Goal: Information Seeking & Learning: Learn about a topic

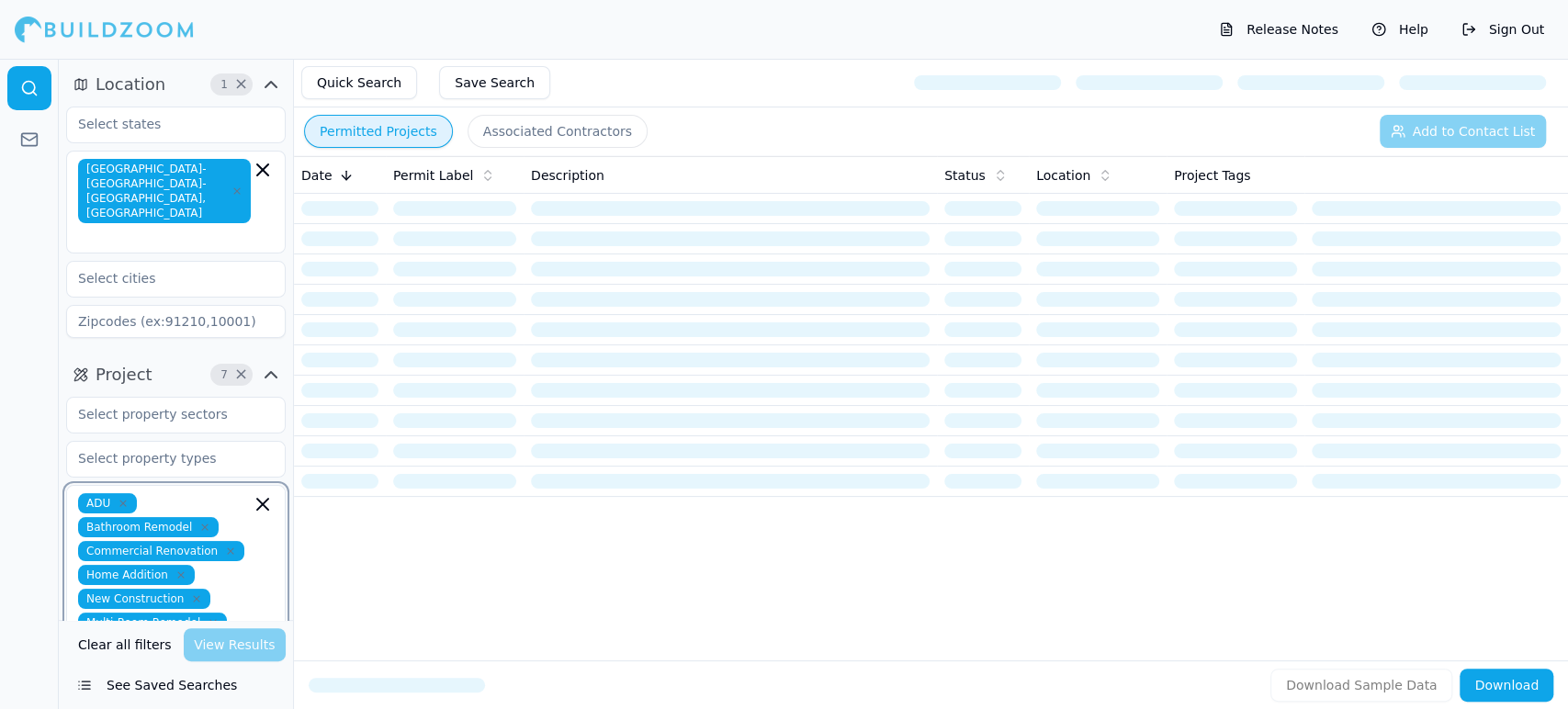
click at [262, 498] on icon "button" at bounding box center [262, 503] width 11 height 11
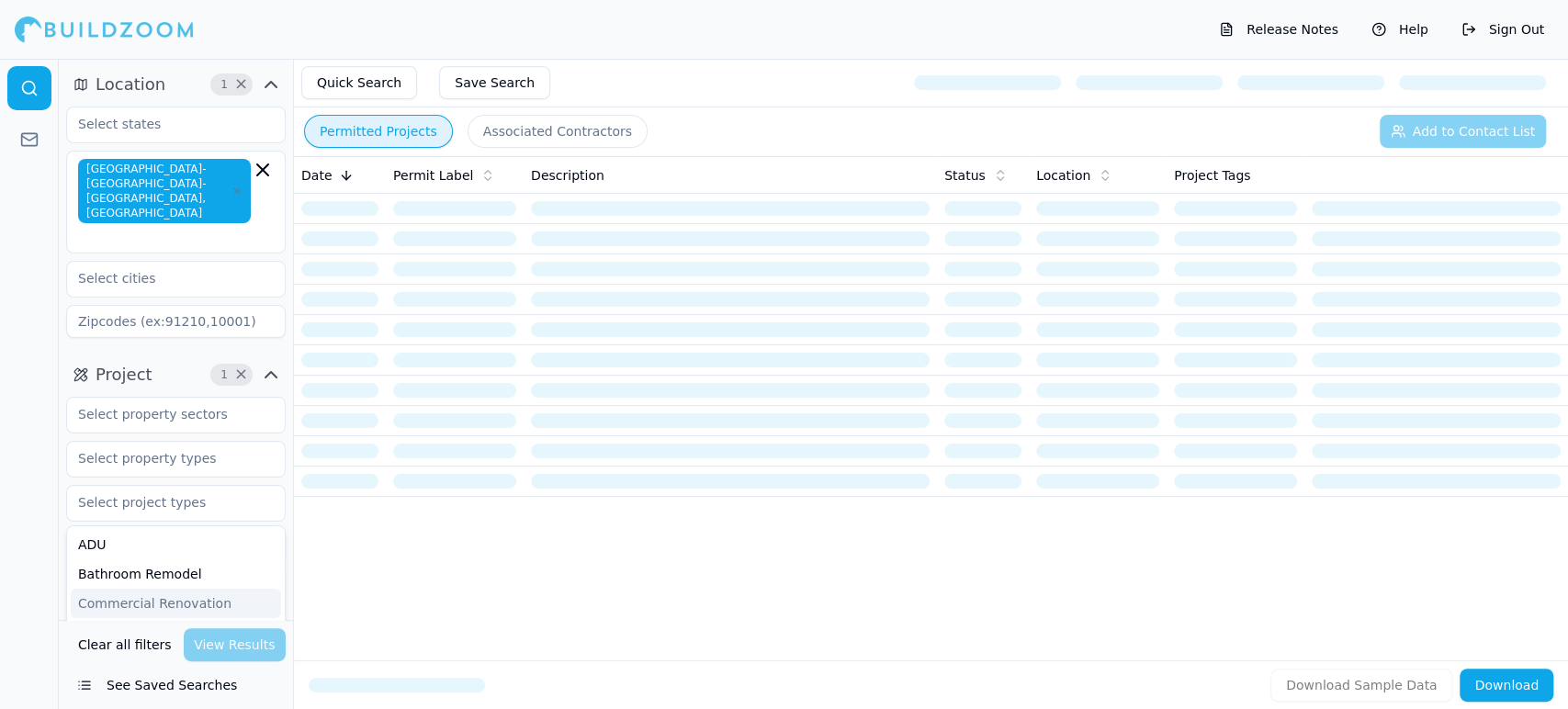
click at [158, 691] on button "See Saved Searches" at bounding box center [175, 685] width 219 height 33
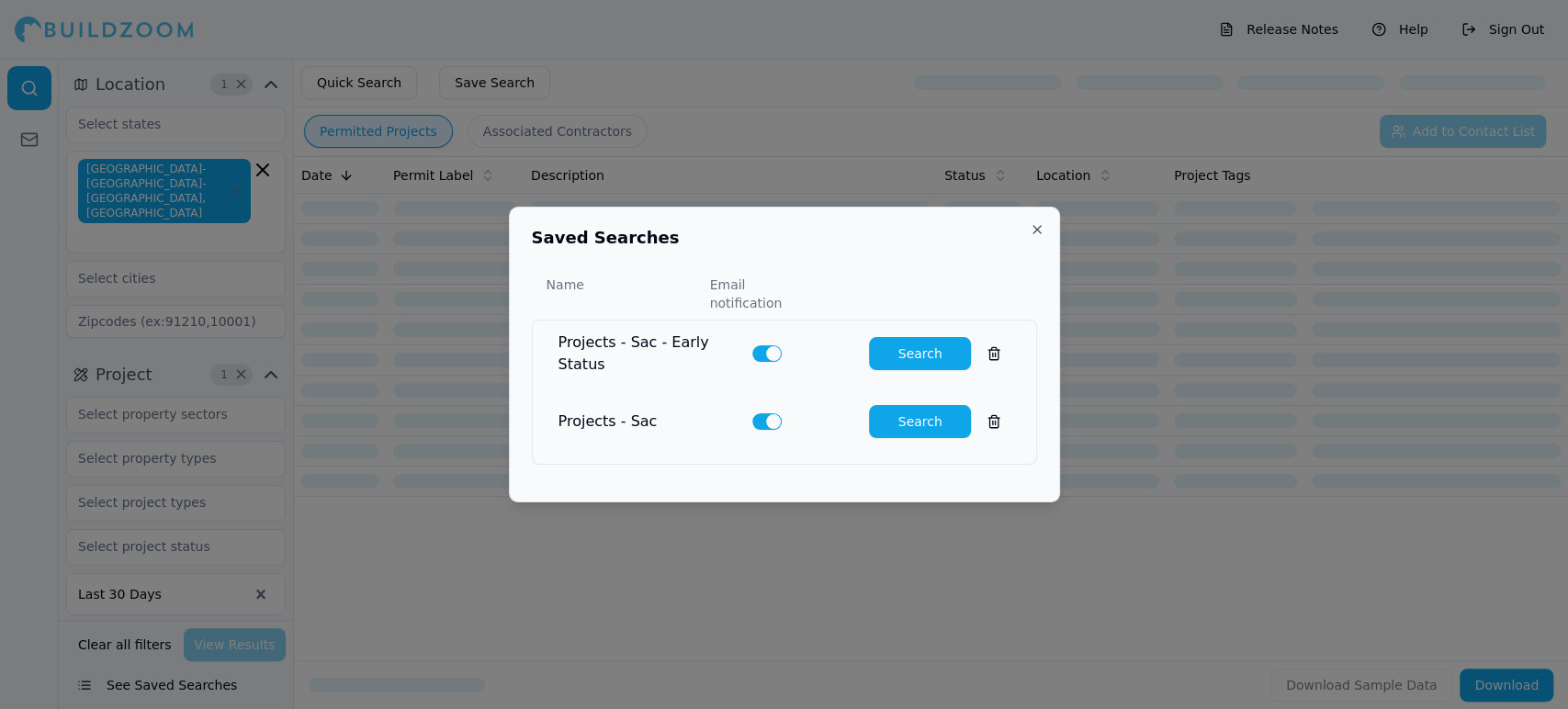
click at [903, 341] on button "Search" at bounding box center [920, 354] width 102 height 33
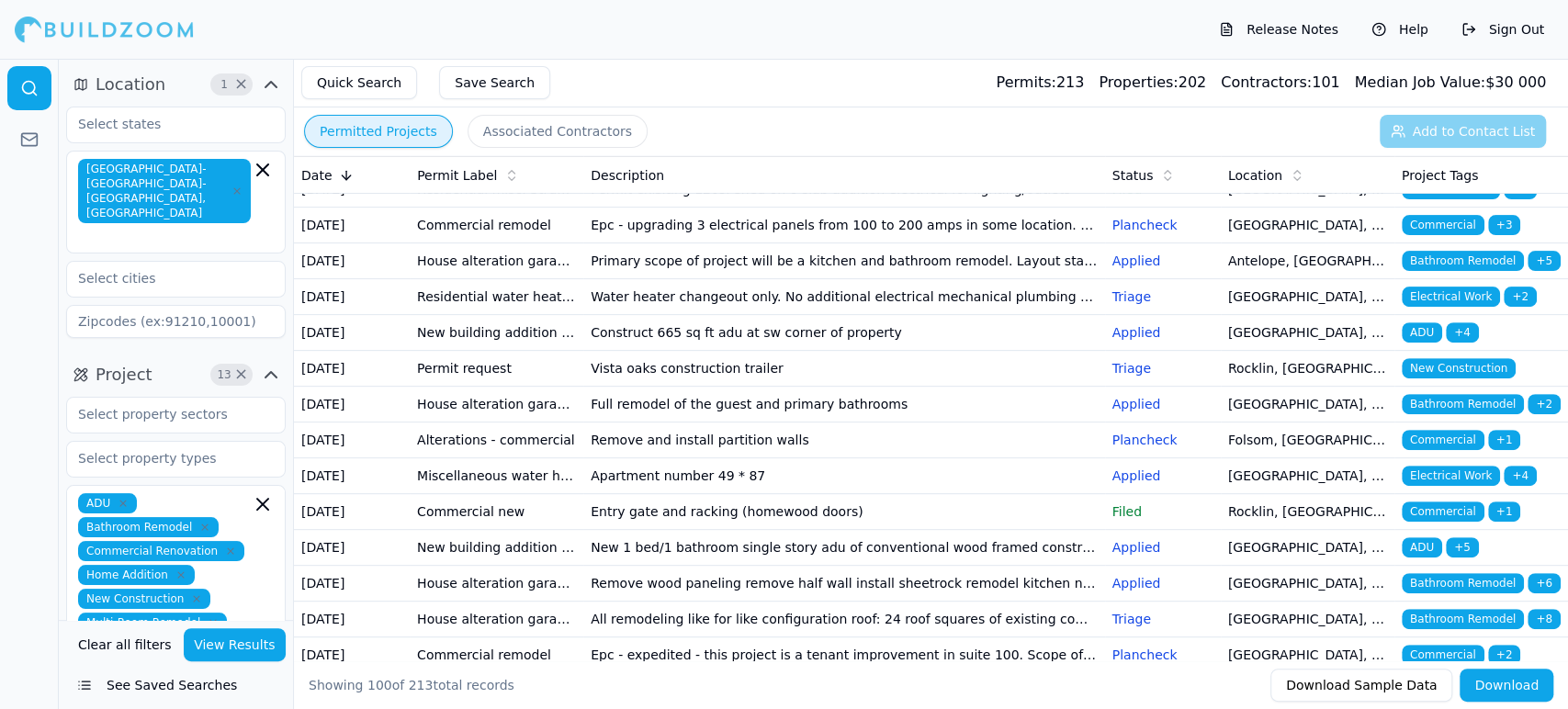
scroll to position [490, 0]
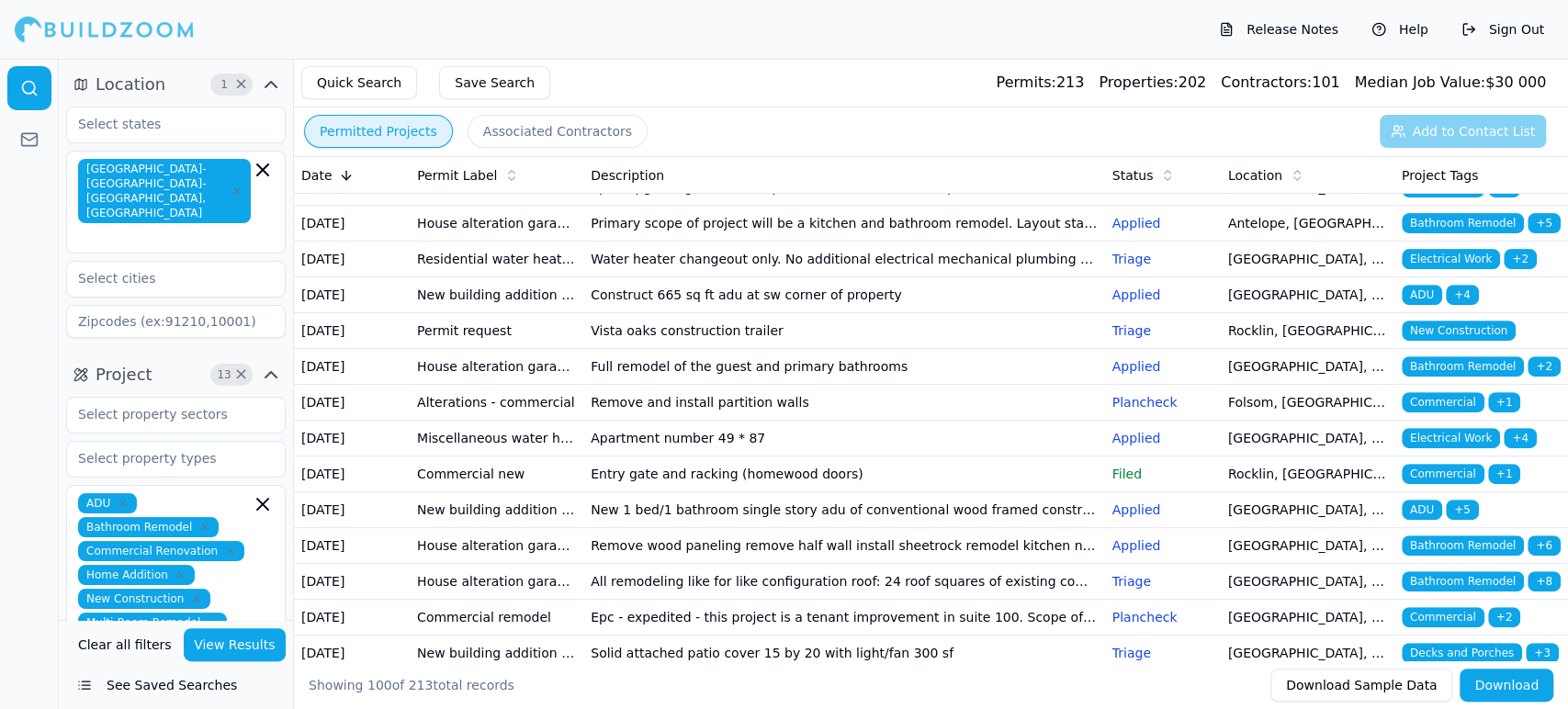
click at [173, 693] on button "See Saved Searches" at bounding box center [175, 685] width 219 height 33
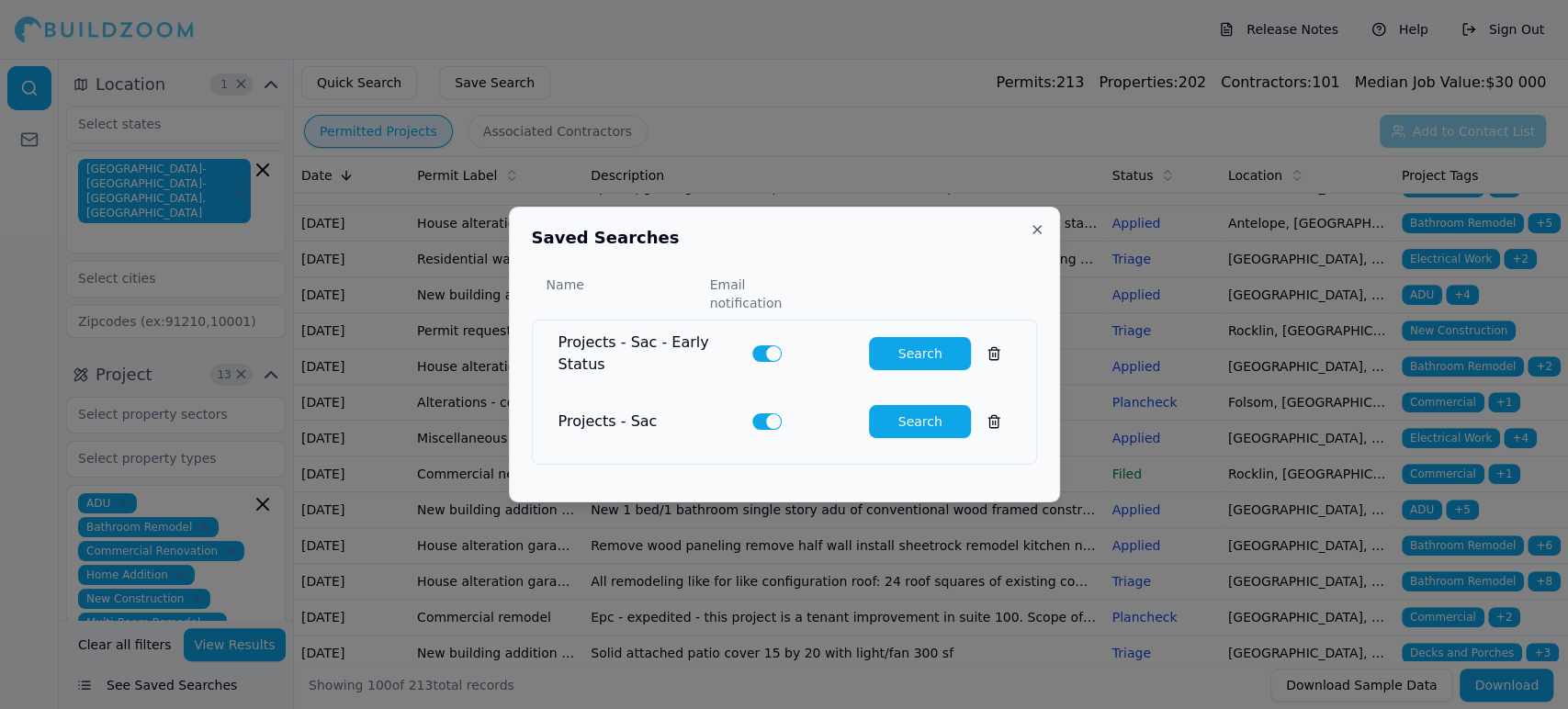
click at [888, 410] on button "Search" at bounding box center [920, 422] width 102 height 33
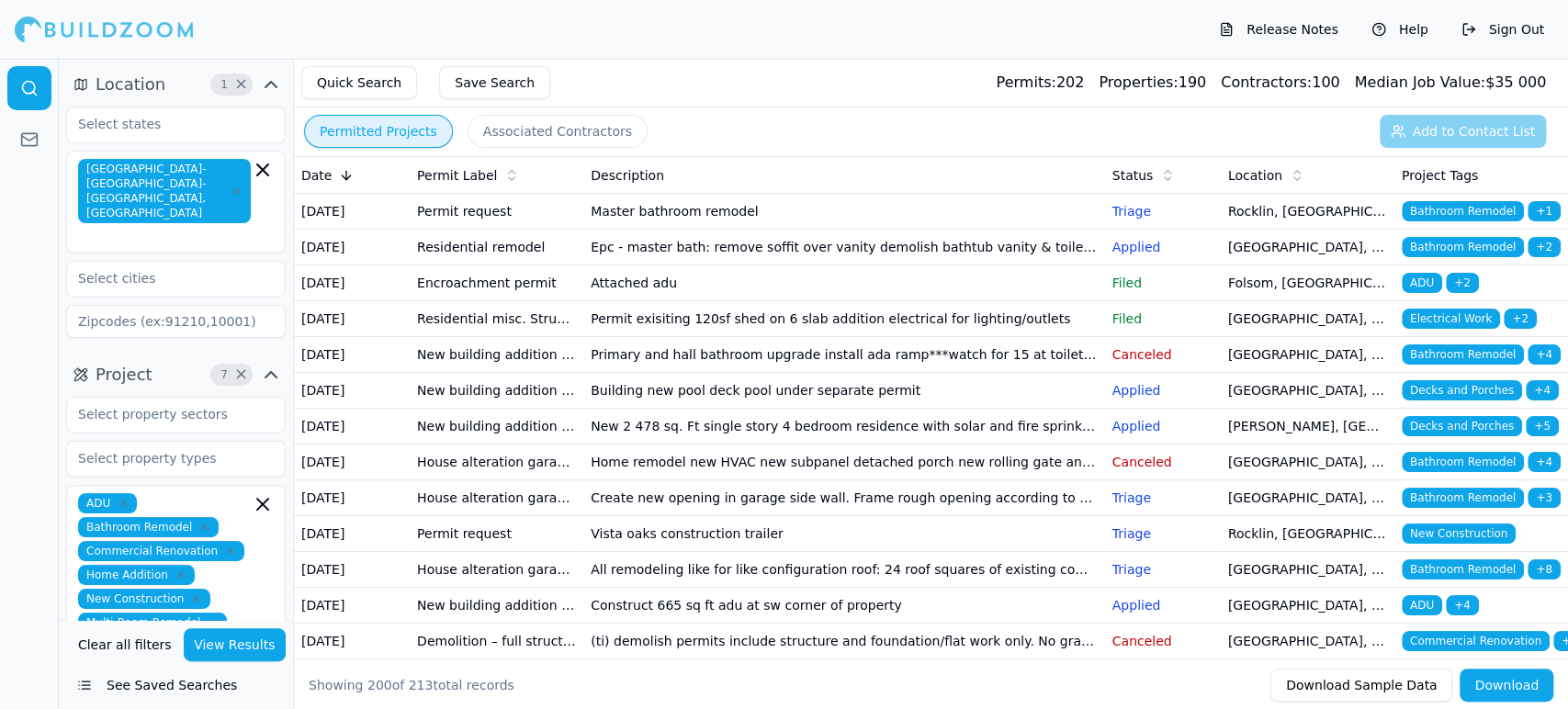
click at [613, 223] on td "Master bathroom remodel" at bounding box center [843, 211] width 520 height 35
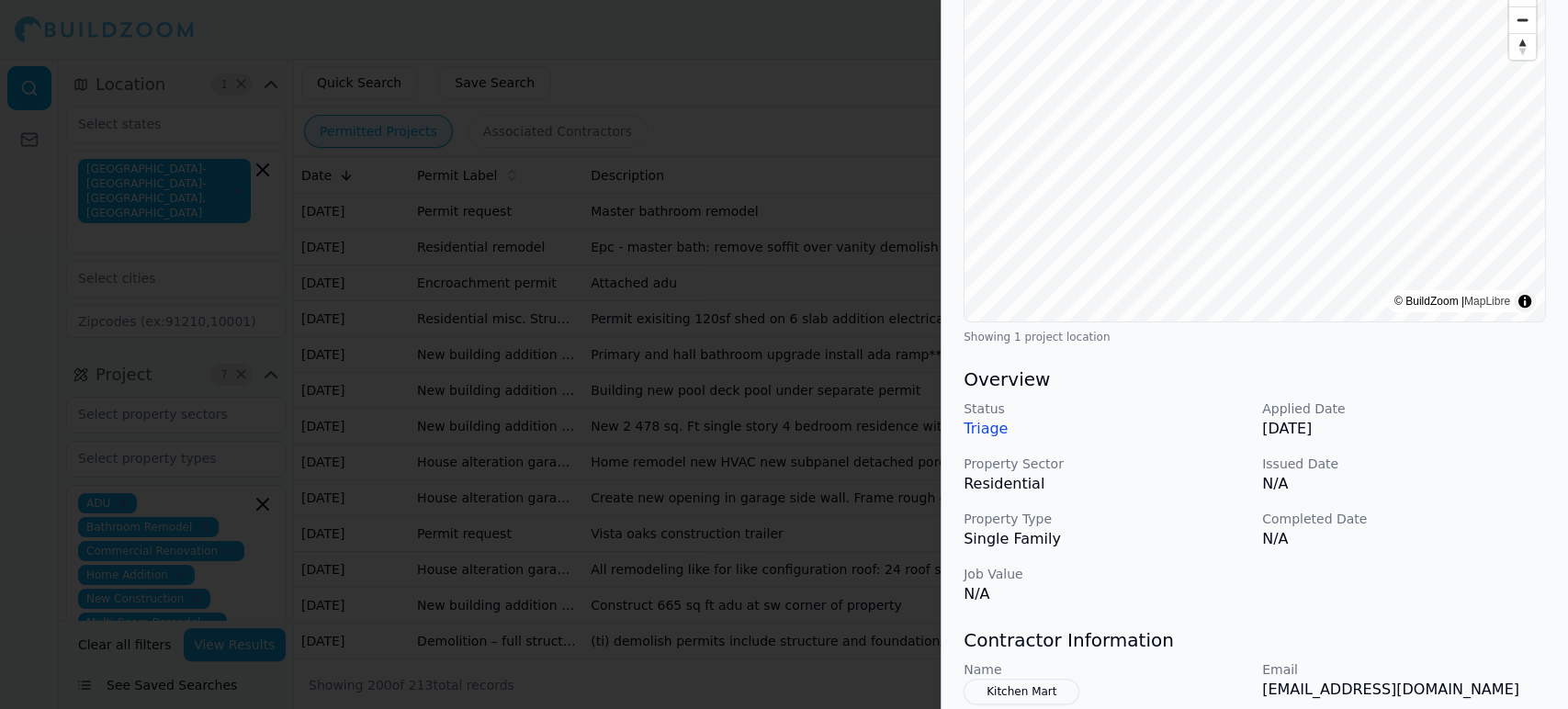
scroll to position [490, 0]
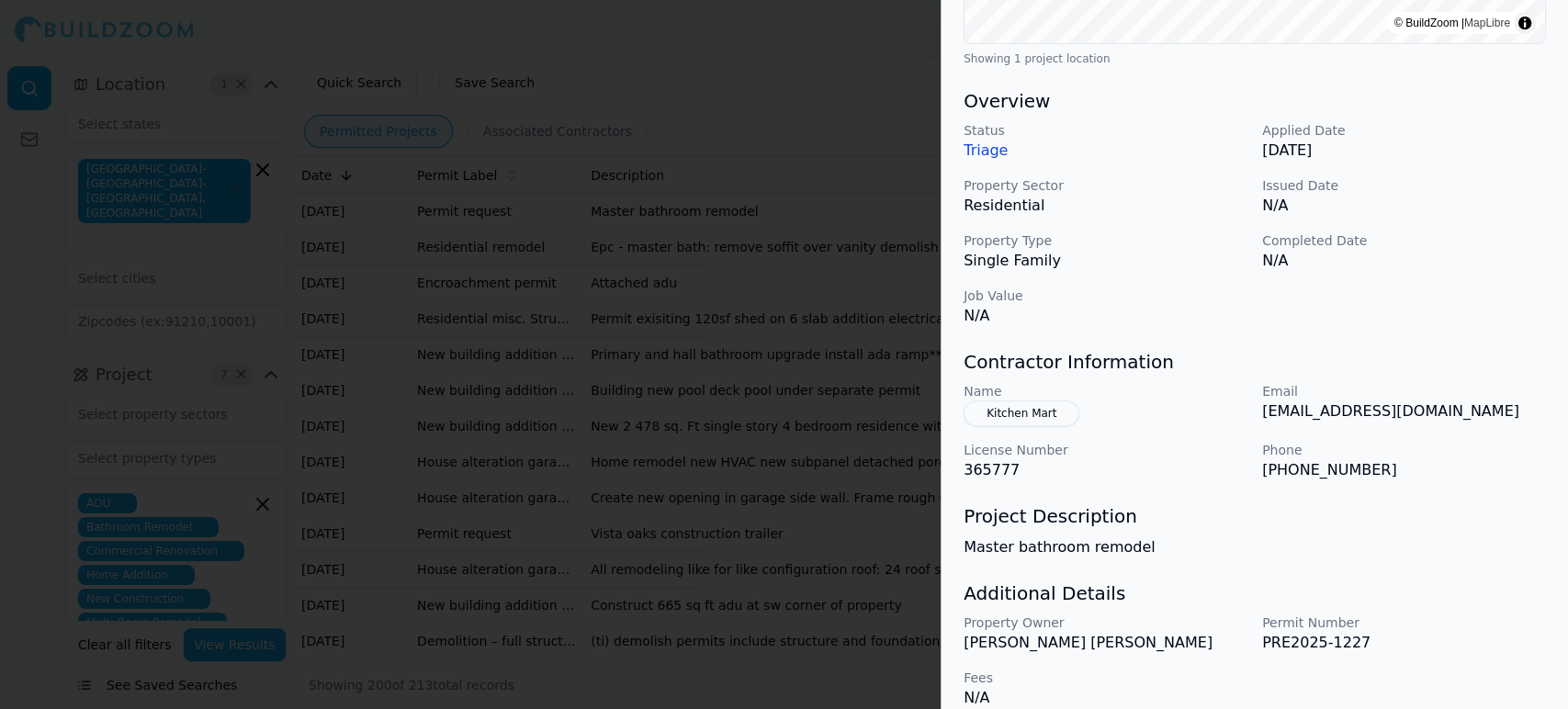
click at [678, 390] on div at bounding box center [784, 354] width 1568 height 709
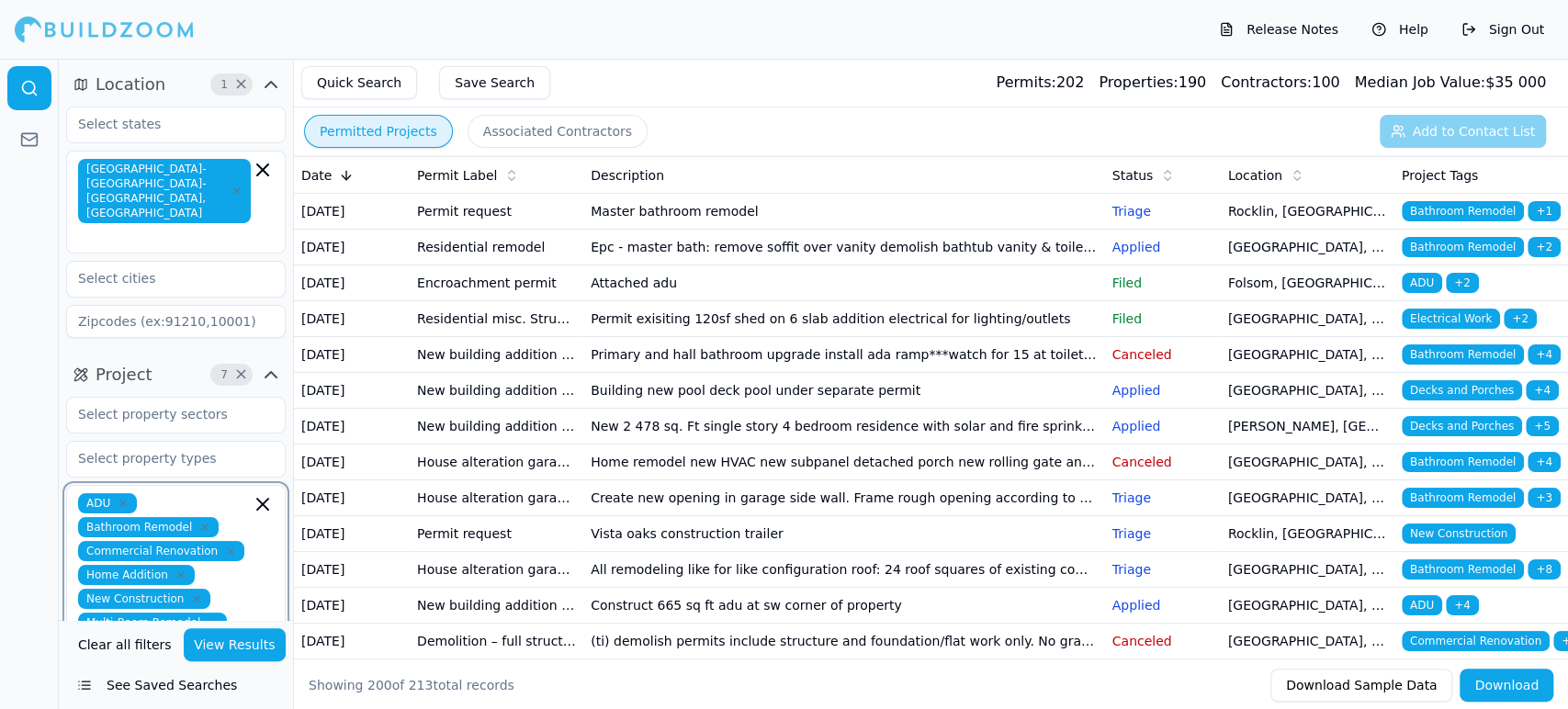
click at [256, 493] on icon "button" at bounding box center [263, 504] width 22 height 22
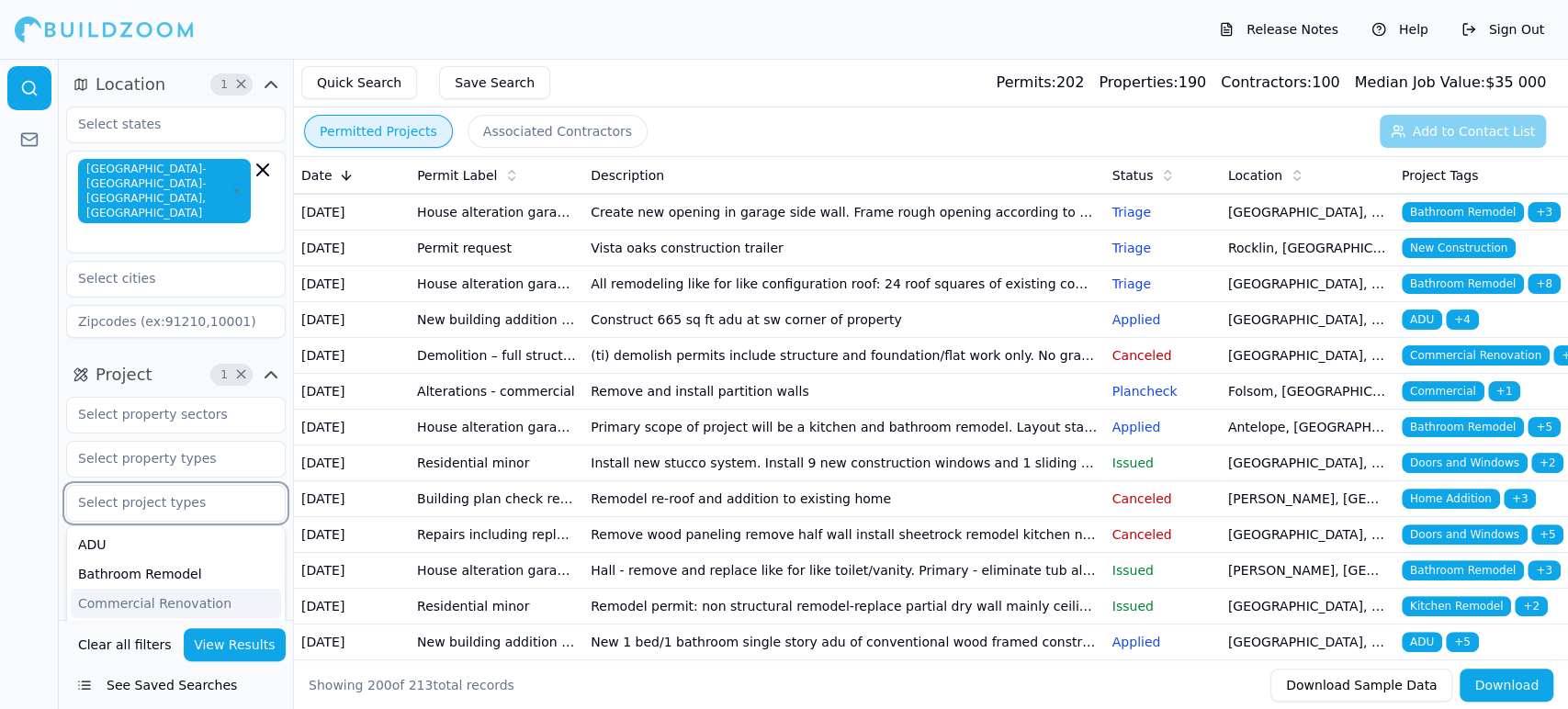
scroll to position [490, 0]
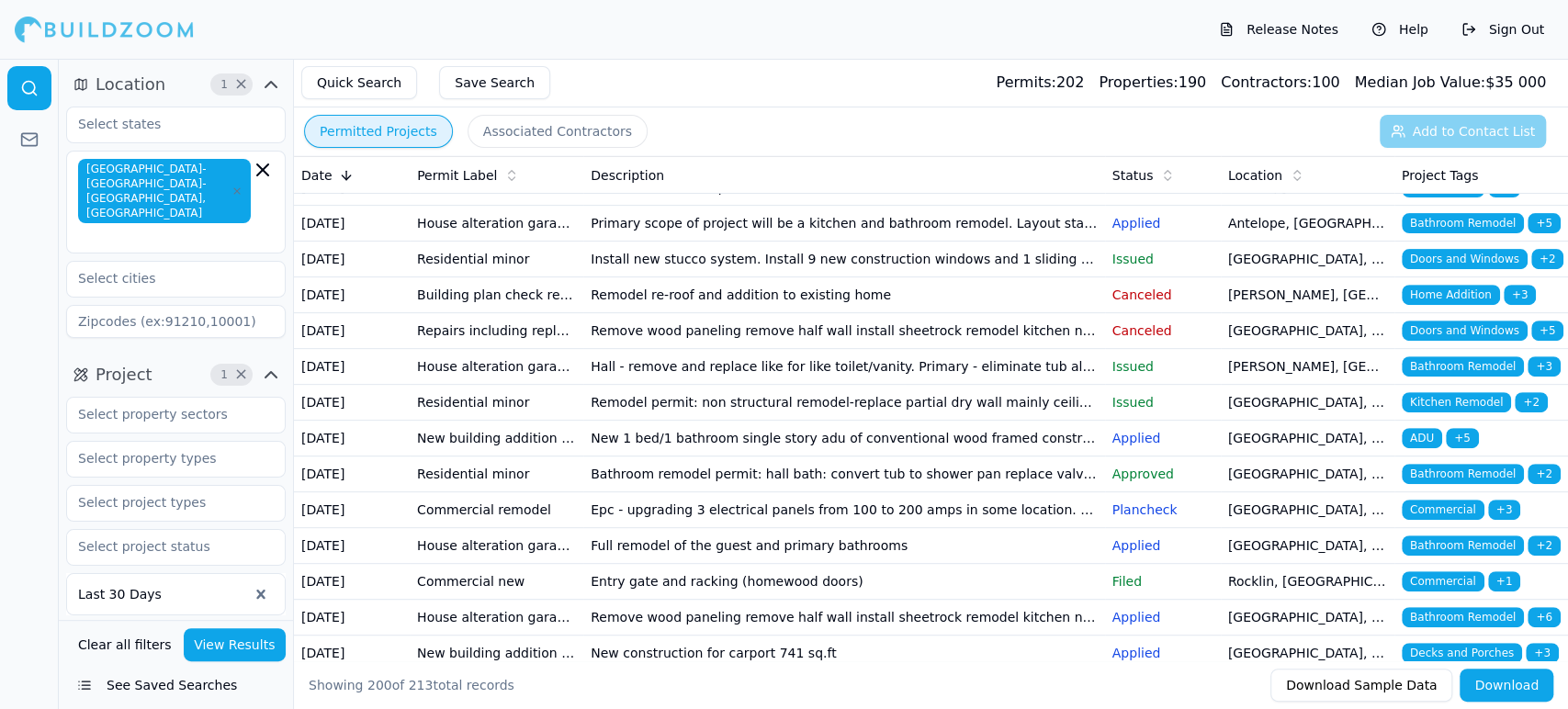
click at [201, 639] on button "View Results" at bounding box center [235, 644] width 103 height 33
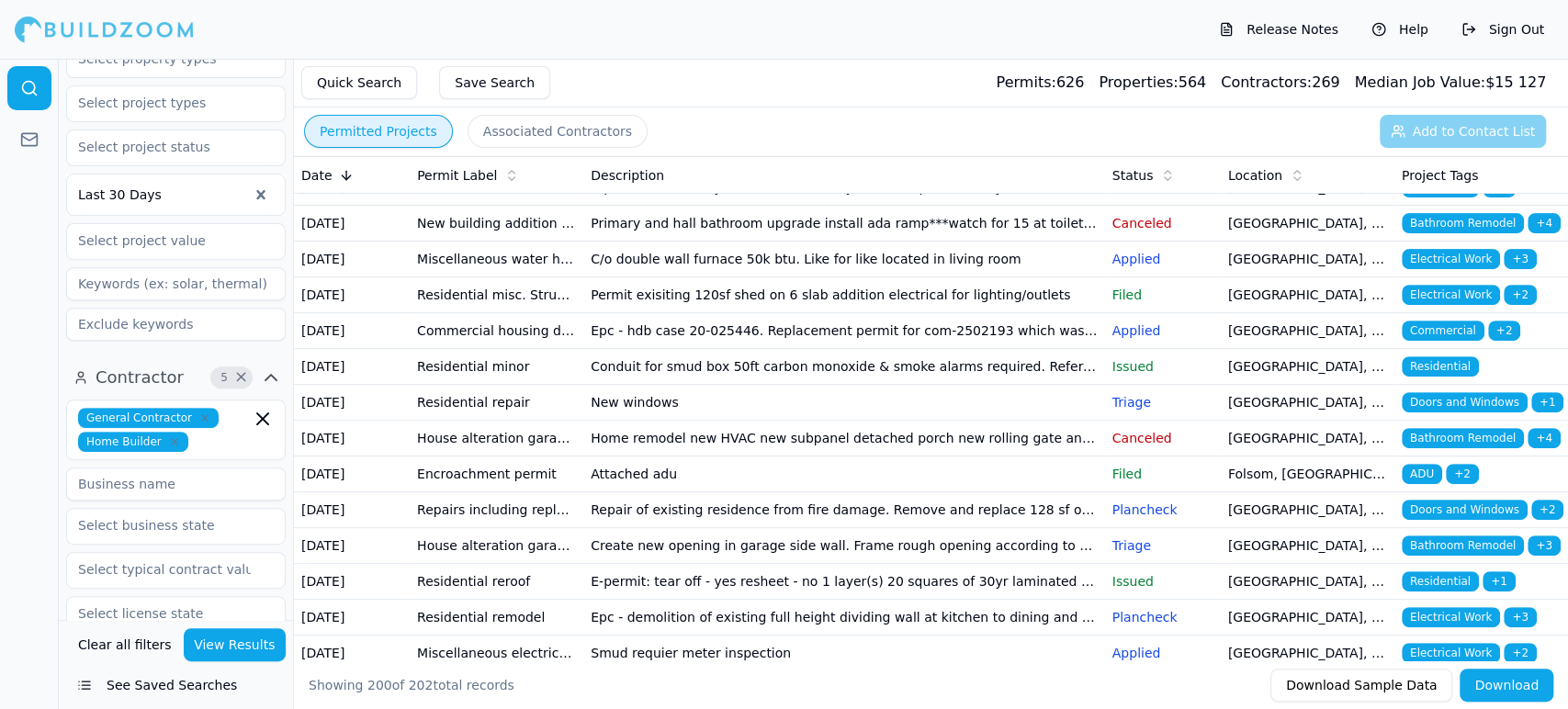
scroll to position [264, 0]
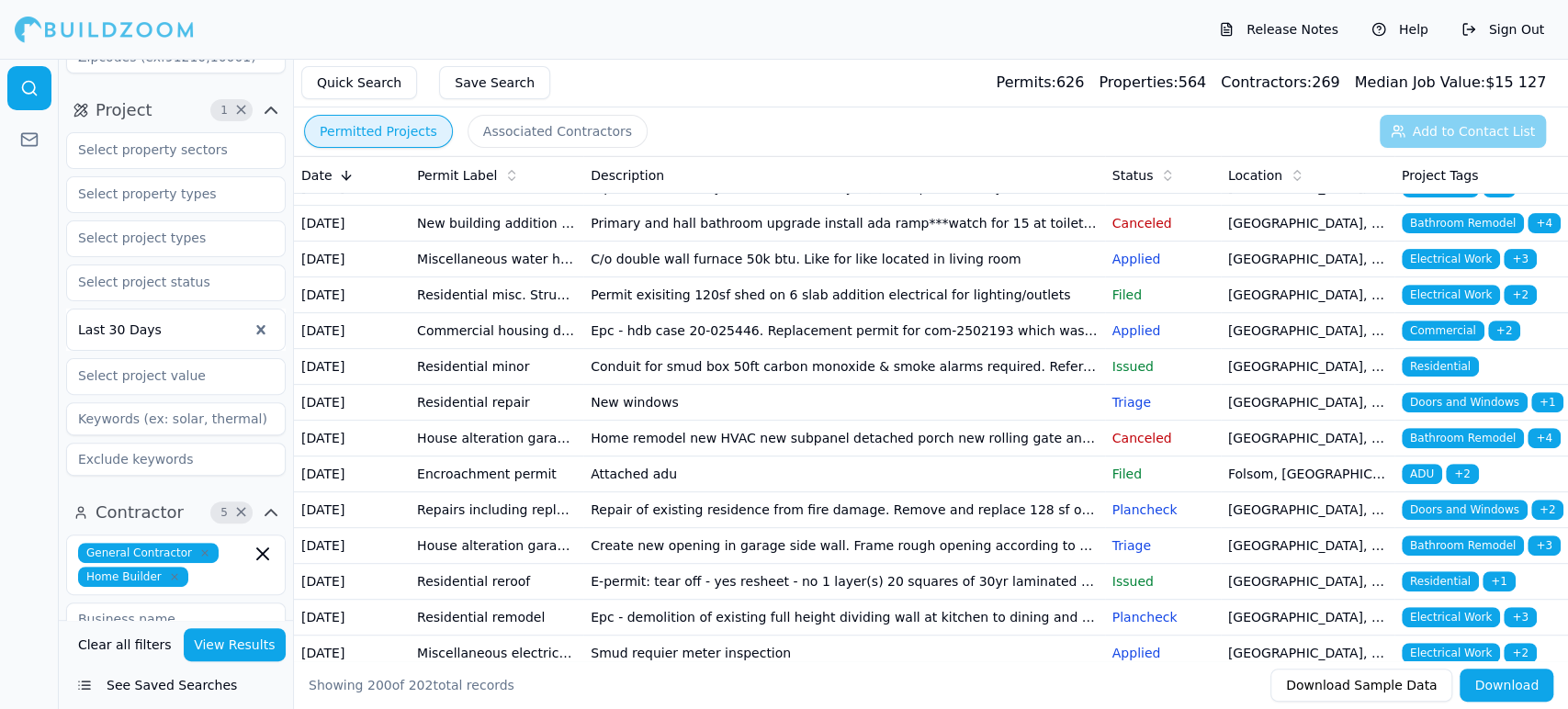
click at [777, 36] on div "Release Notes Help Sign Out" at bounding box center [784, 29] width 1568 height 58
click at [780, 31] on div "Release Notes Help Sign Out" at bounding box center [784, 29] width 1568 height 58
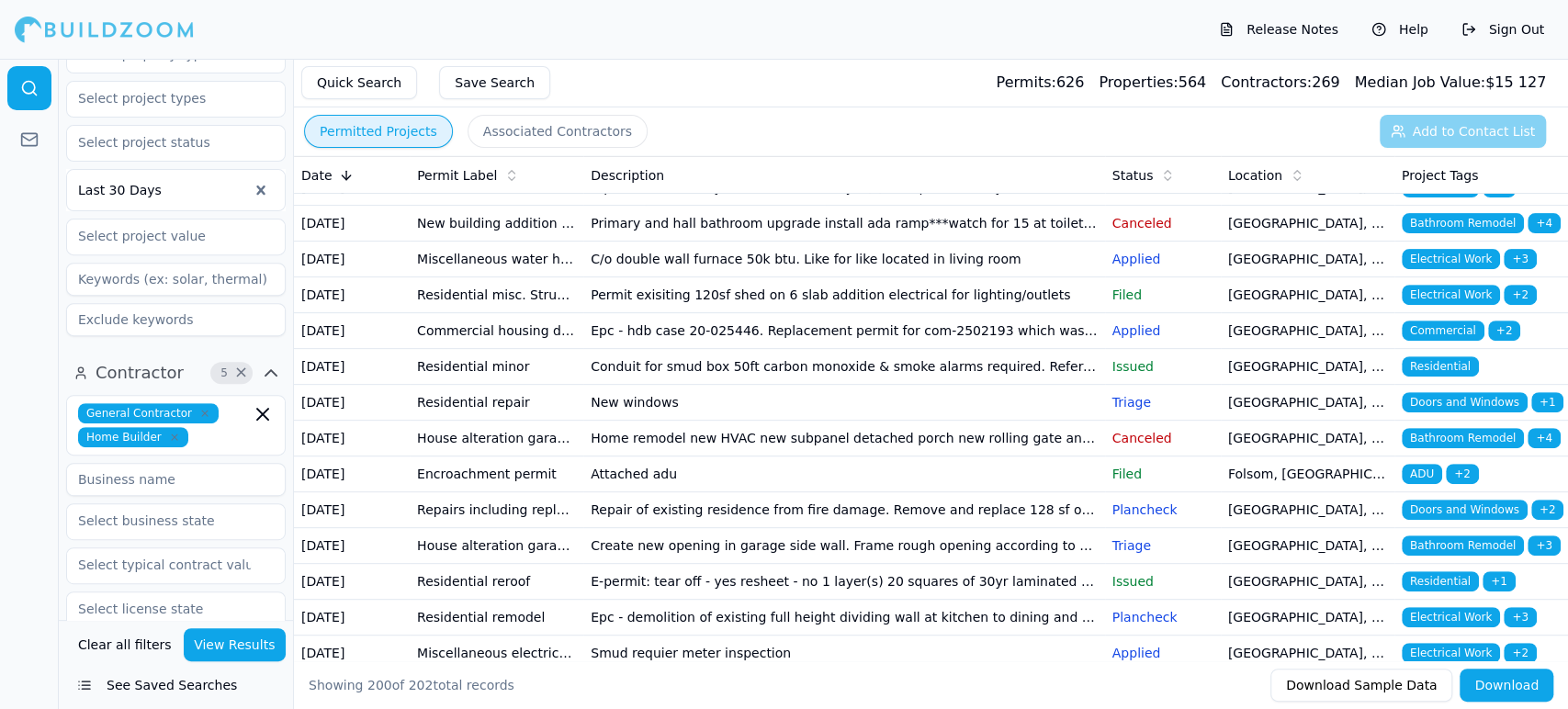
scroll to position [611, 0]
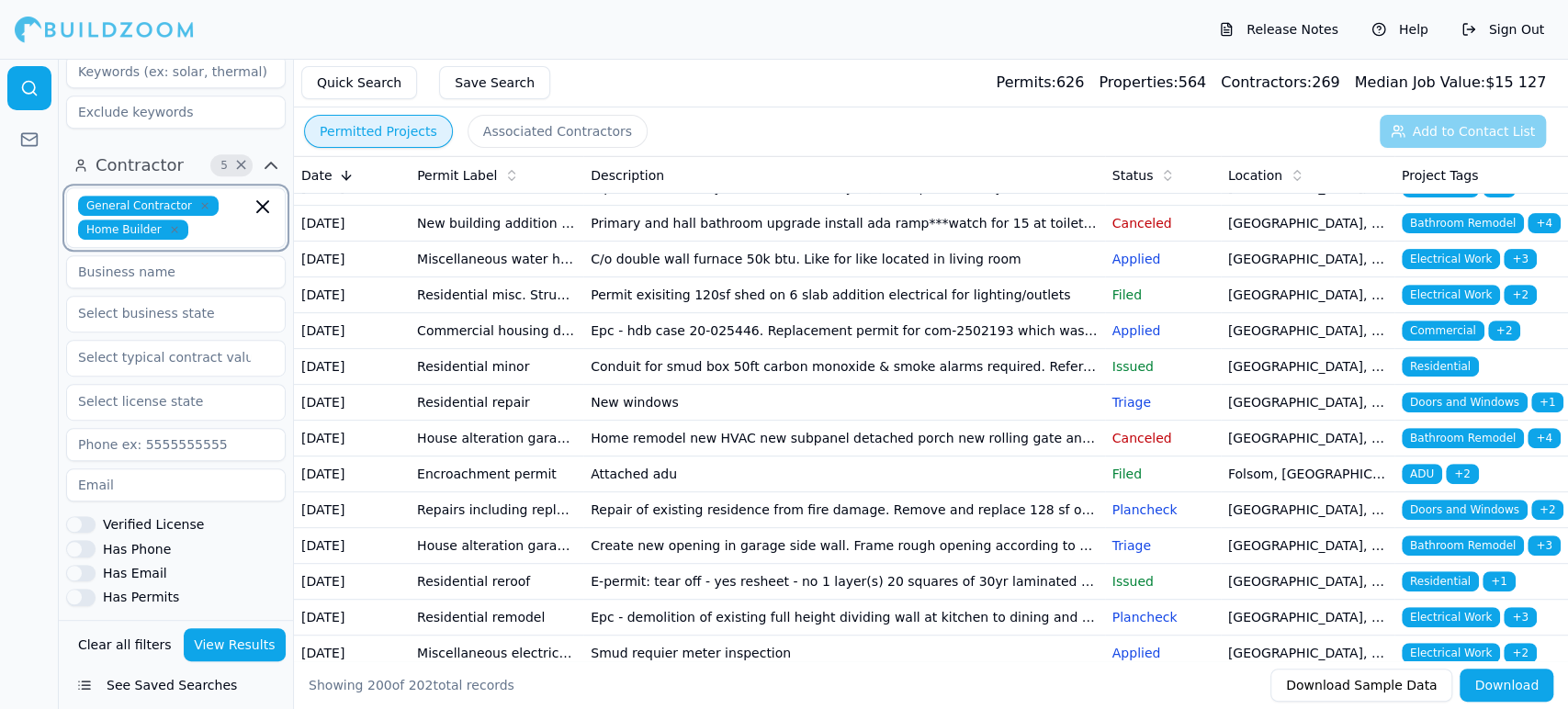
click at [262, 195] on icon "button" at bounding box center [263, 206] width 22 height 22
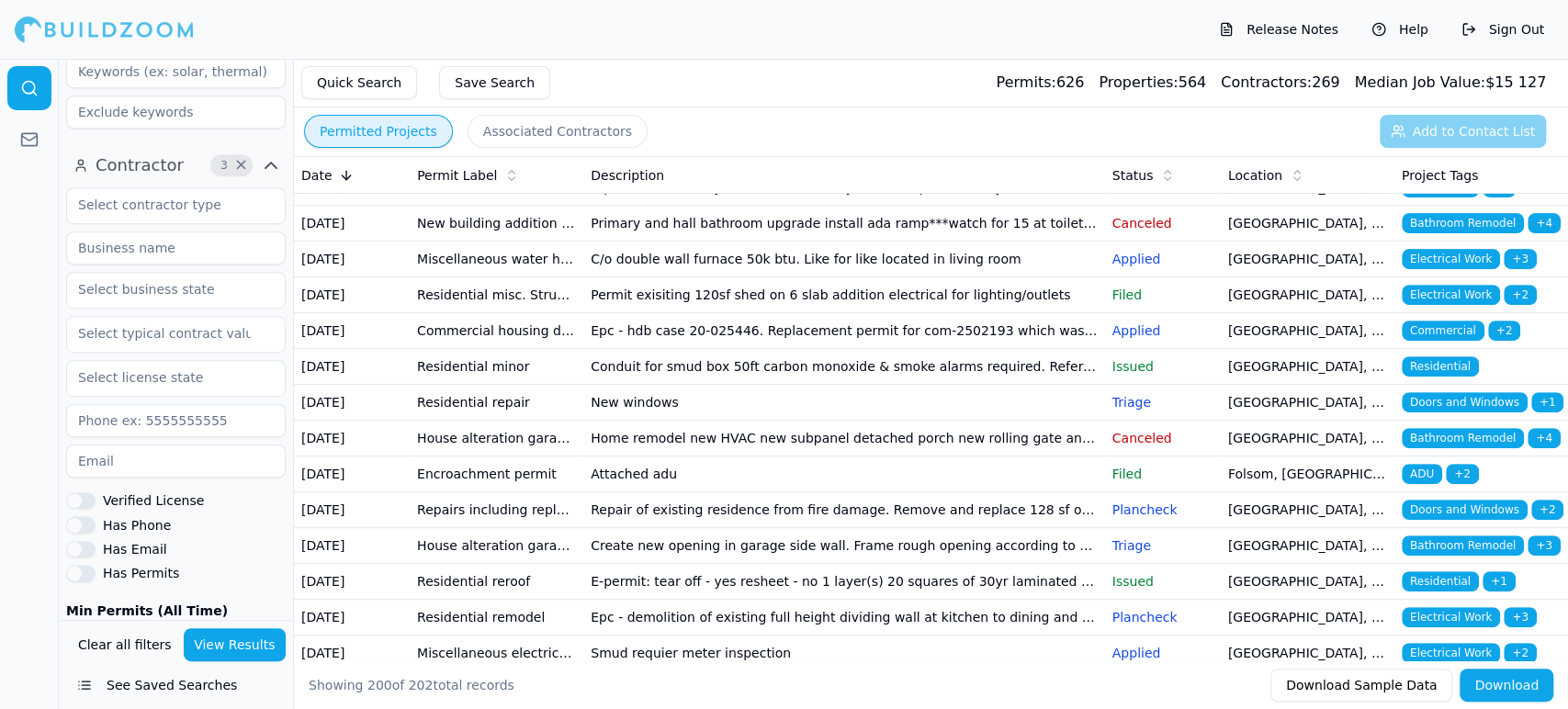
click at [28, 389] on div at bounding box center [29, 383] width 58 height 650
click at [224, 645] on button "View Results" at bounding box center [235, 644] width 103 height 33
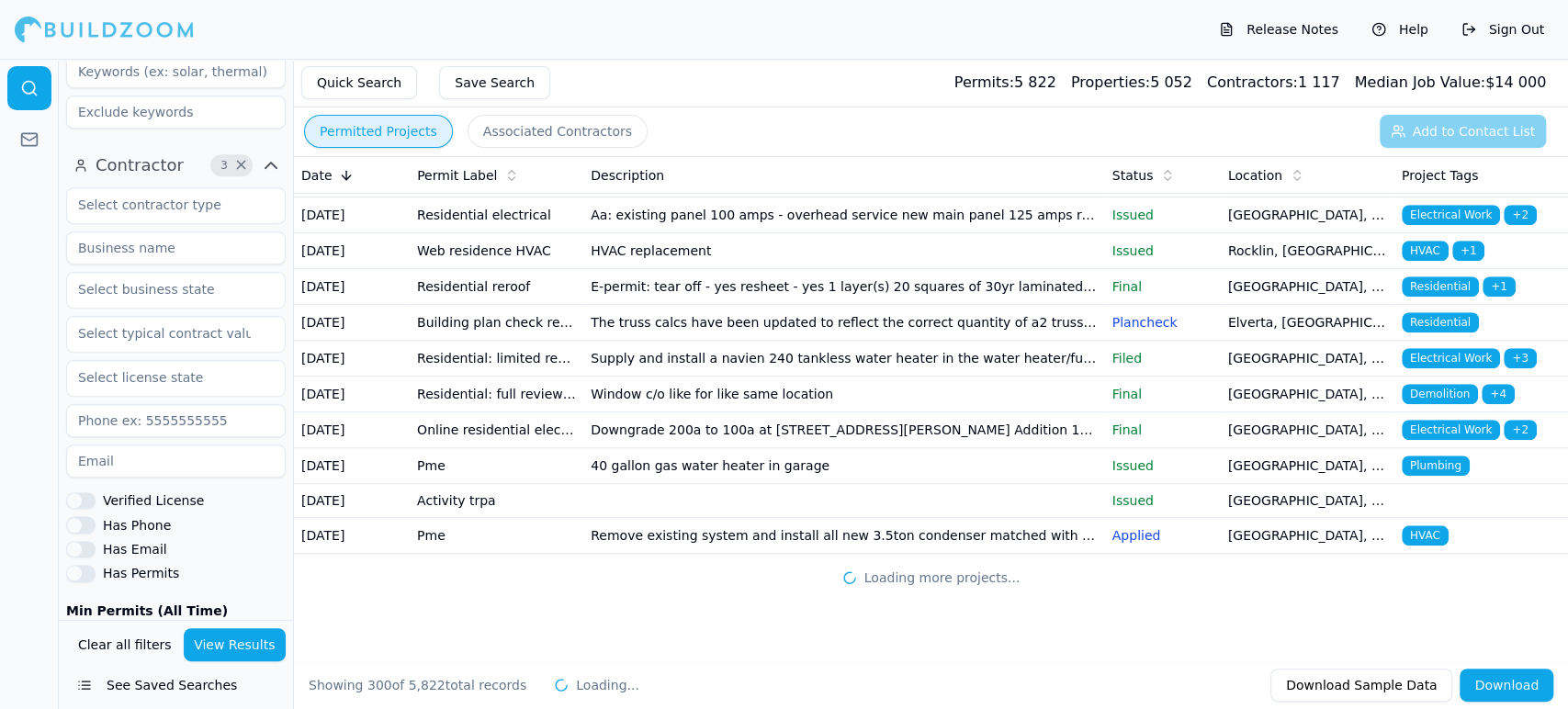
scroll to position [15678, 0]
click at [341, 172] on icon at bounding box center [346, 174] width 14 height 14
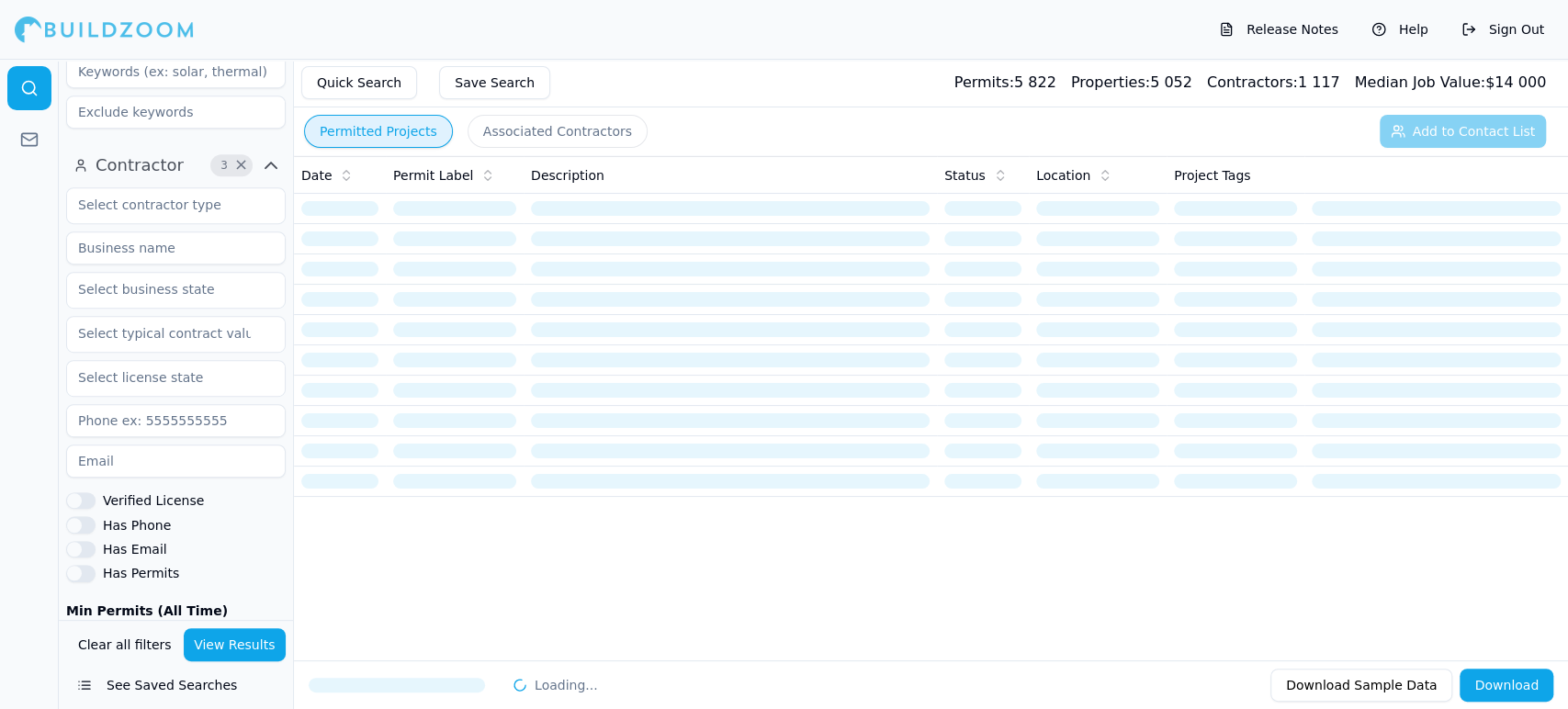
scroll to position [0, 0]
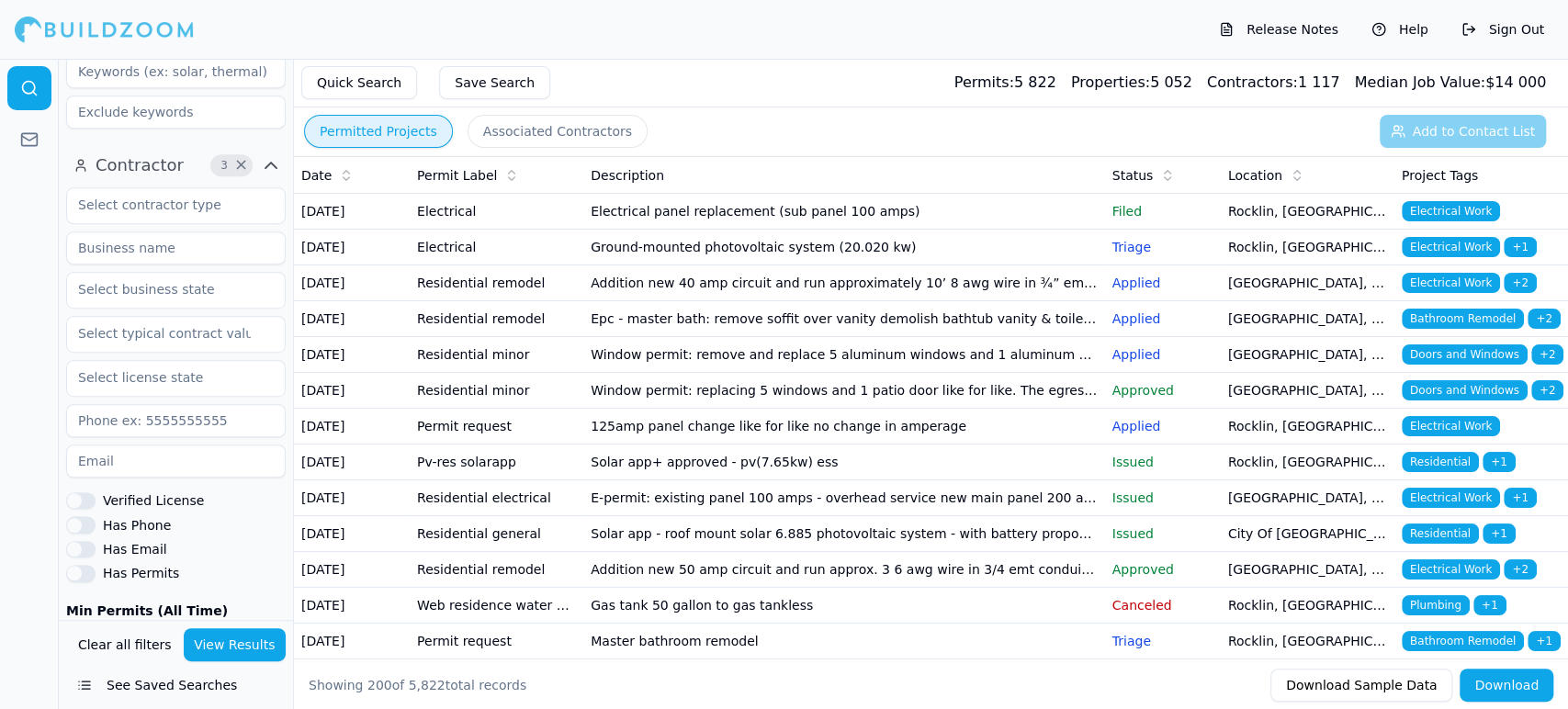
click at [491, 169] on div "Permit Label" at bounding box center [496, 174] width 159 height 18
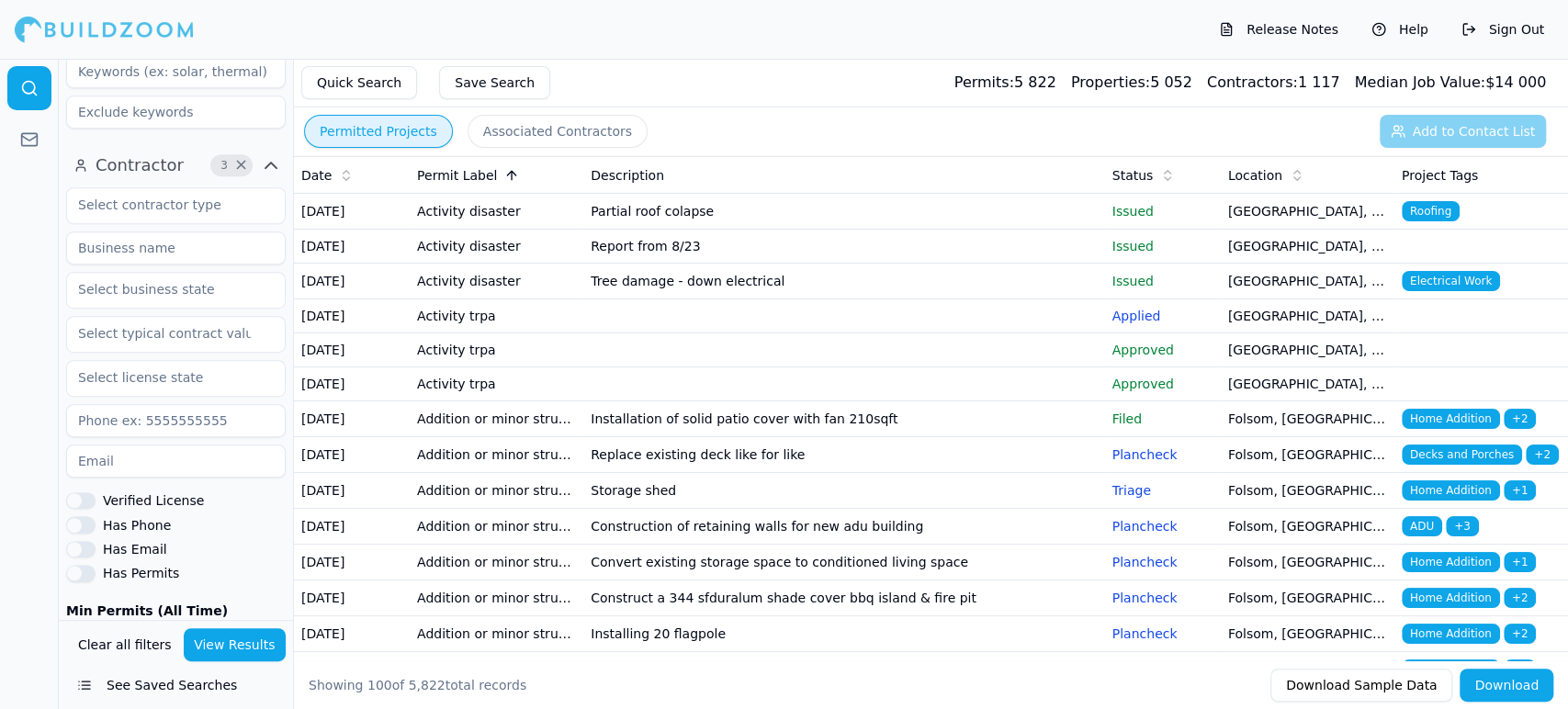
click at [326, 171] on span "Date" at bounding box center [316, 174] width 31 height 18
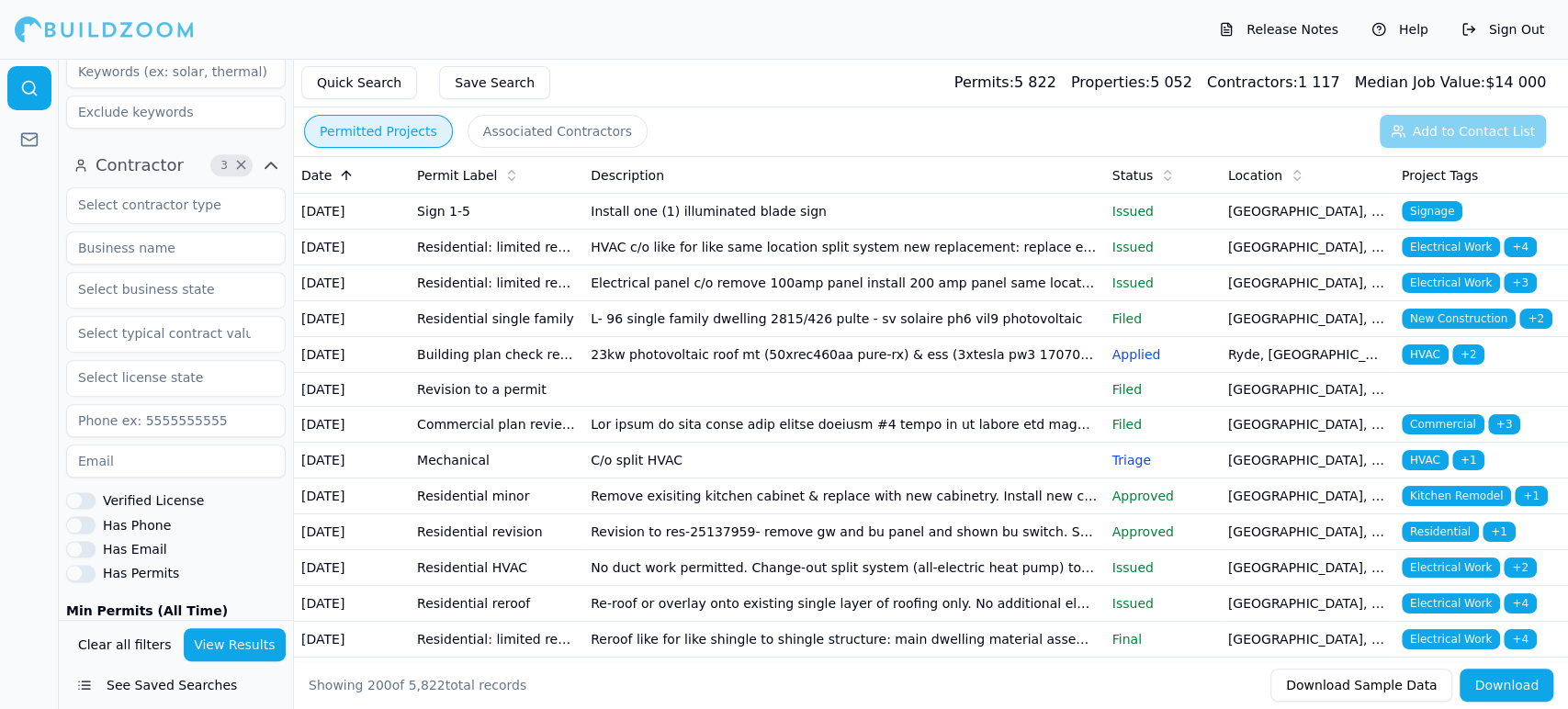
click at [331, 173] on div "Date" at bounding box center [351, 174] width 101 height 18
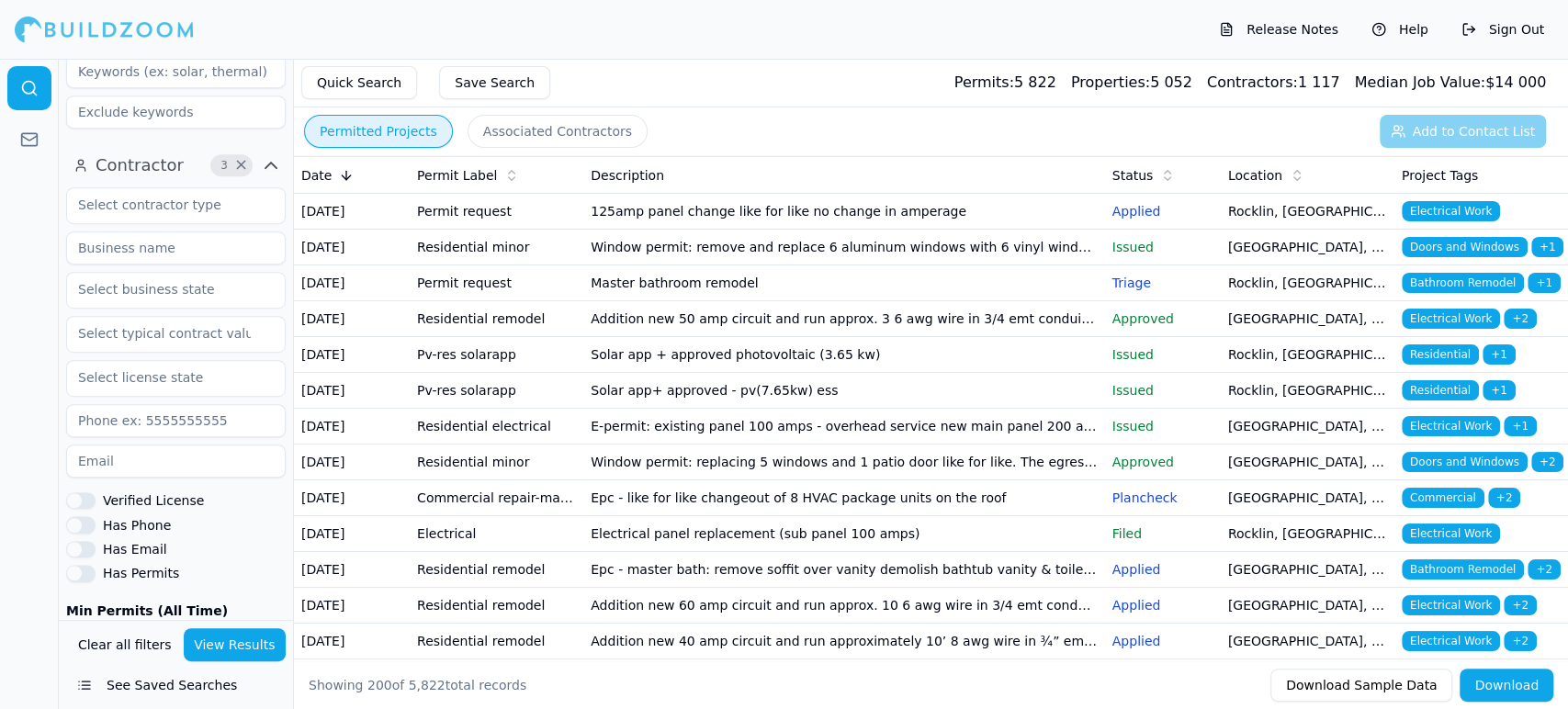
click at [232, 156] on span "3" at bounding box center [223, 165] width 18 height 18
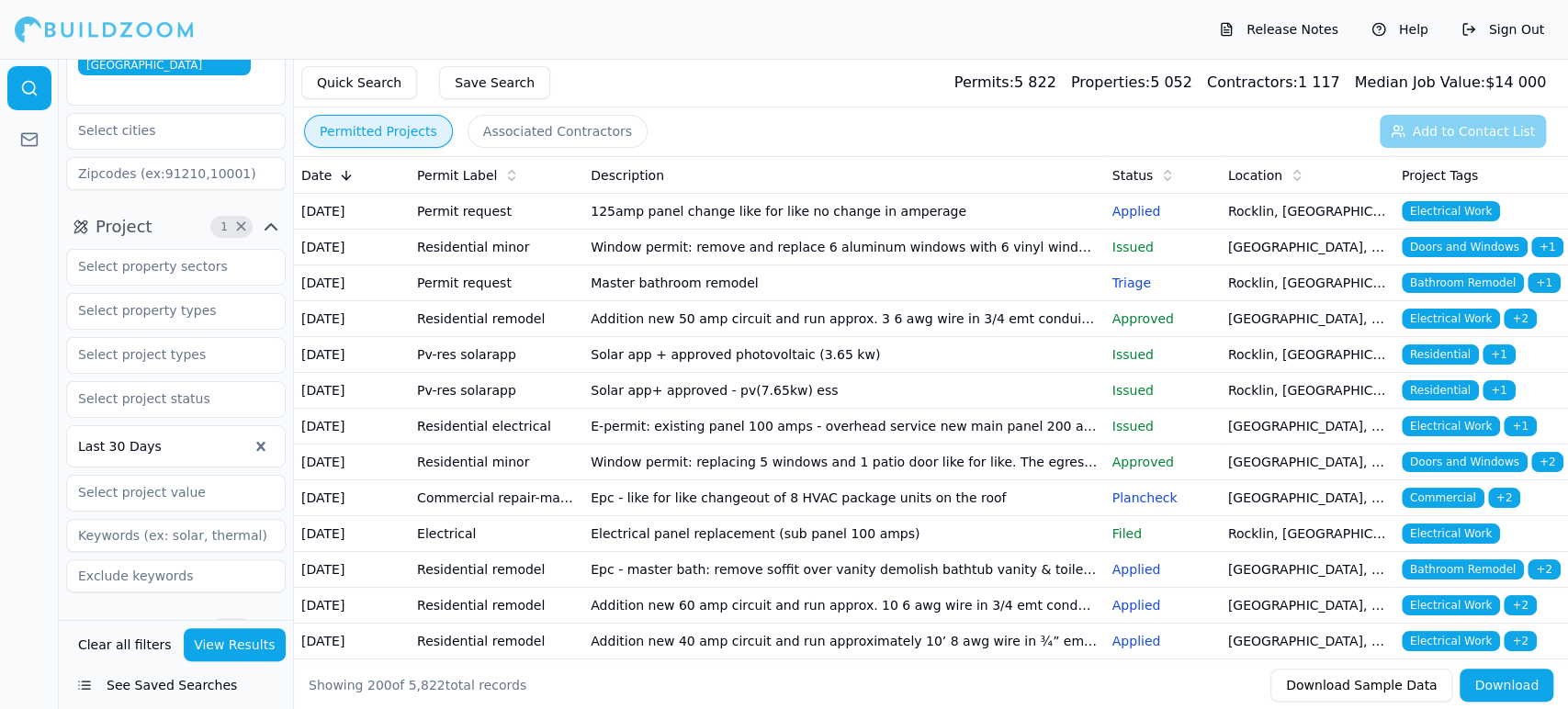
click at [216, 646] on button "View Results" at bounding box center [235, 644] width 103 height 33
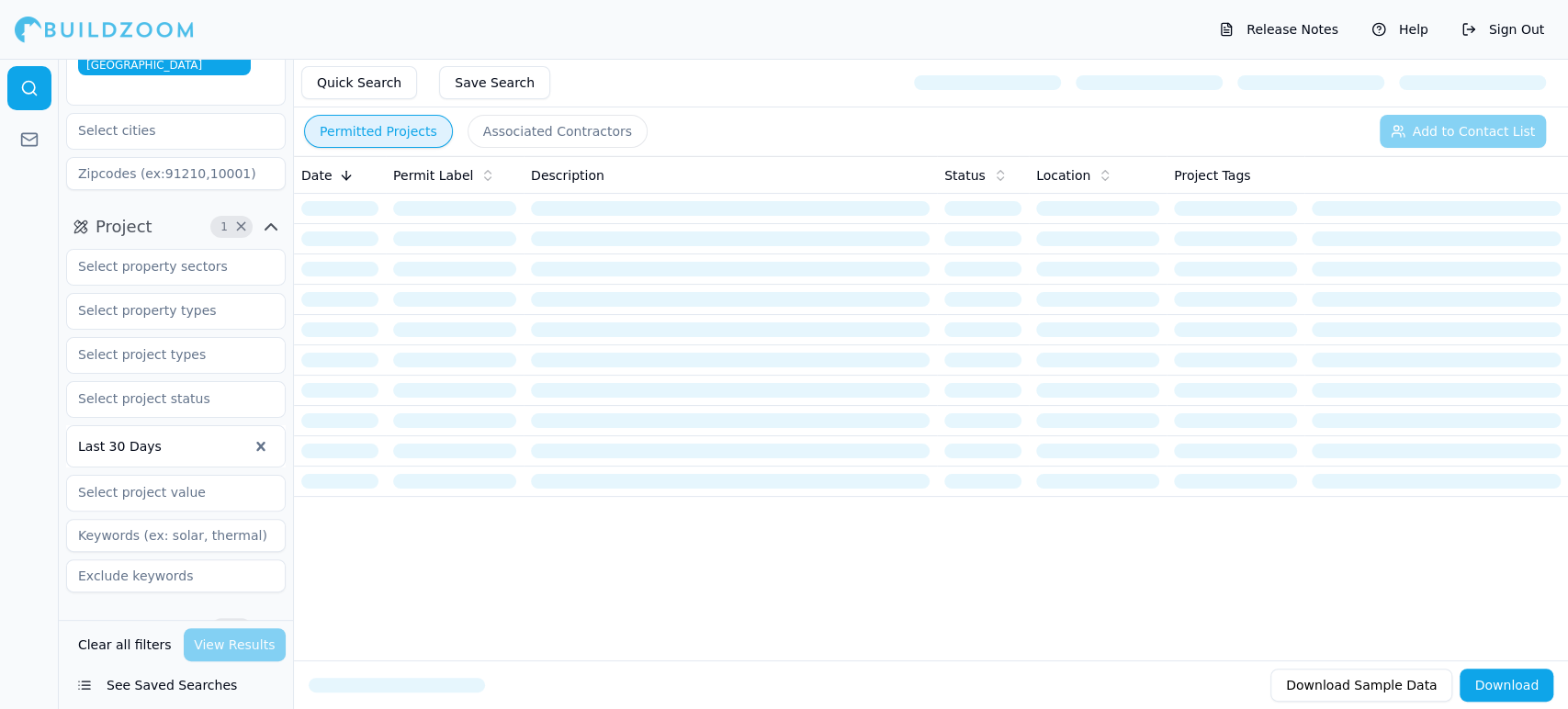
click at [236, 625] on span "×" at bounding box center [241, 629] width 13 height 10
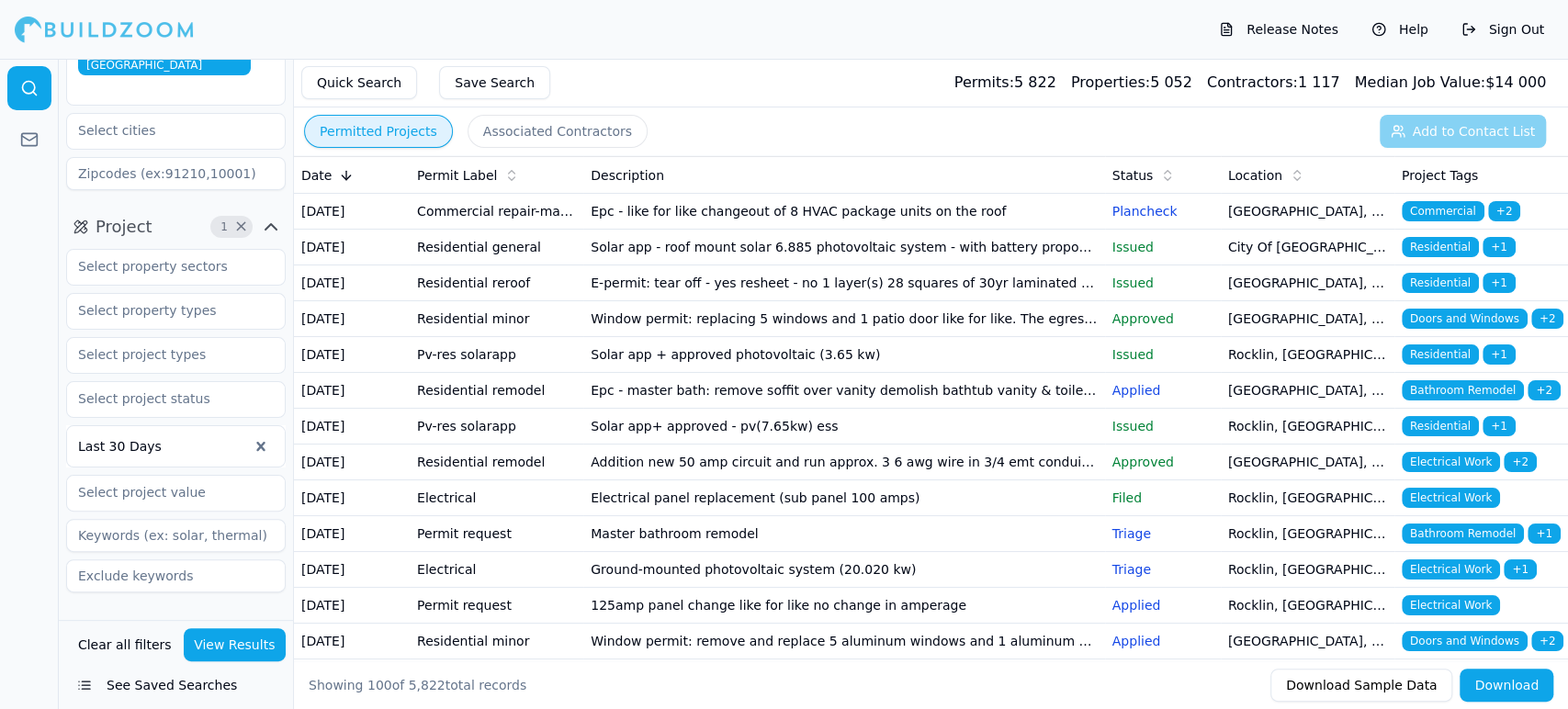
click at [213, 650] on button "View Results" at bounding box center [235, 644] width 103 height 33
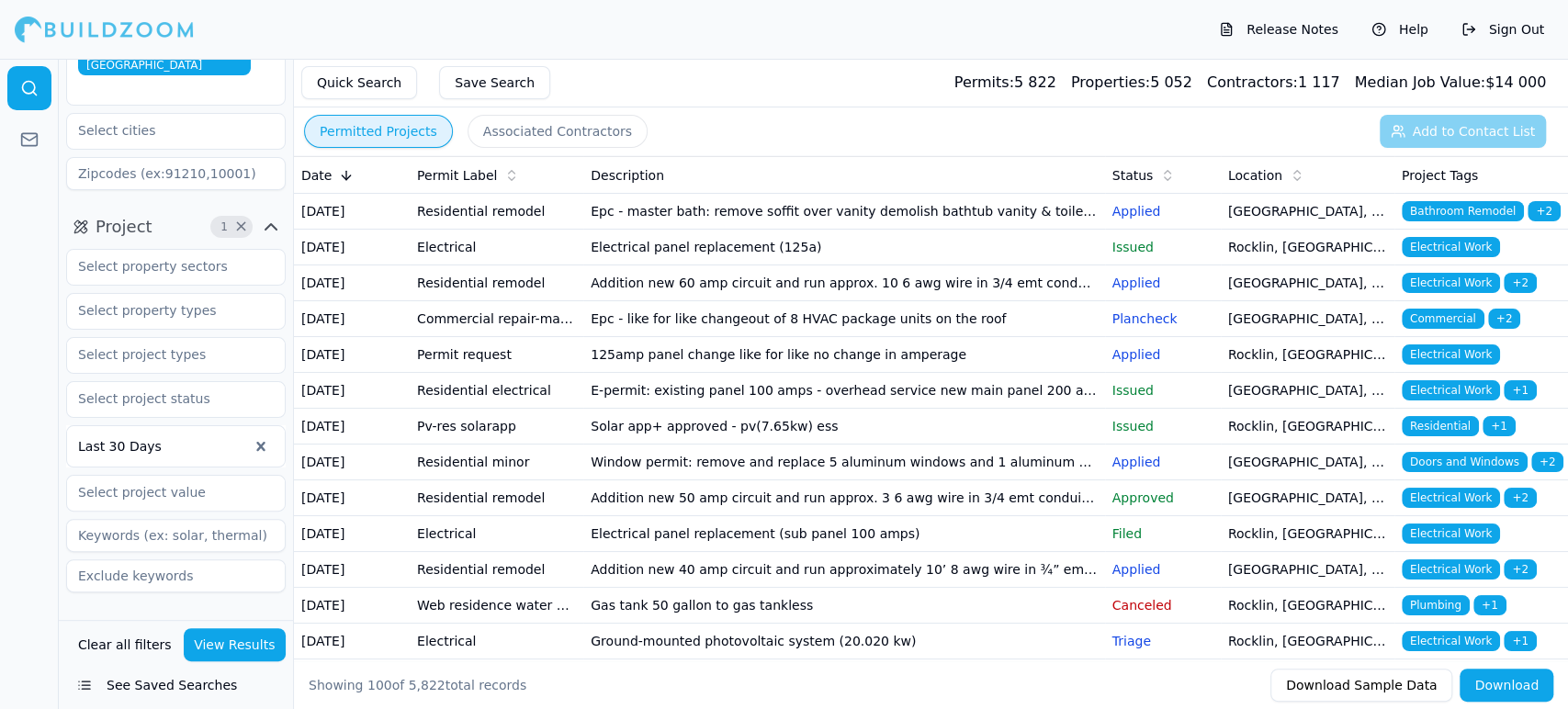
click at [279, 216] on icon "button" at bounding box center [270, 226] width 22 height 22
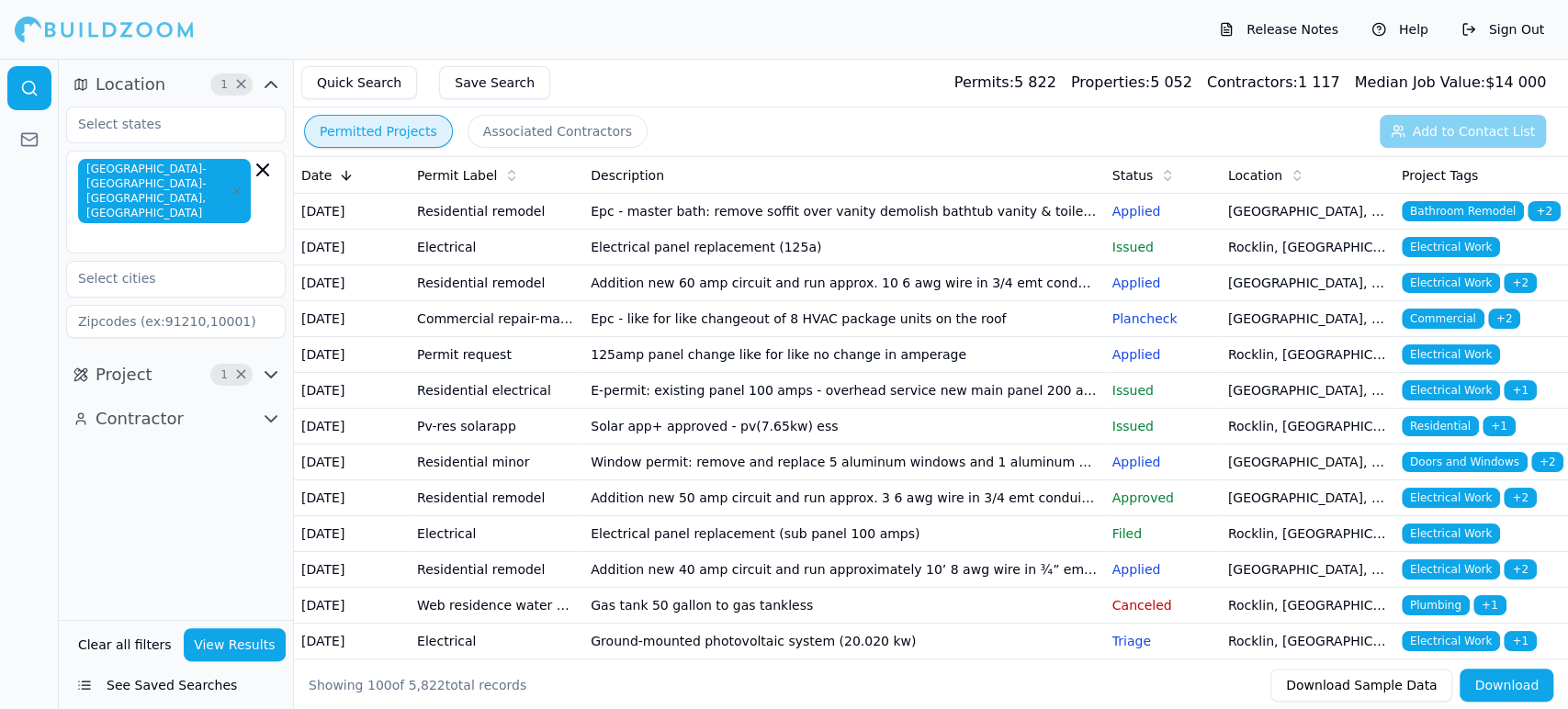
click at [234, 186] on icon "button" at bounding box center [236, 191] width 11 height 11
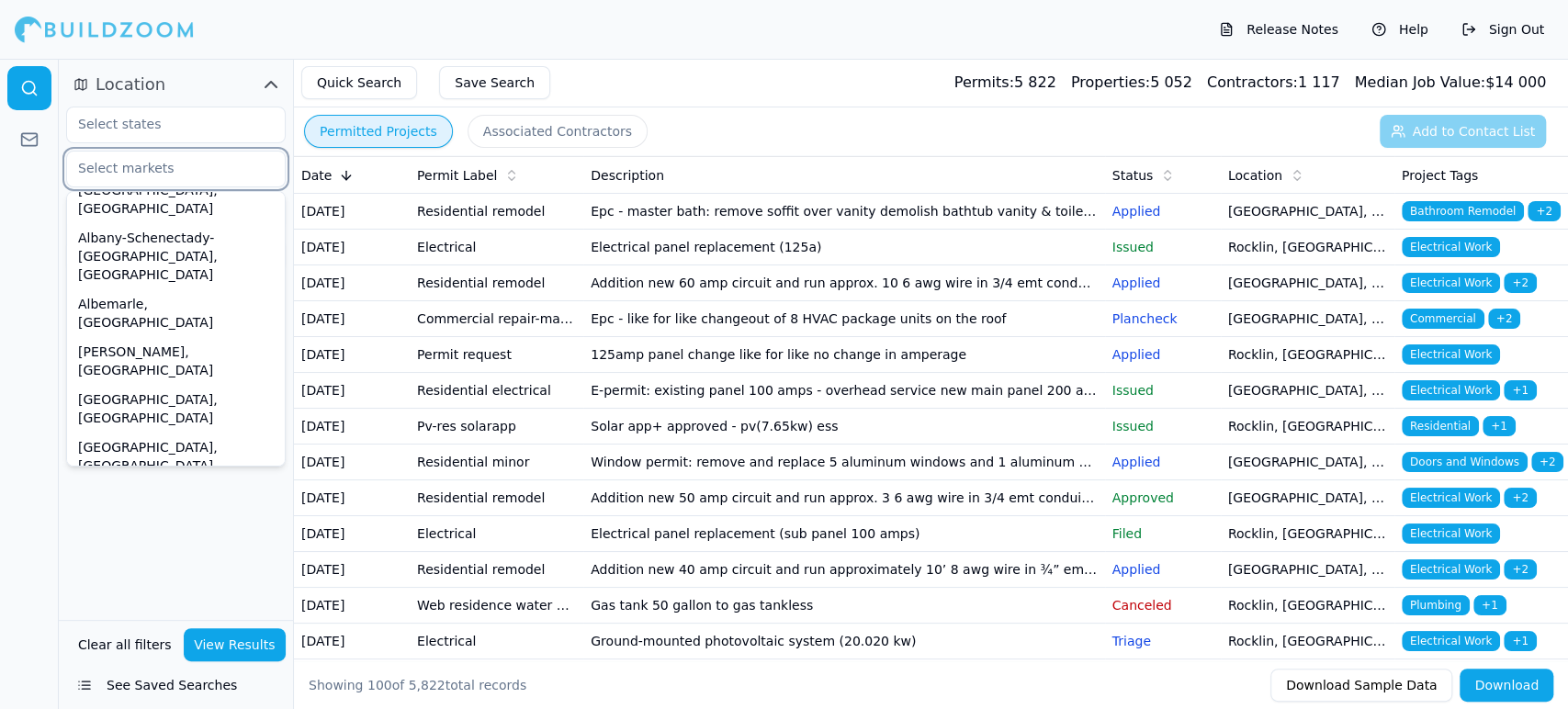
scroll to position [490, 0]
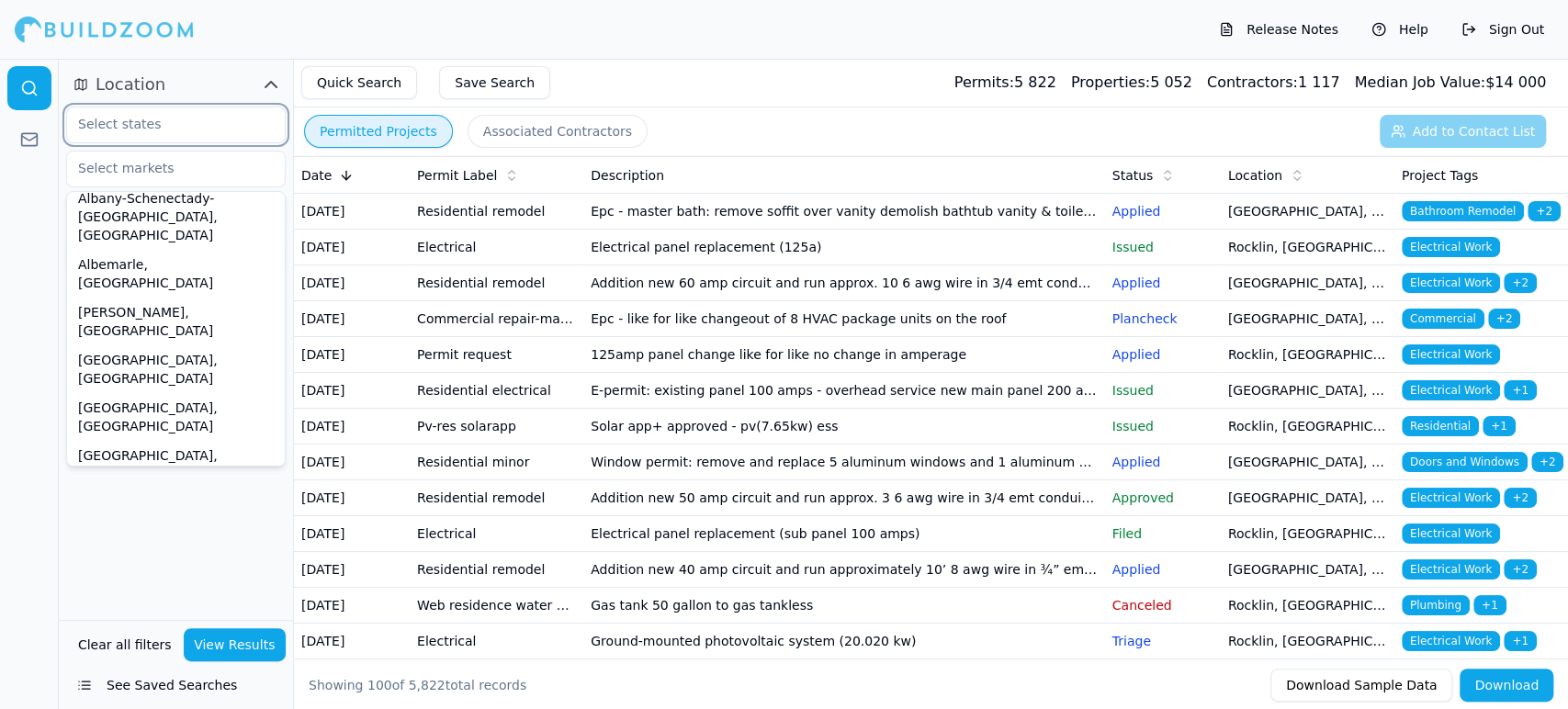
click at [176, 124] on input "text" at bounding box center [164, 124] width 195 height 33
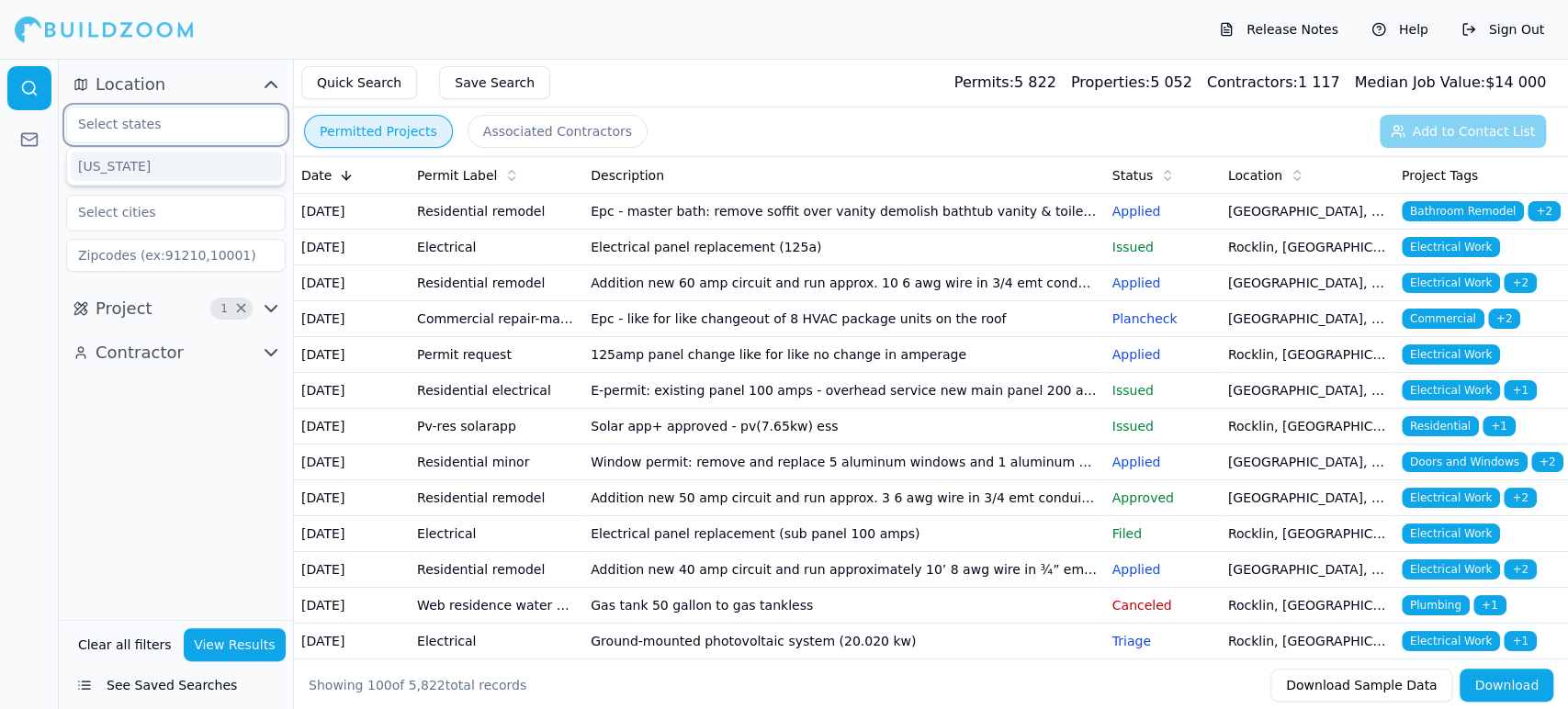
click at [176, 124] on input "text" at bounding box center [164, 124] width 195 height 33
click at [143, 165] on div "[US_STATE]" at bounding box center [175, 166] width 210 height 30
click at [101, 253] on input at bounding box center [175, 255] width 219 height 33
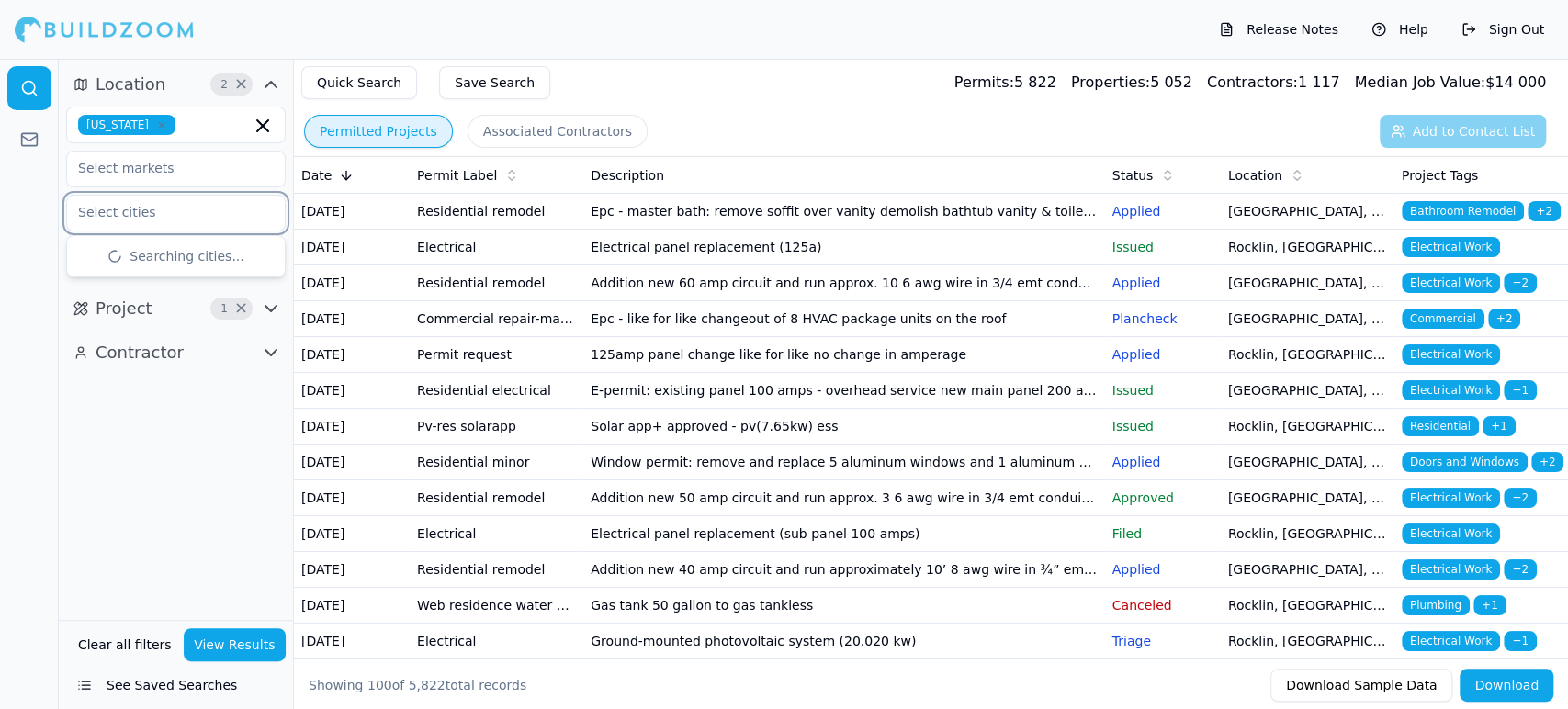
click at [147, 211] on input "text" at bounding box center [164, 212] width 195 height 33
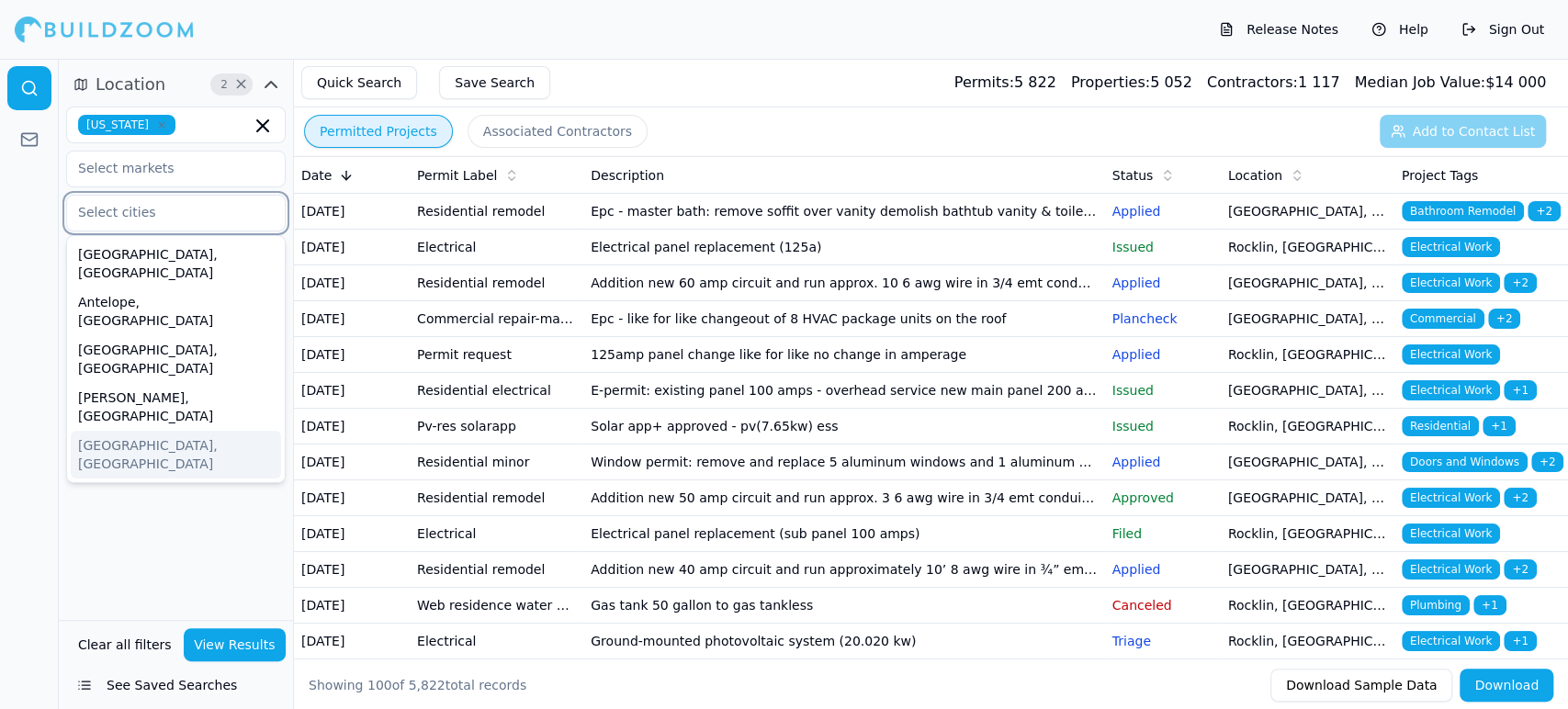
click at [91, 430] on div "[GEOGRAPHIC_DATA], [GEOGRAPHIC_DATA]" at bounding box center [175, 454] width 210 height 48
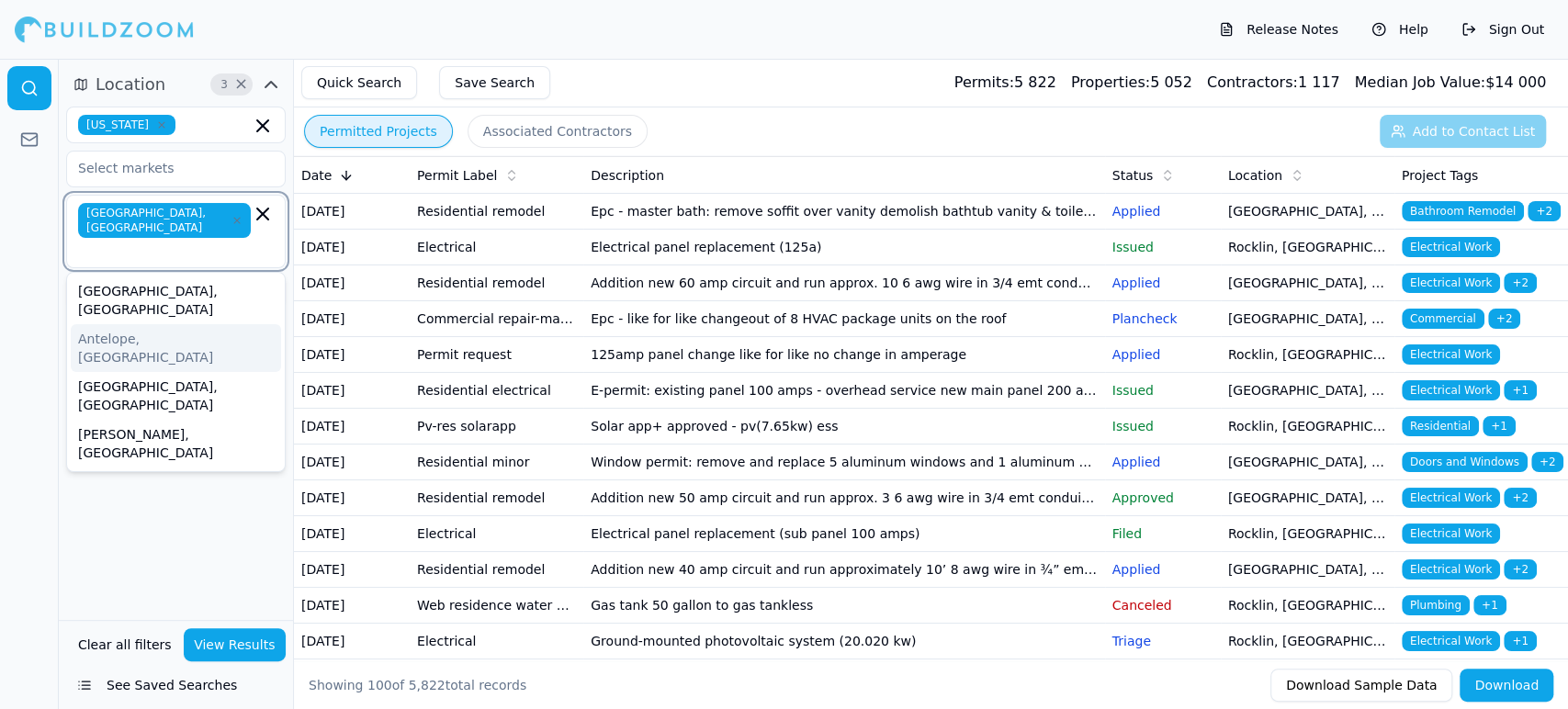
click at [103, 324] on div "Antelope, [GEOGRAPHIC_DATA]" at bounding box center [175, 348] width 210 height 48
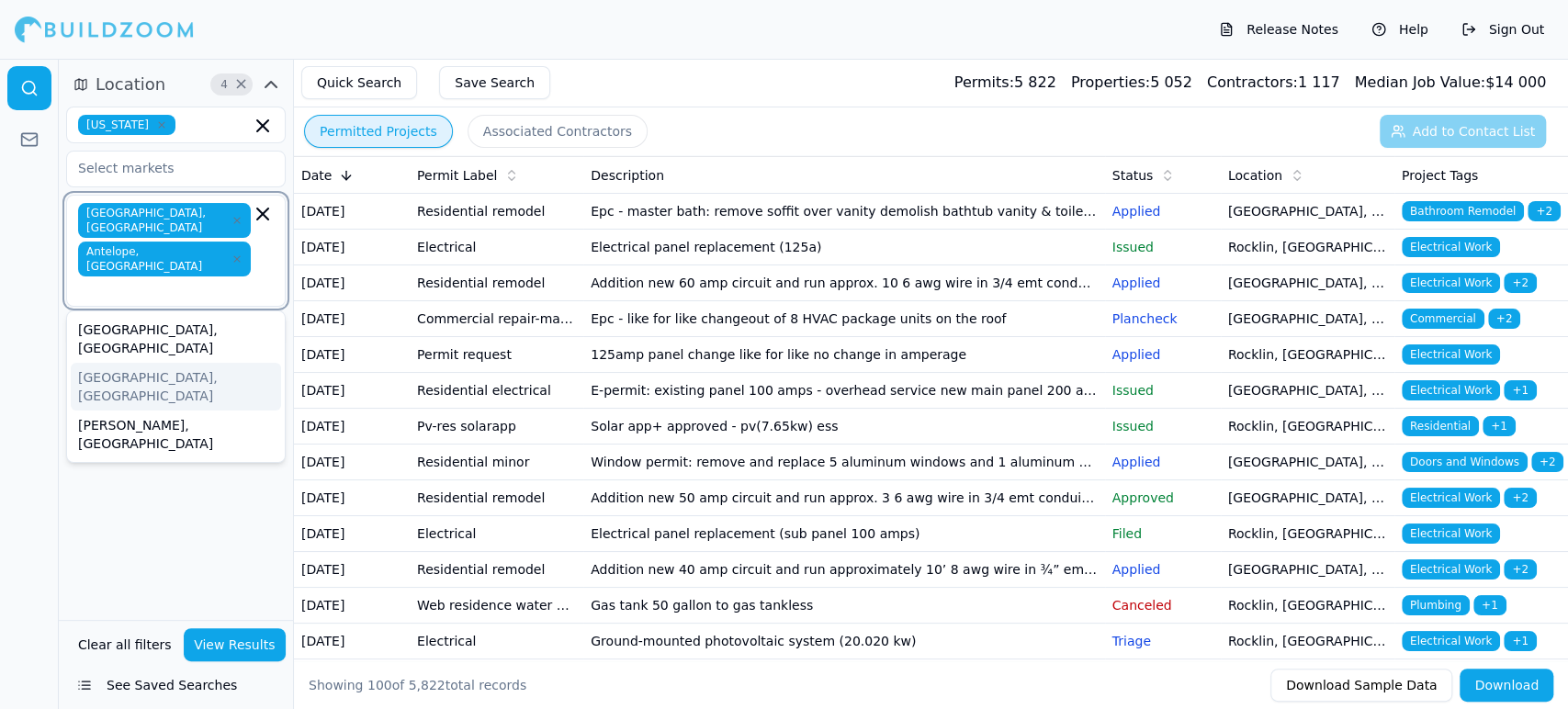
click at [101, 363] on div "[GEOGRAPHIC_DATA], [GEOGRAPHIC_DATA]" at bounding box center [175, 387] width 210 height 48
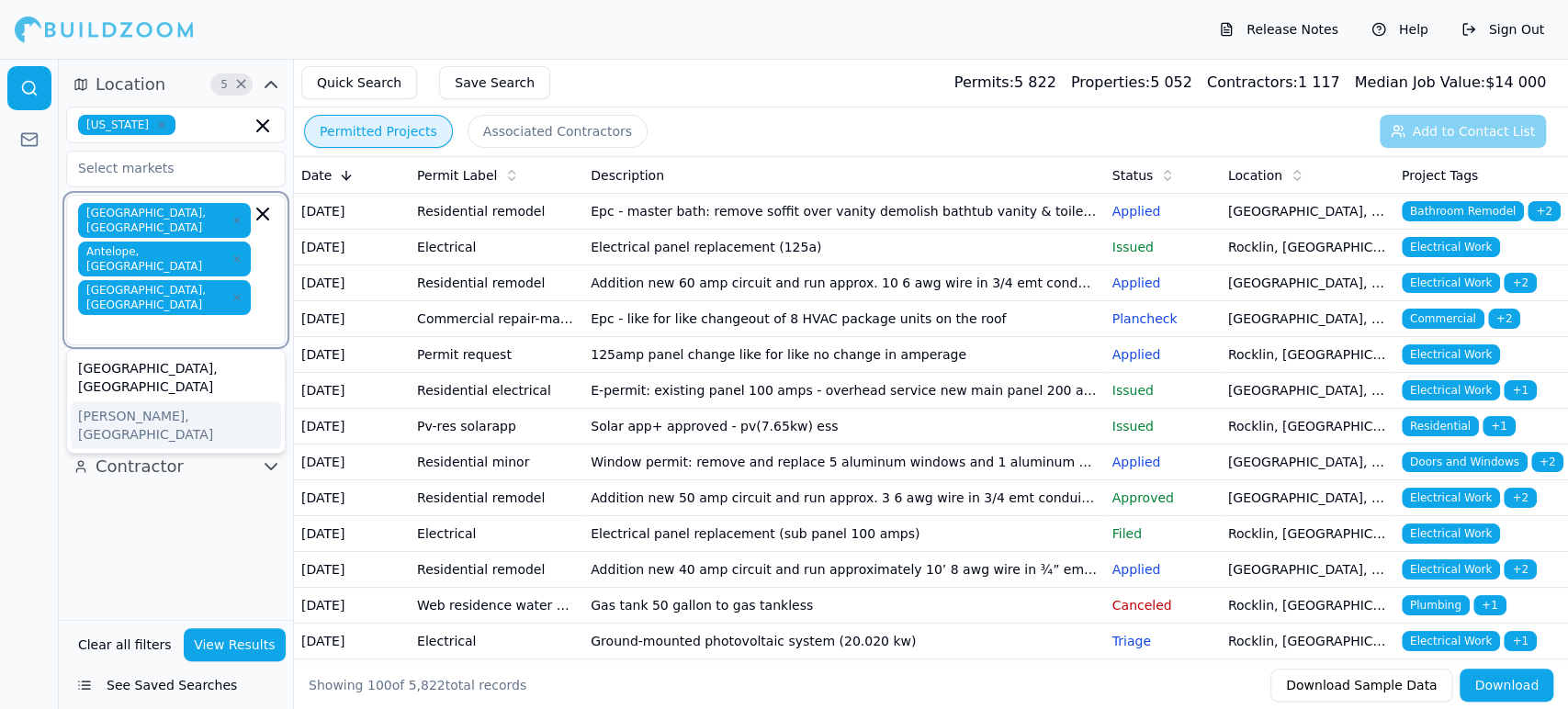
click at [102, 401] on div "[PERSON_NAME], [GEOGRAPHIC_DATA]" at bounding box center [175, 425] width 210 height 48
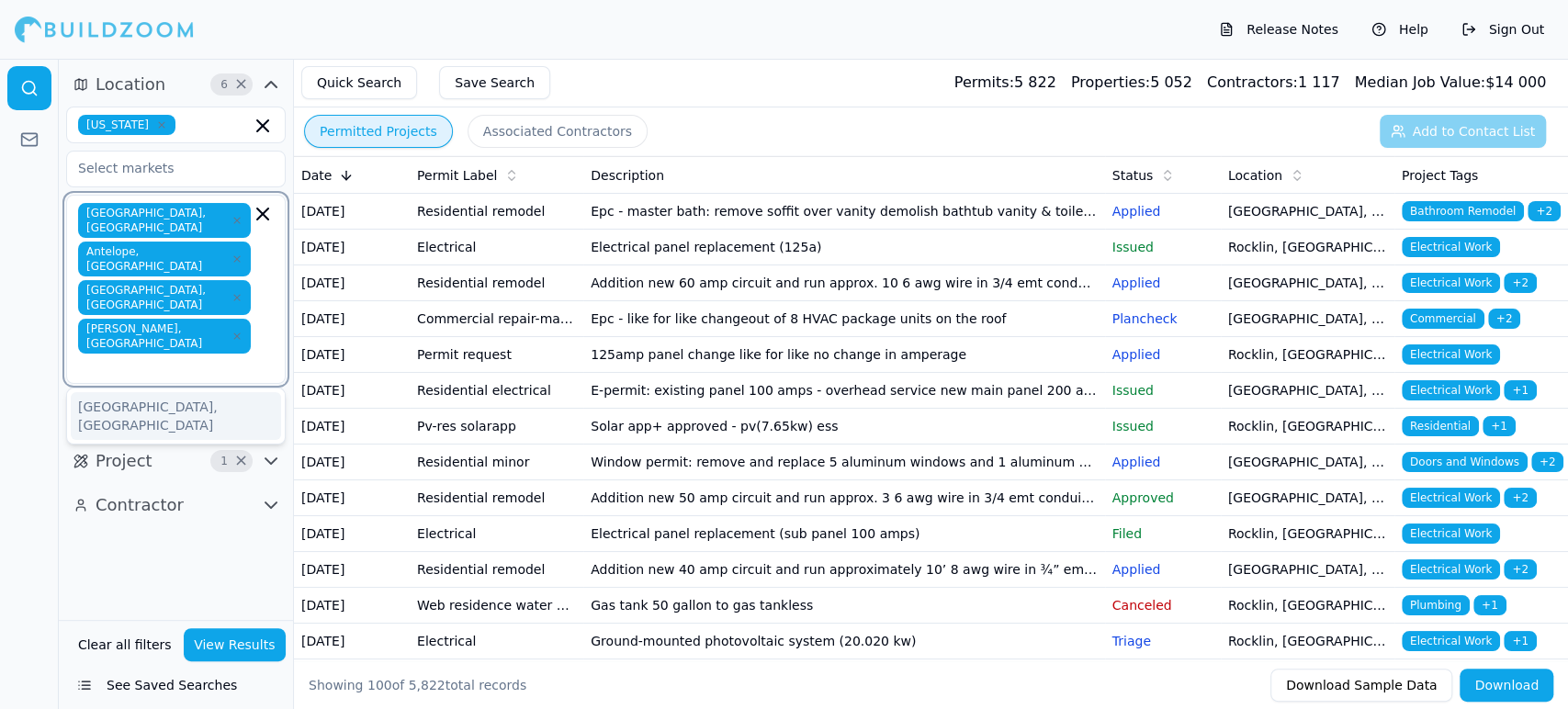
click at [87, 392] on div "[GEOGRAPHIC_DATA], [GEOGRAPHIC_DATA]" at bounding box center [175, 416] width 210 height 48
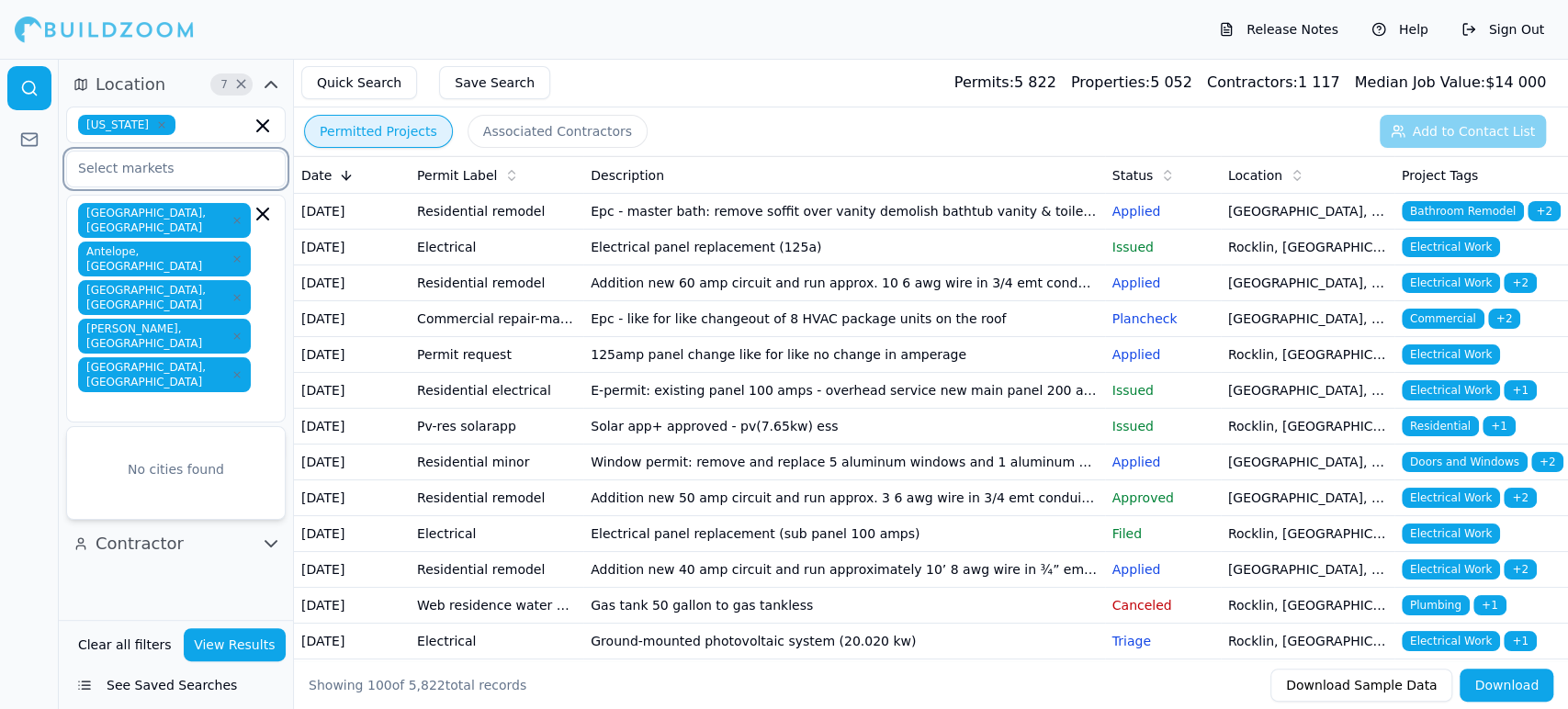
click at [185, 163] on input "text" at bounding box center [164, 168] width 195 height 33
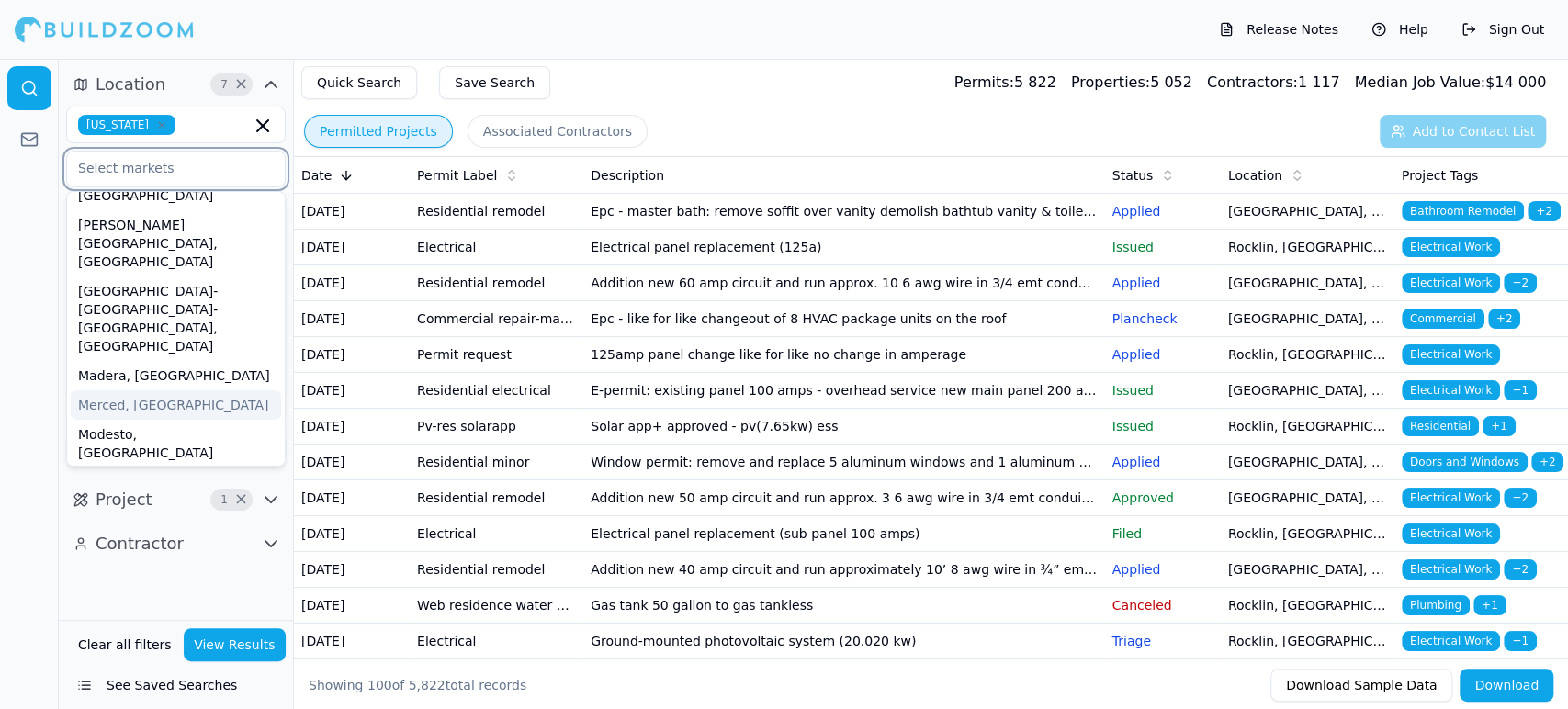
scroll to position [367, 0]
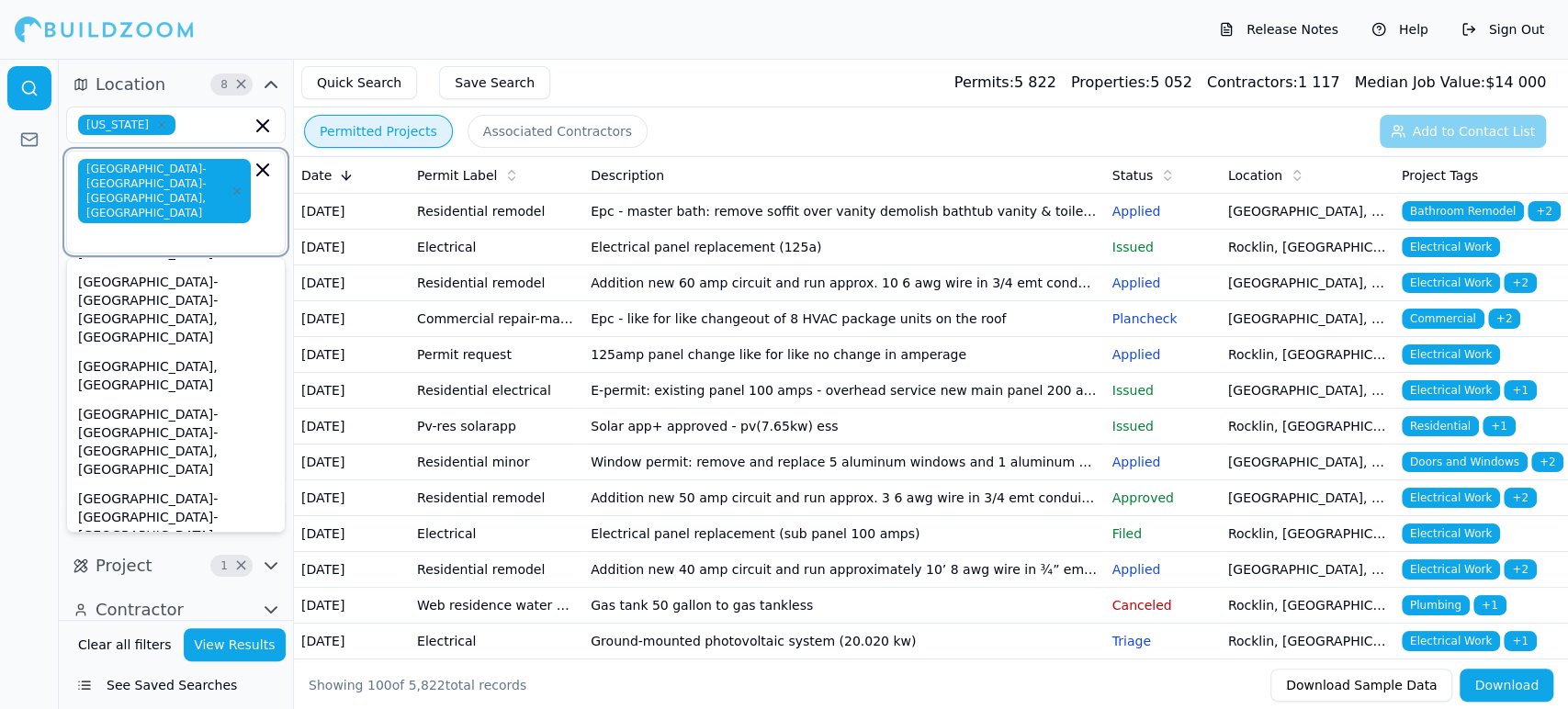
scroll to position [812, 0]
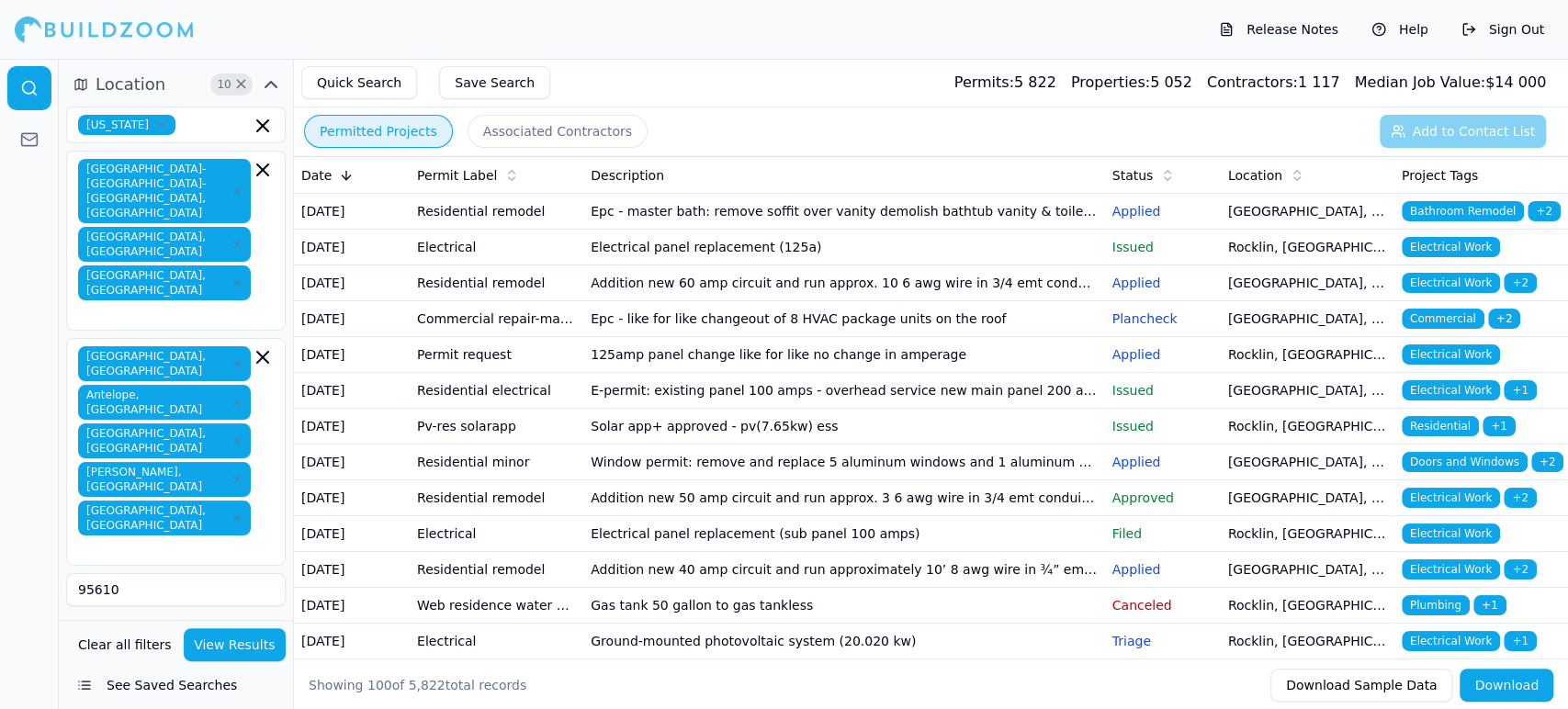
click at [118, 561] on div "Location 10 × [US_STATE] [GEOGRAPHIC_DATA]-[GEOGRAPHIC_DATA]-[GEOGRAPHIC_DATA],…" at bounding box center [175, 339] width 234 height 561
click at [236, 638] on span "×" at bounding box center [241, 643] width 13 height 10
click at [162, 573] on input "95610" at bounding box center [175, 589] width 219 height 33
type input "9"
click at [241, 643] on button "View Results" at bounding box center [235, 644] width 103 height 33
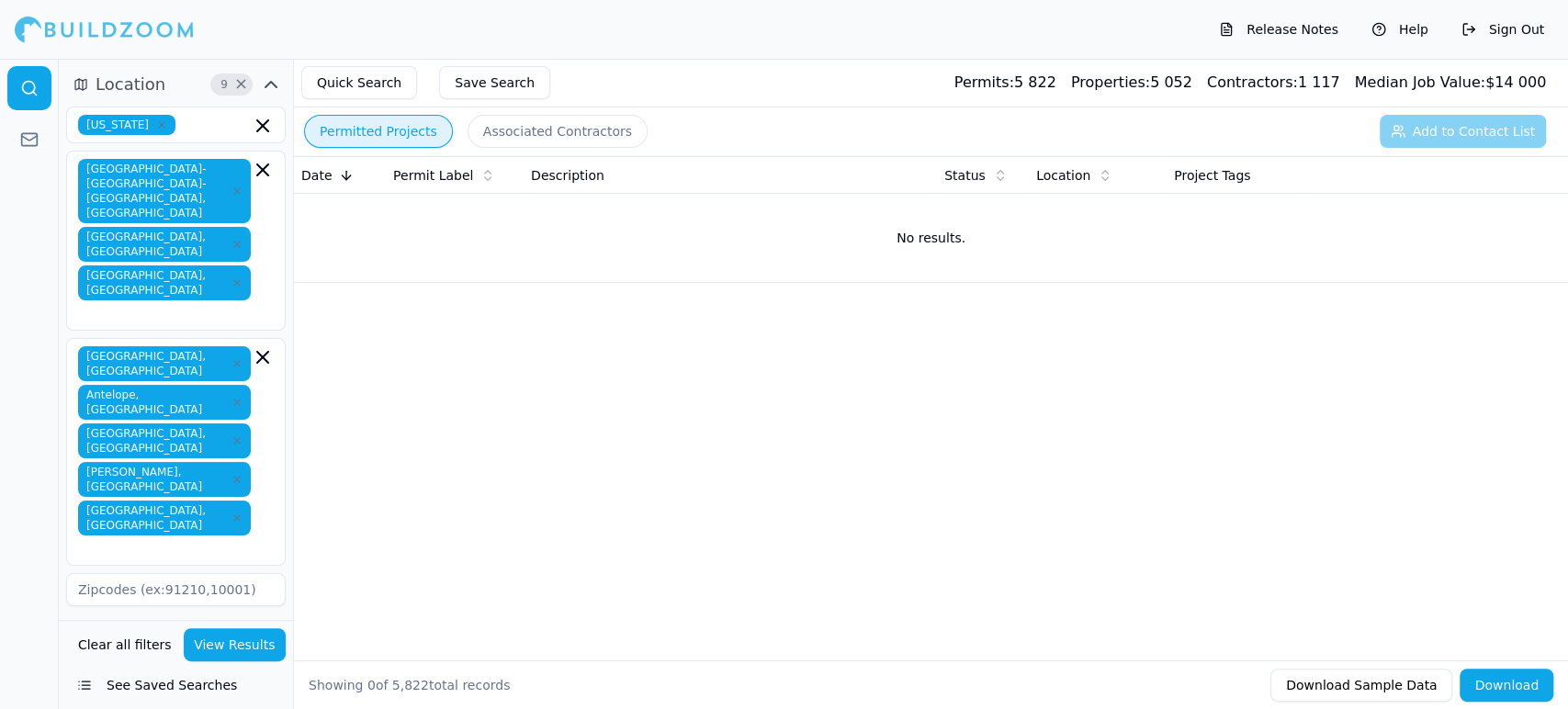
click at [242, 637] on button "View Results" at bounding box center [235, 644] width 103 height 33
click at [265, 352] on icon "button" at bounding box center [262, 356] width 11 height 11
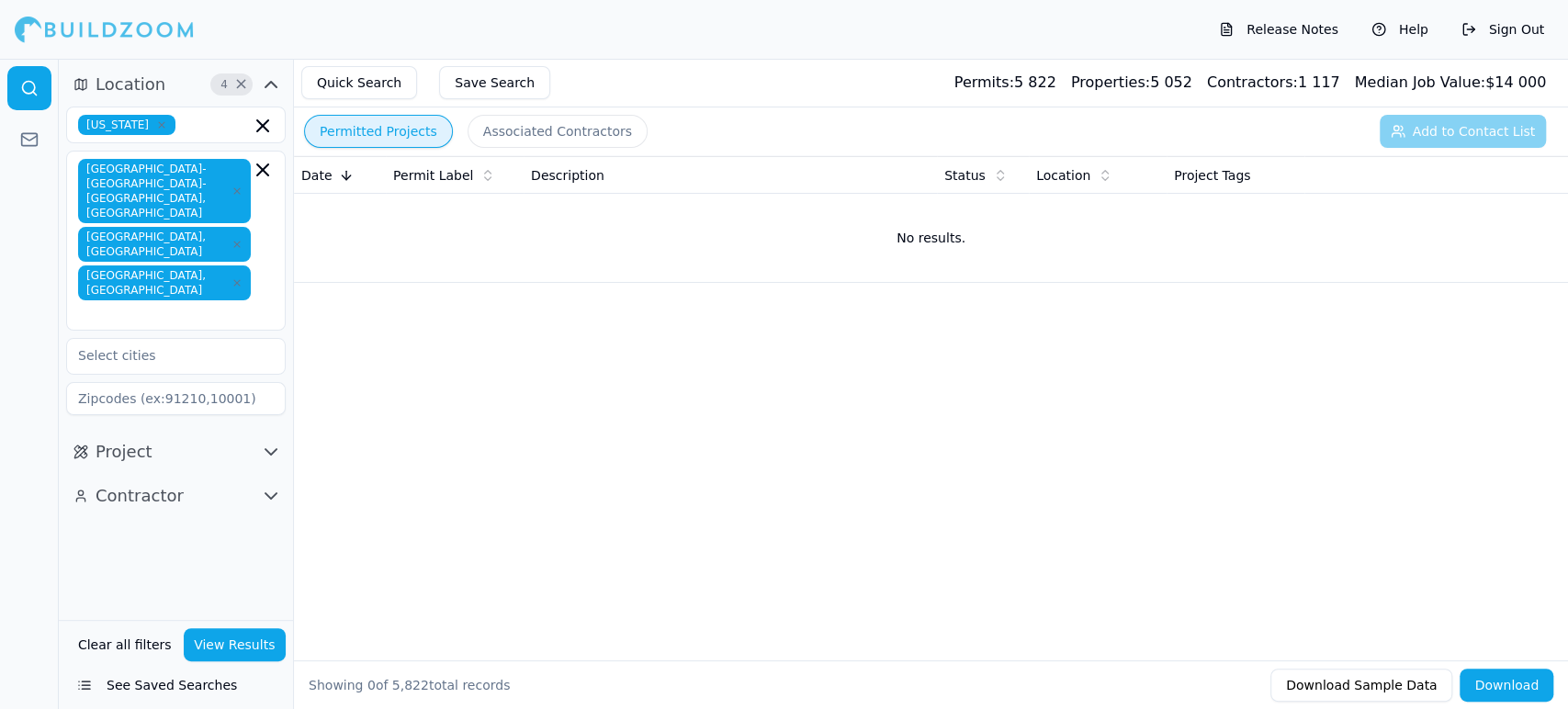
click at [162, 513] on div "Location 4 × [US_STATE] [GEOGRAPHIC_DATA]-[GEOGRAPHIC_DATA]-[GEOGRAPHIC_DATA], …" at bounding box center [175, 339] width 234 height 561
click at [231, 643] on button "View Results" at bounding box center [235, 644] width 103 height 33
click at [227, 645] on button "View Results" at bounding box center [235, 644] width 103 height 33
click at [234, 280] on icon "button" at bounding box center [237, 283] width 6 height 6
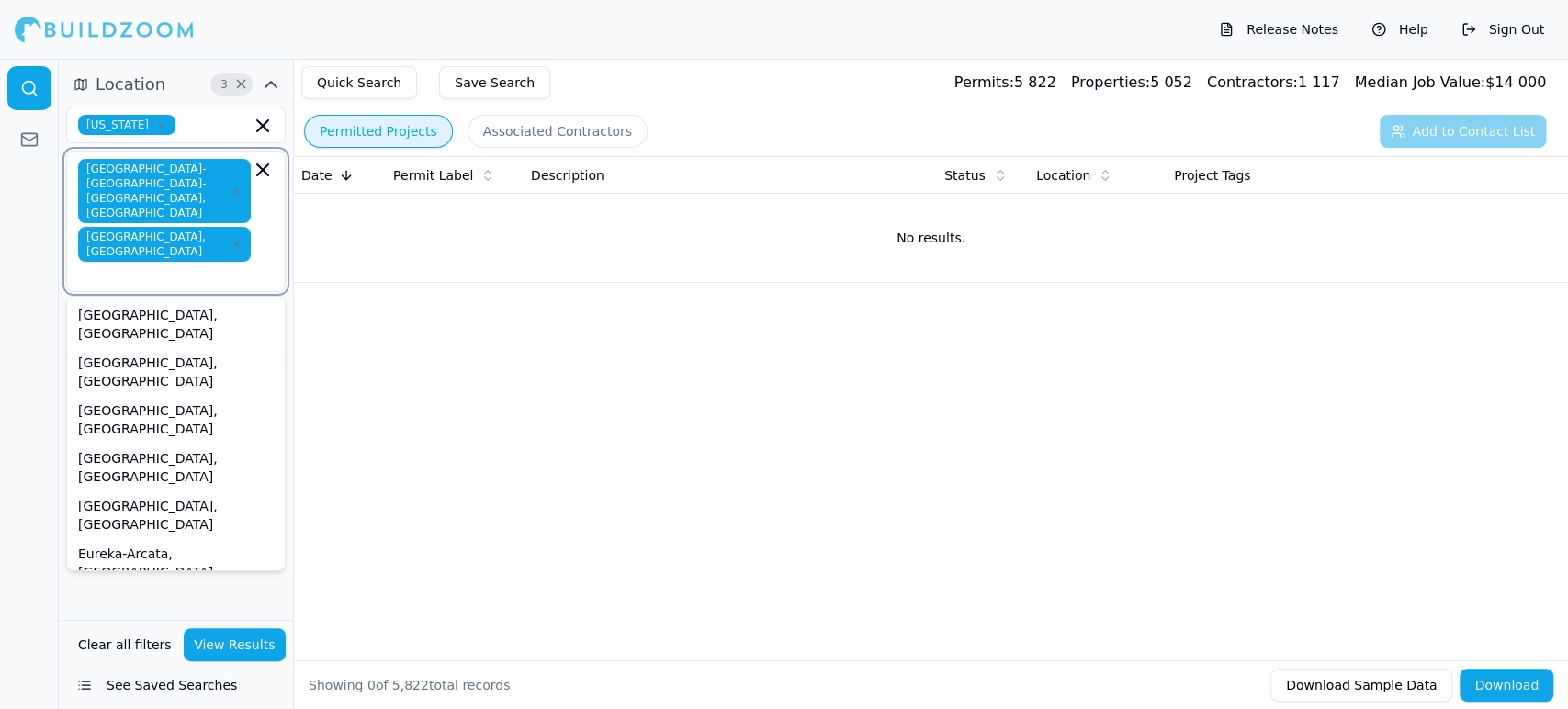
click at [231, 239] on icon "button" at bounding box center [236, 243] width 11 height 11
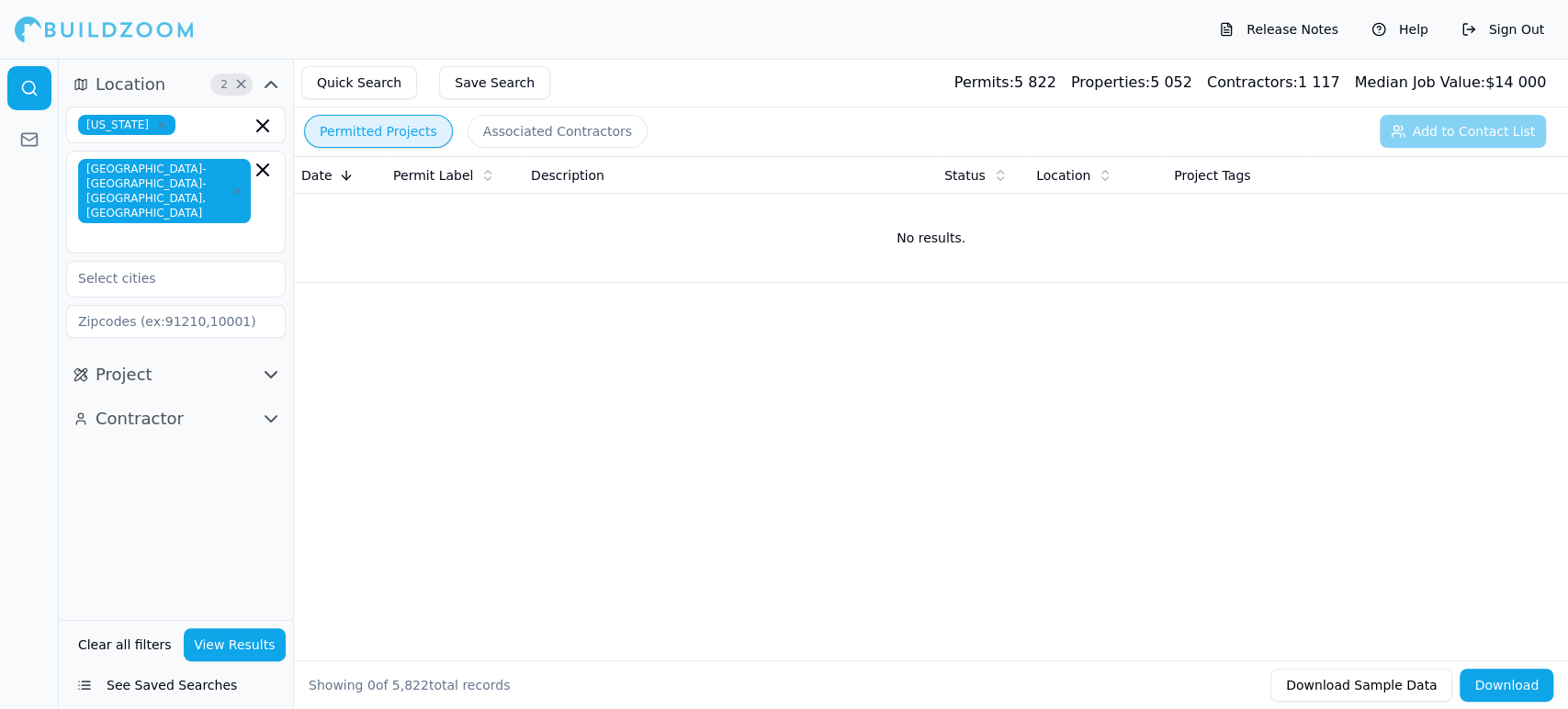
click at [233, 642] on button "View Results" at bounding box center [235, 644] width 103 height 33
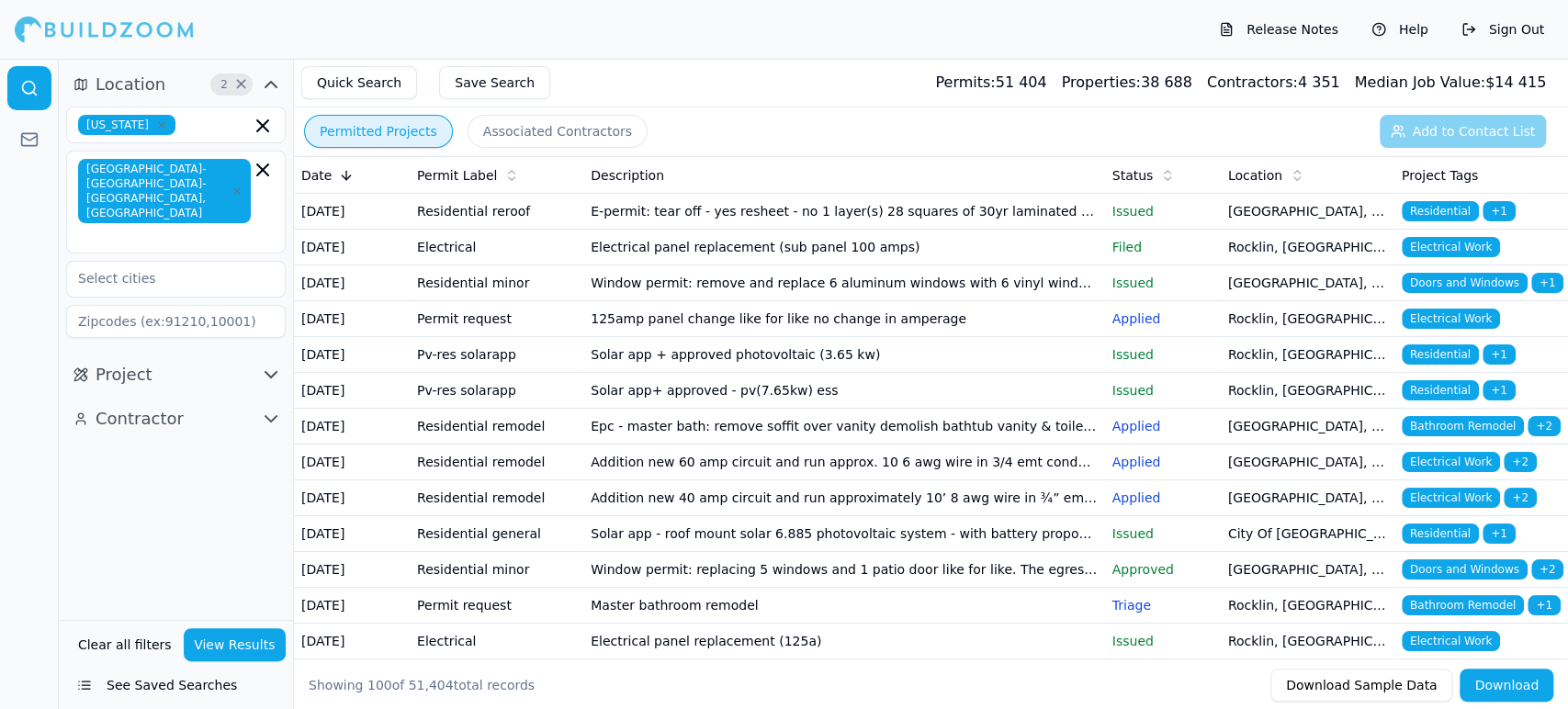
click at [668, 215] on td "E-permit: tear off - yes resheet - no 1 layer(s) 28 squares of 30yr laminated d…" at bounding box center [843, 211] width 520 height 35
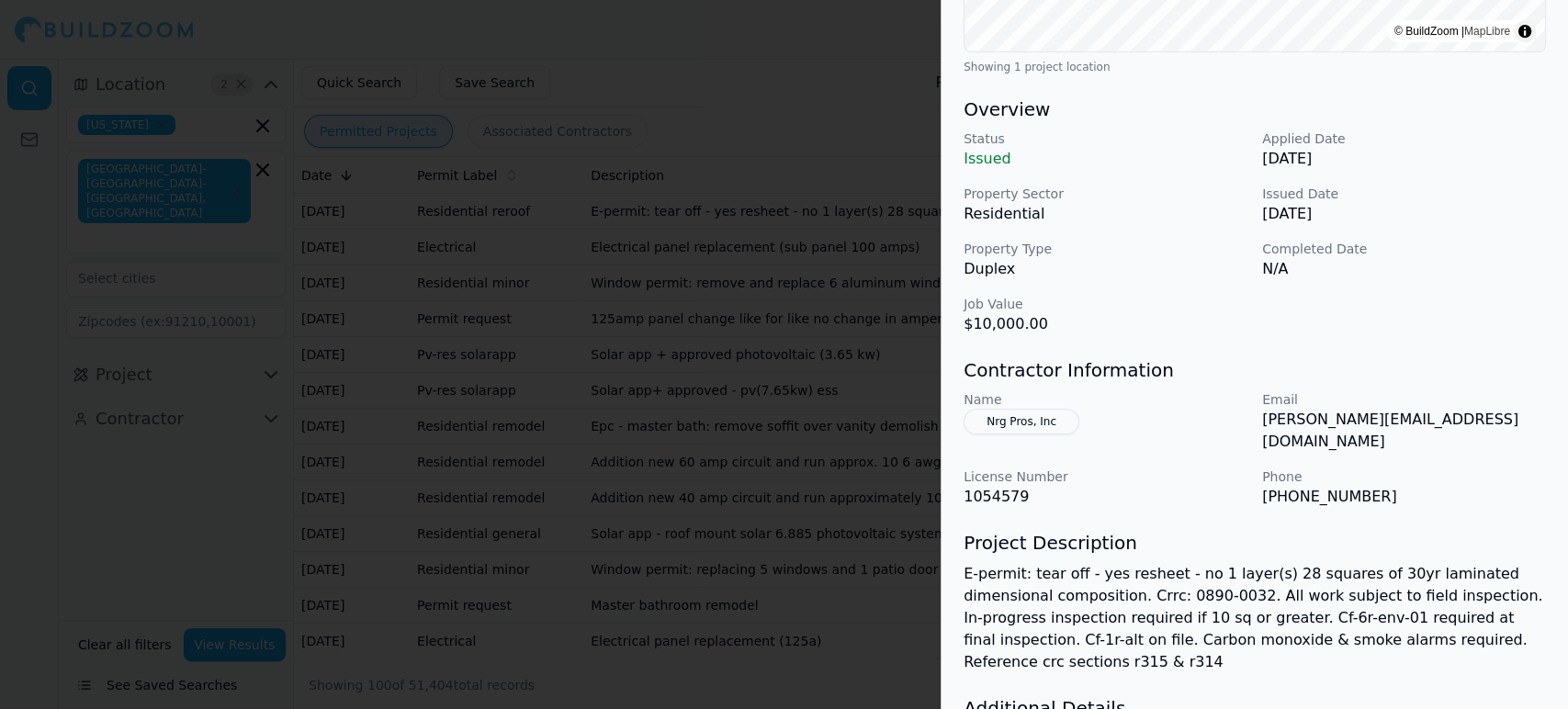
scroll to position [490, 0]
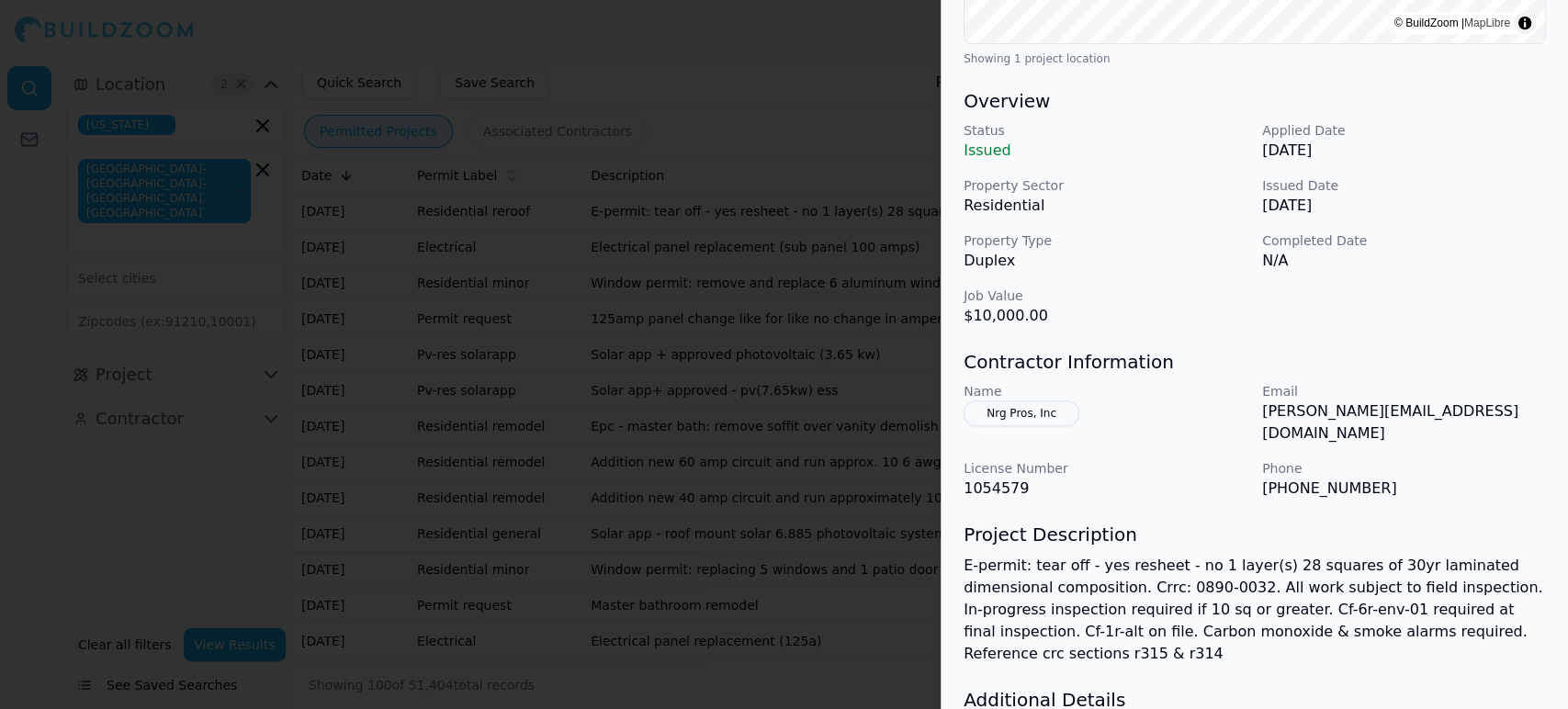
click at [1020, 415] on button "Nrg Pros, Inc" at bounding box center [1021, 413] width 116 height 26
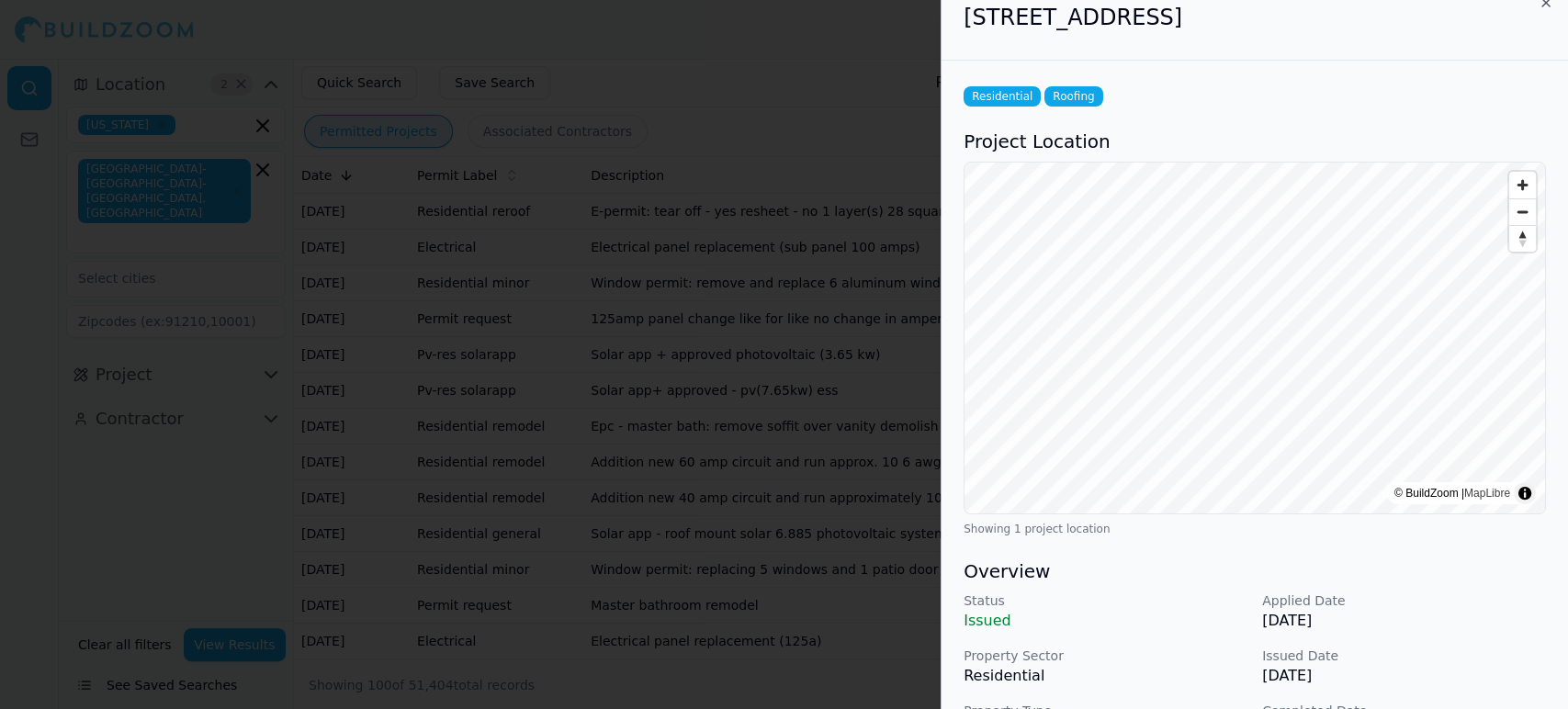
scroll to position [0, 0]
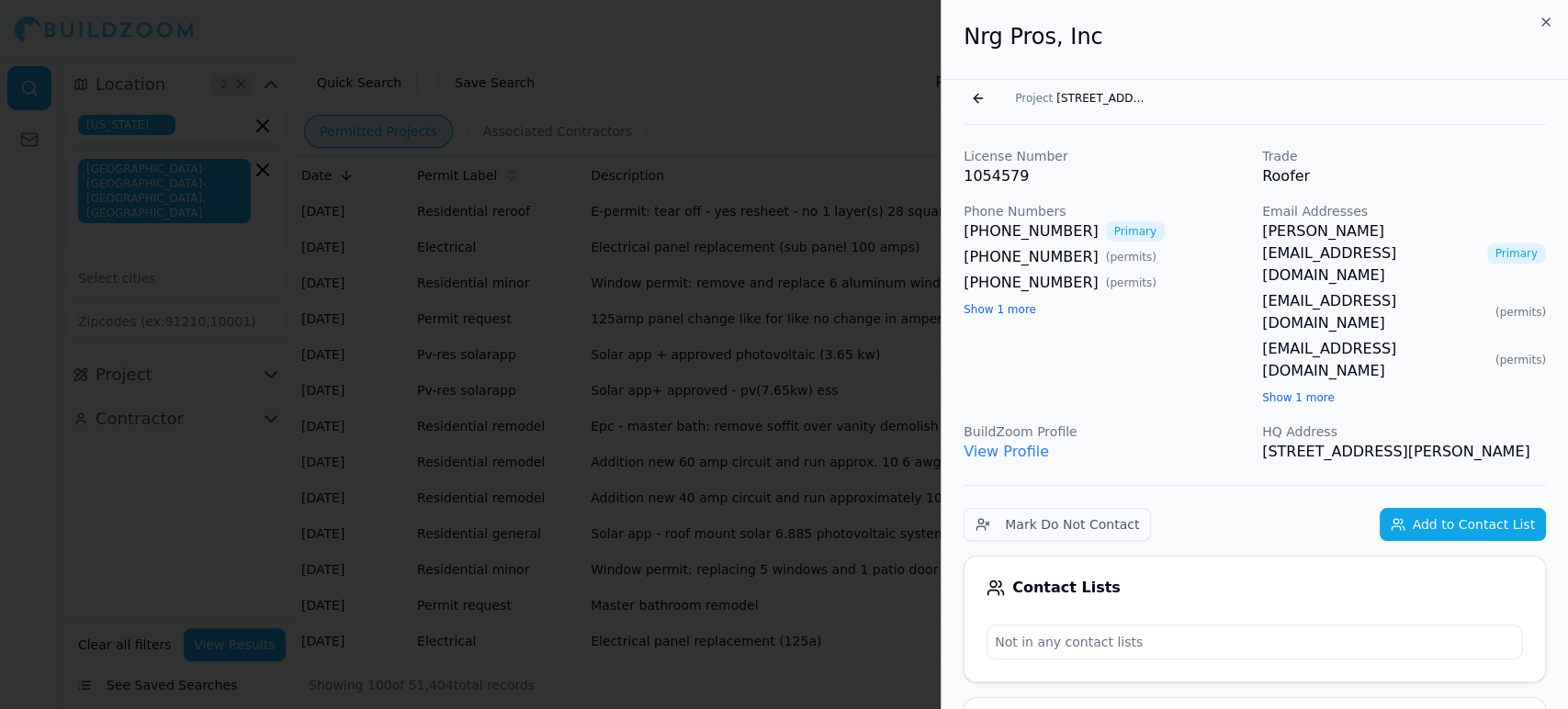
click at [993, 443] on link "View Profile" at bounding box center [1005, 451] width 85 height 17
click at [497, 235] on div at bounding box center [784, 354] width 1568 height 709
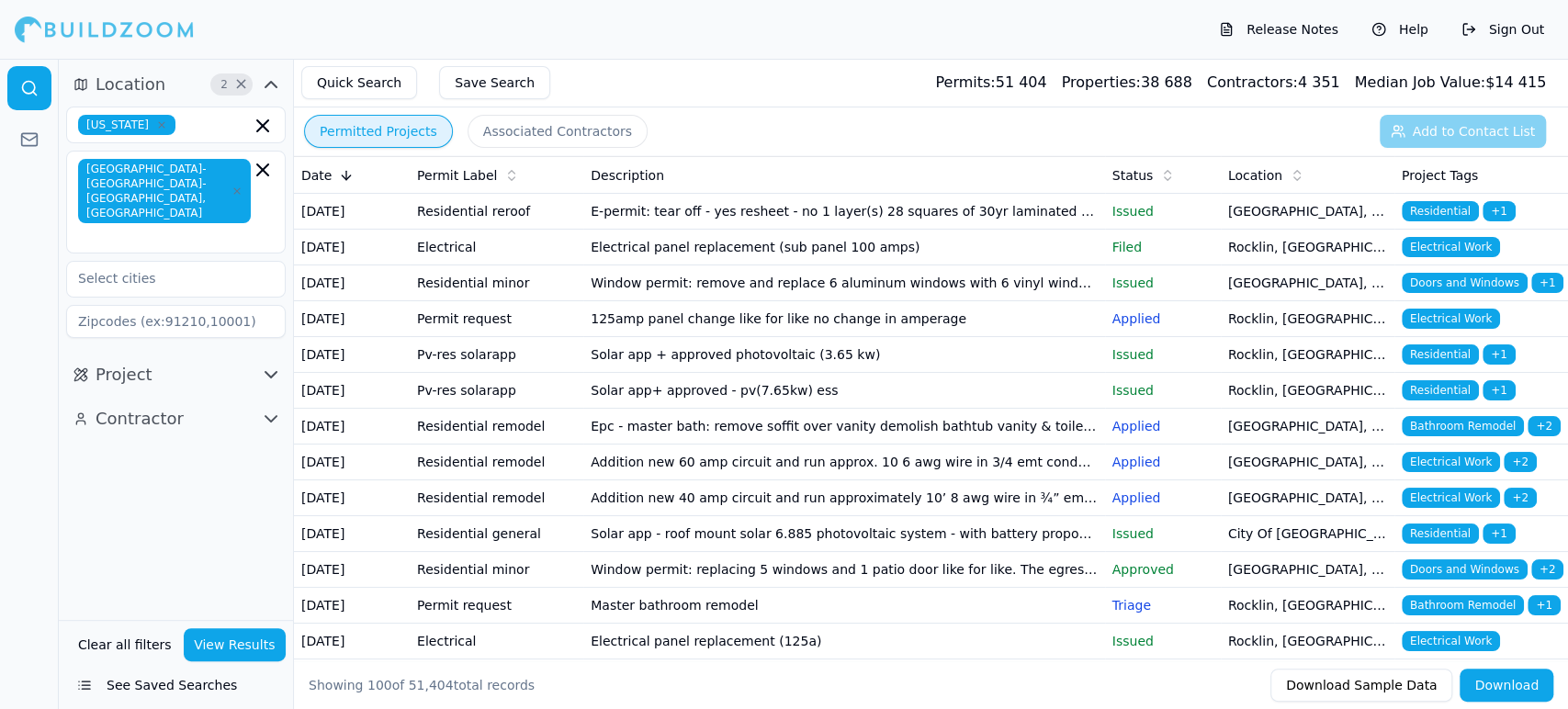
click at [563, 265] on td "Electrical" at bounding box center [496, 247] width 173 height 35
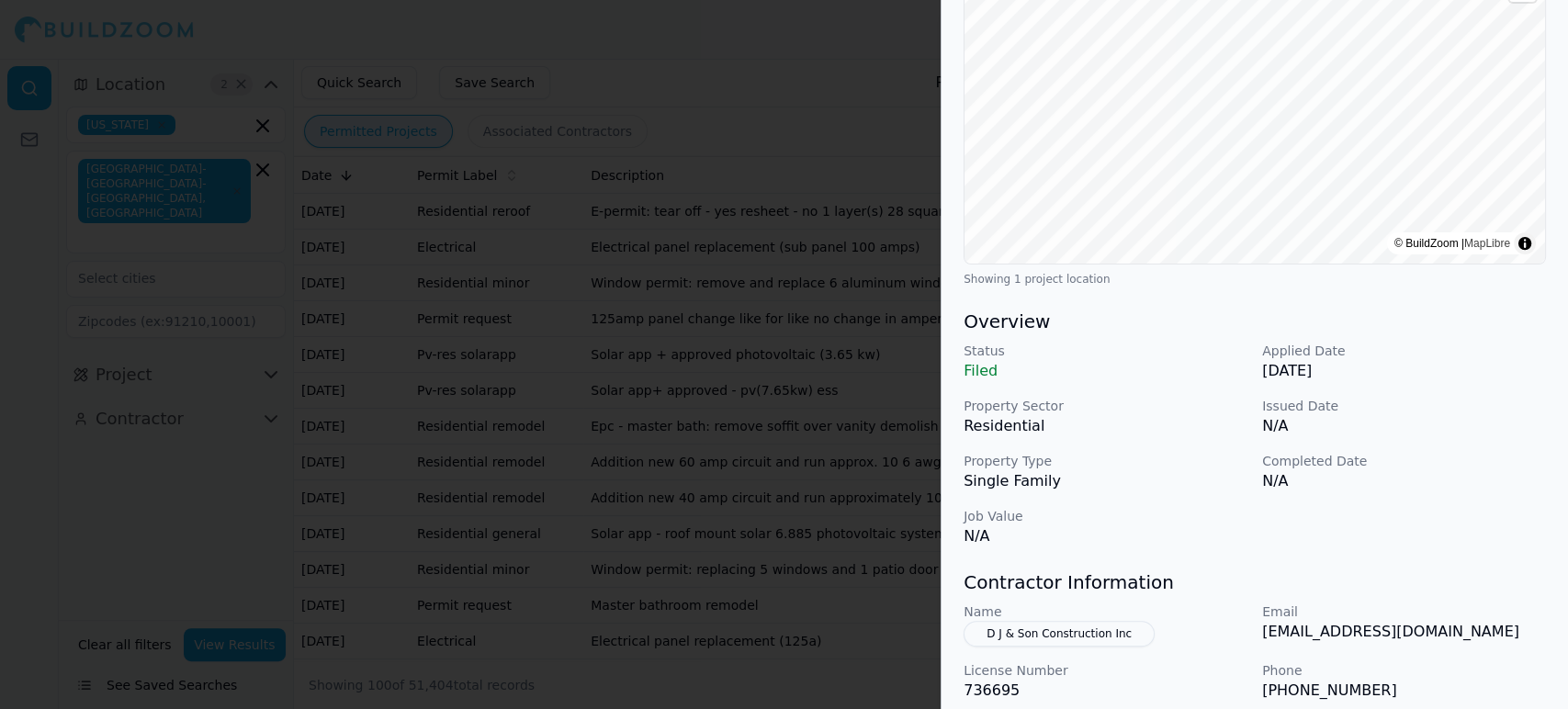
scroll to position [511, 0]
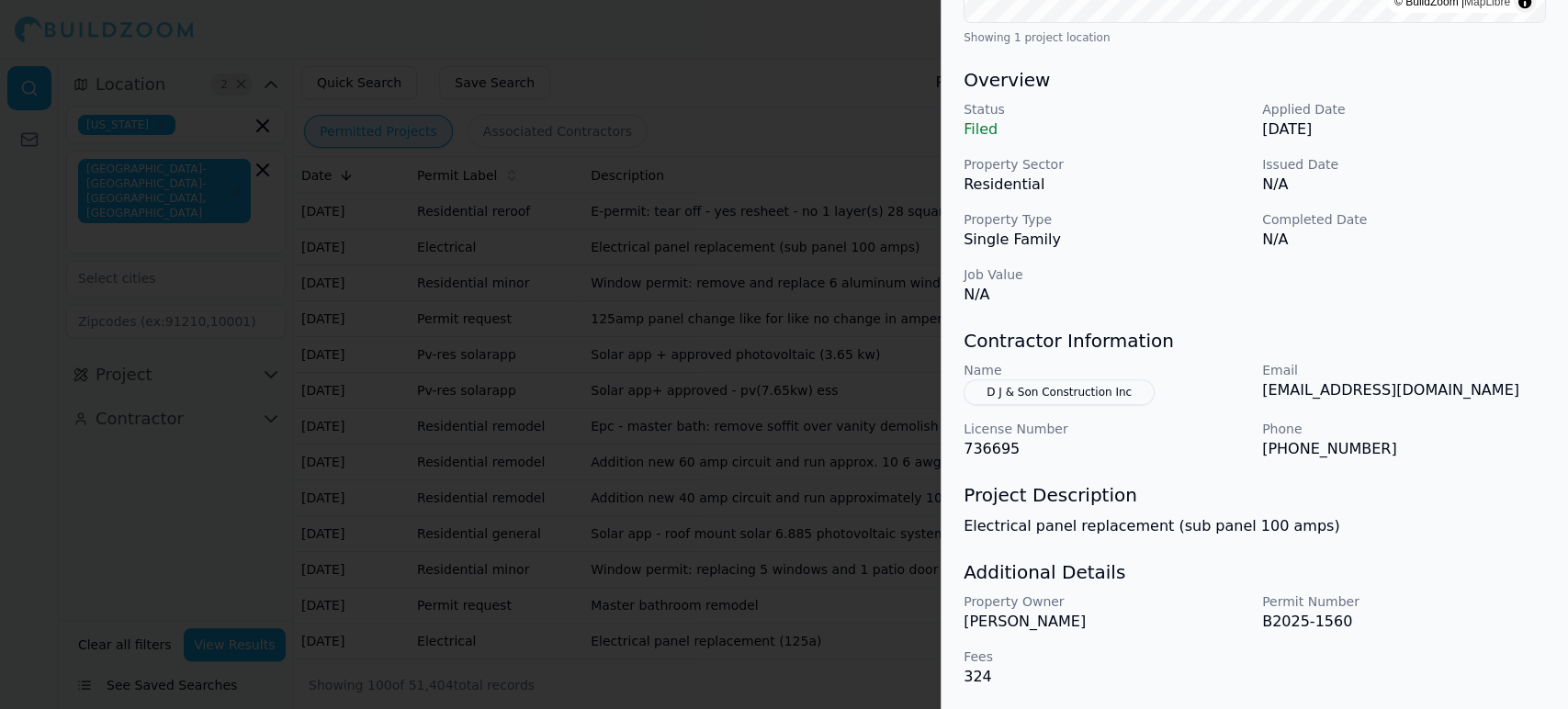
click at [466, 253] on div at bounding box center [784, 354] width 1568 height 709
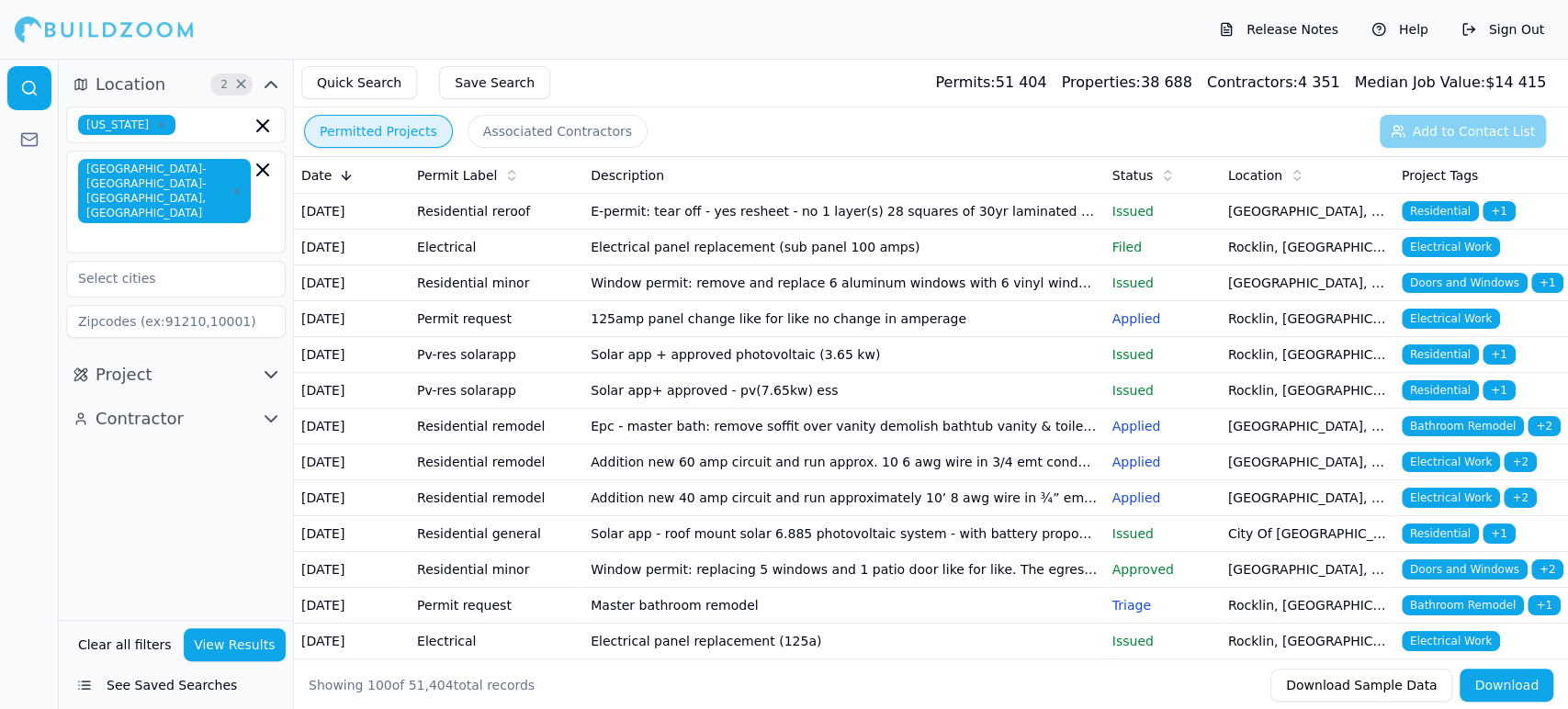
click at [458, 301] on td "Residential minor" at bounding box center [496, 283] width 173 height 35
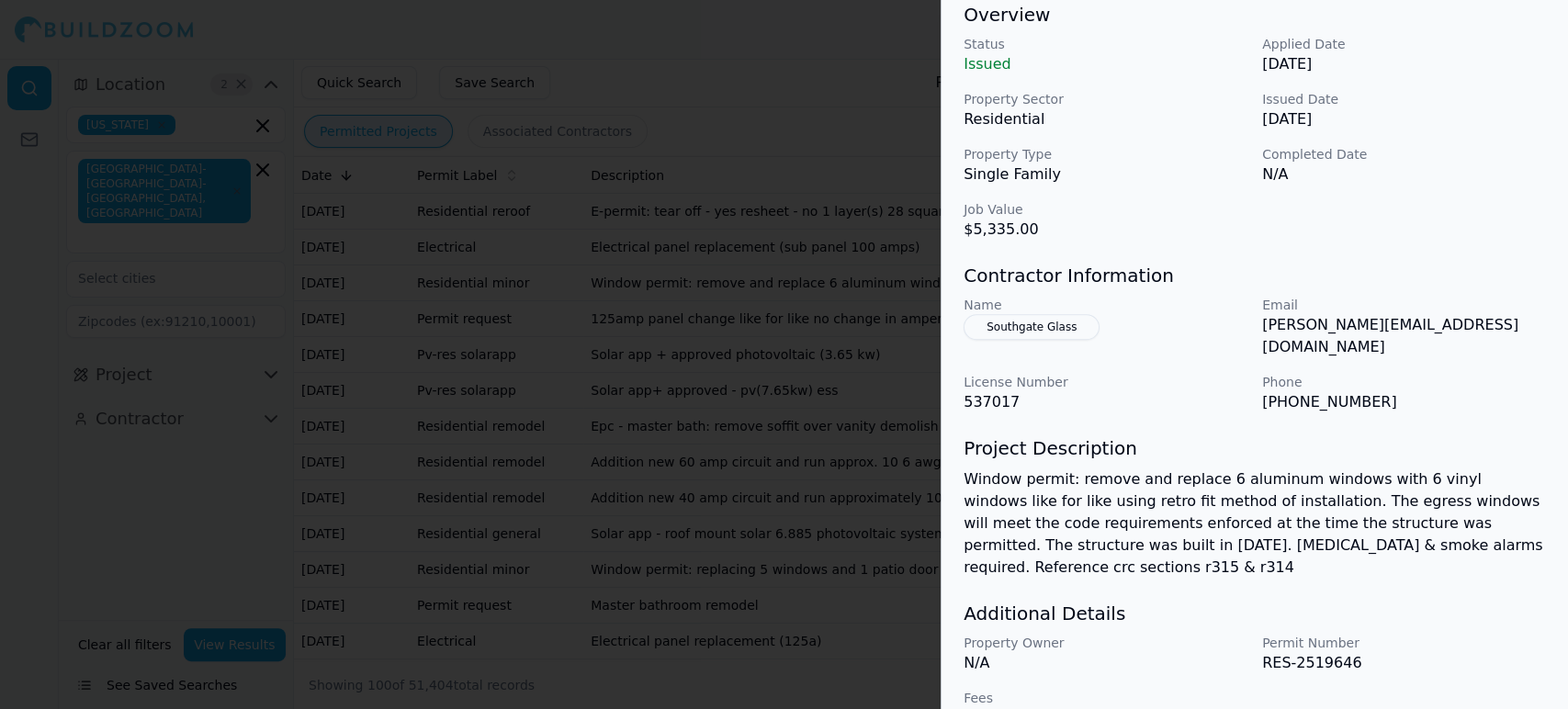
scroll to position [577, 0]
click at [380, 410] on div at bounding box center [784, 354] width 1568 height 709
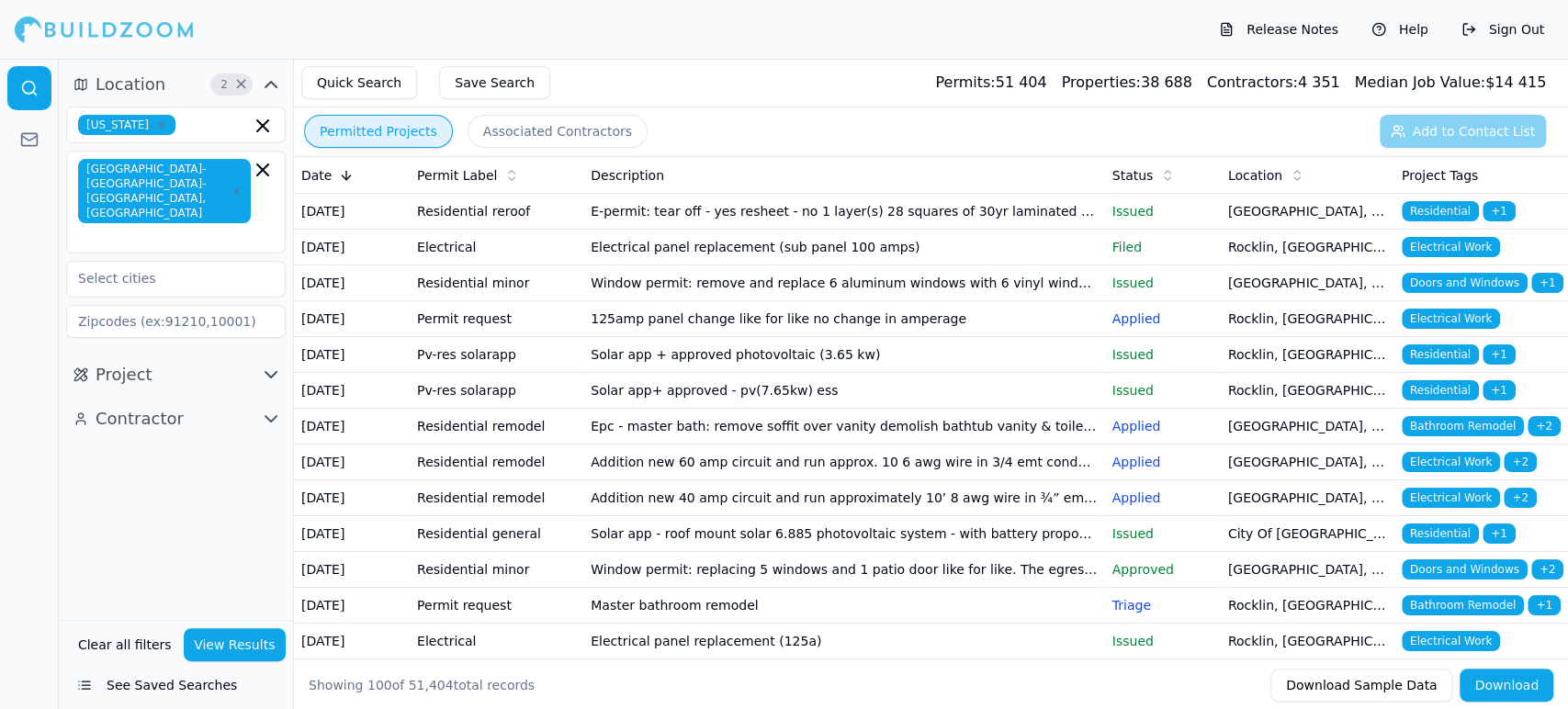
click at [453, 337] on td "Permit request" at bounding box center [496, 318] width 173 height 35
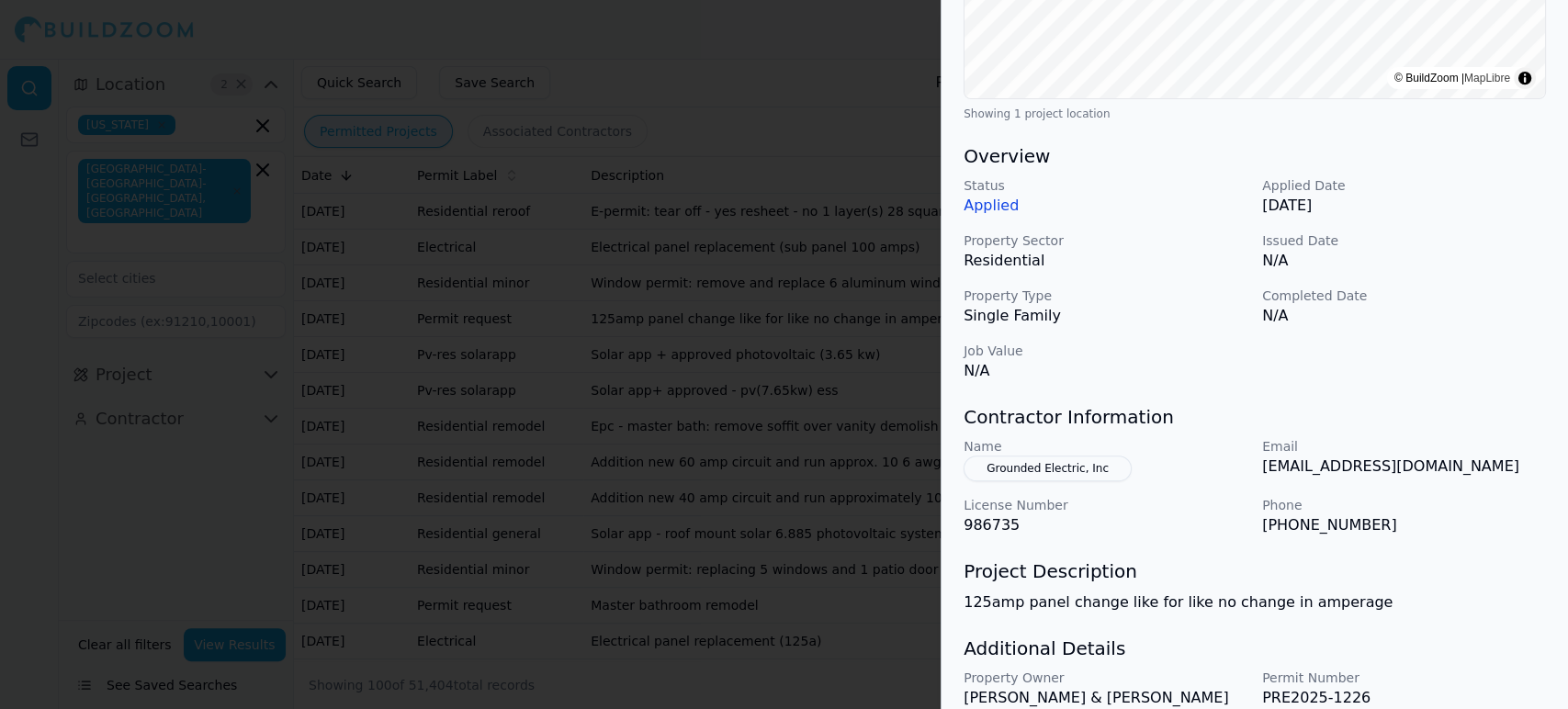
scroll to position [490, 0]
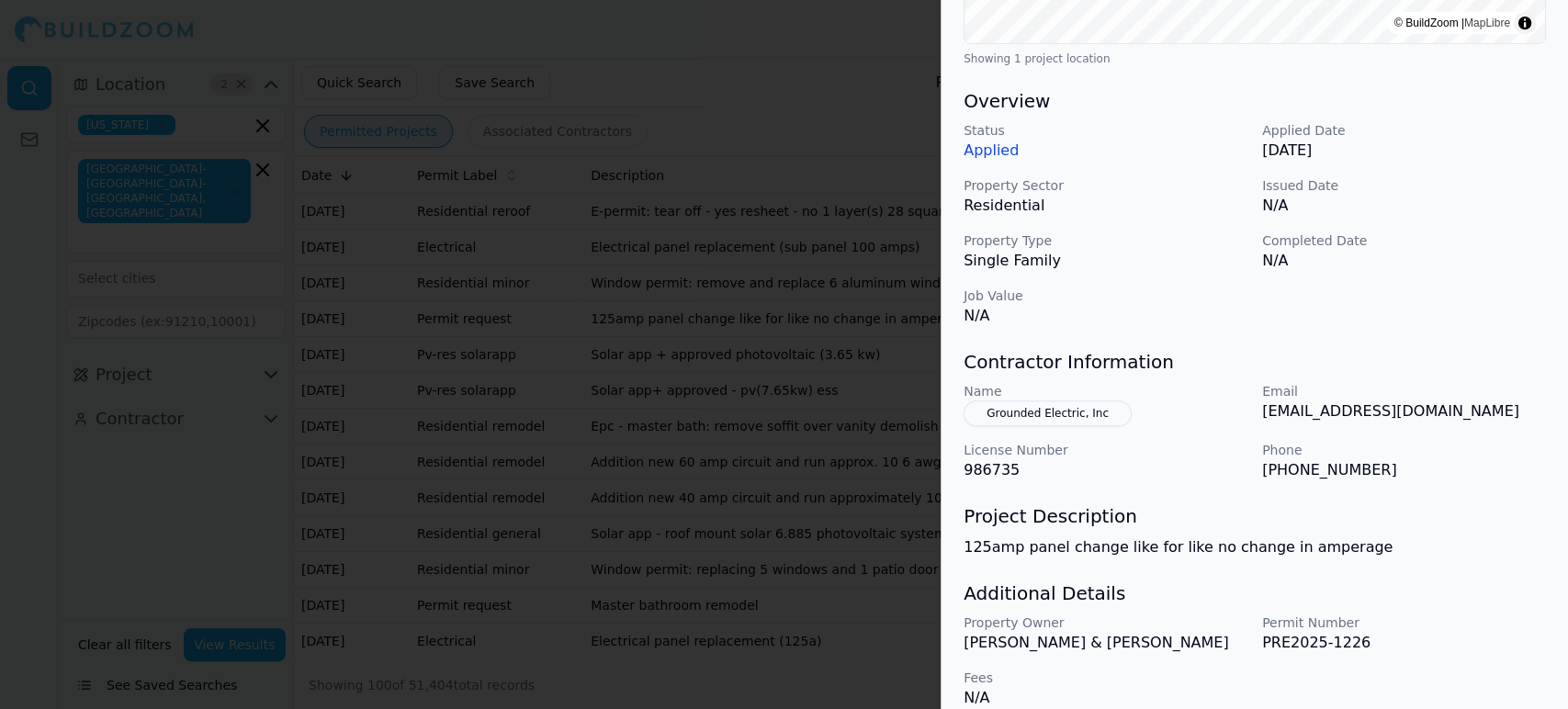
click at [517, 400] on div at bounding box center [784, 354] width 1568 height 709
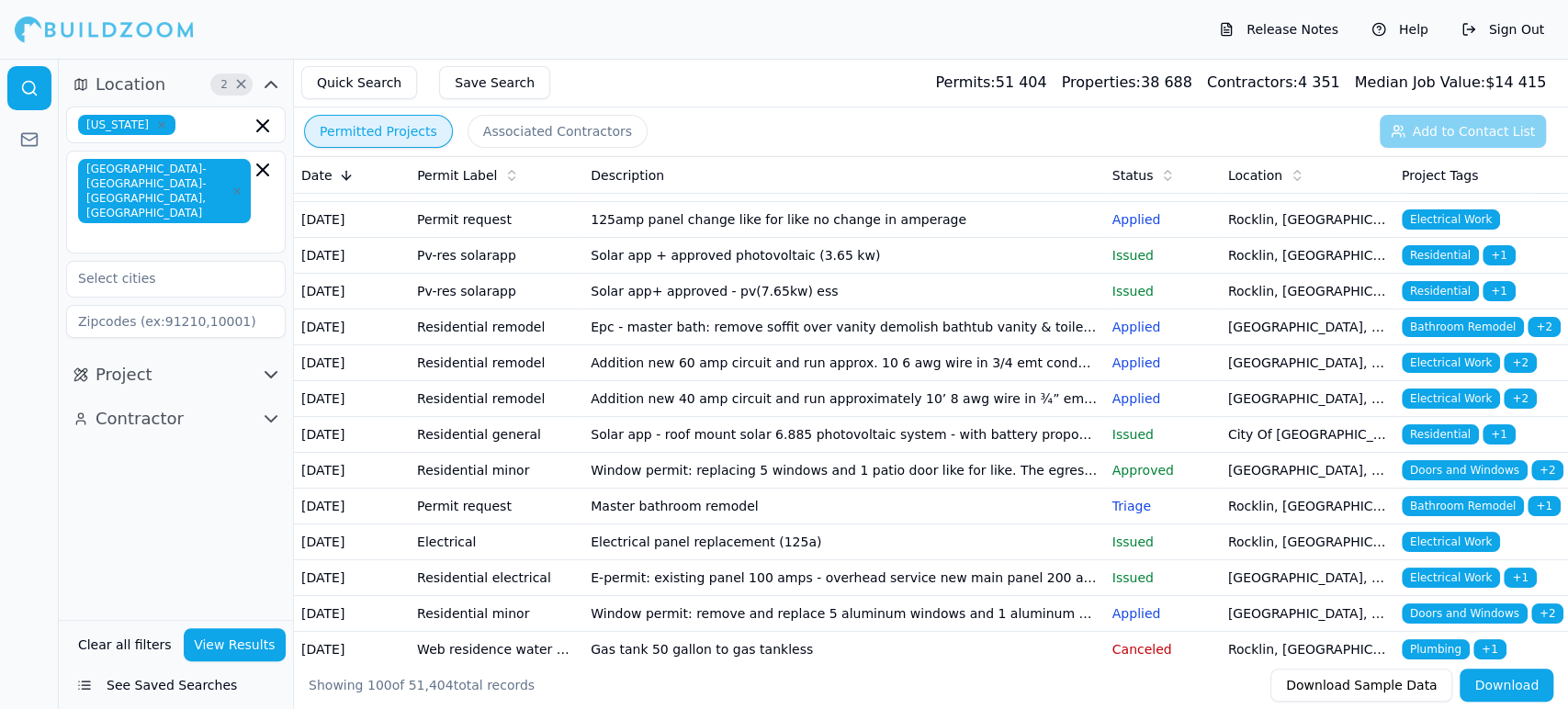
scroll to position [122, 0]
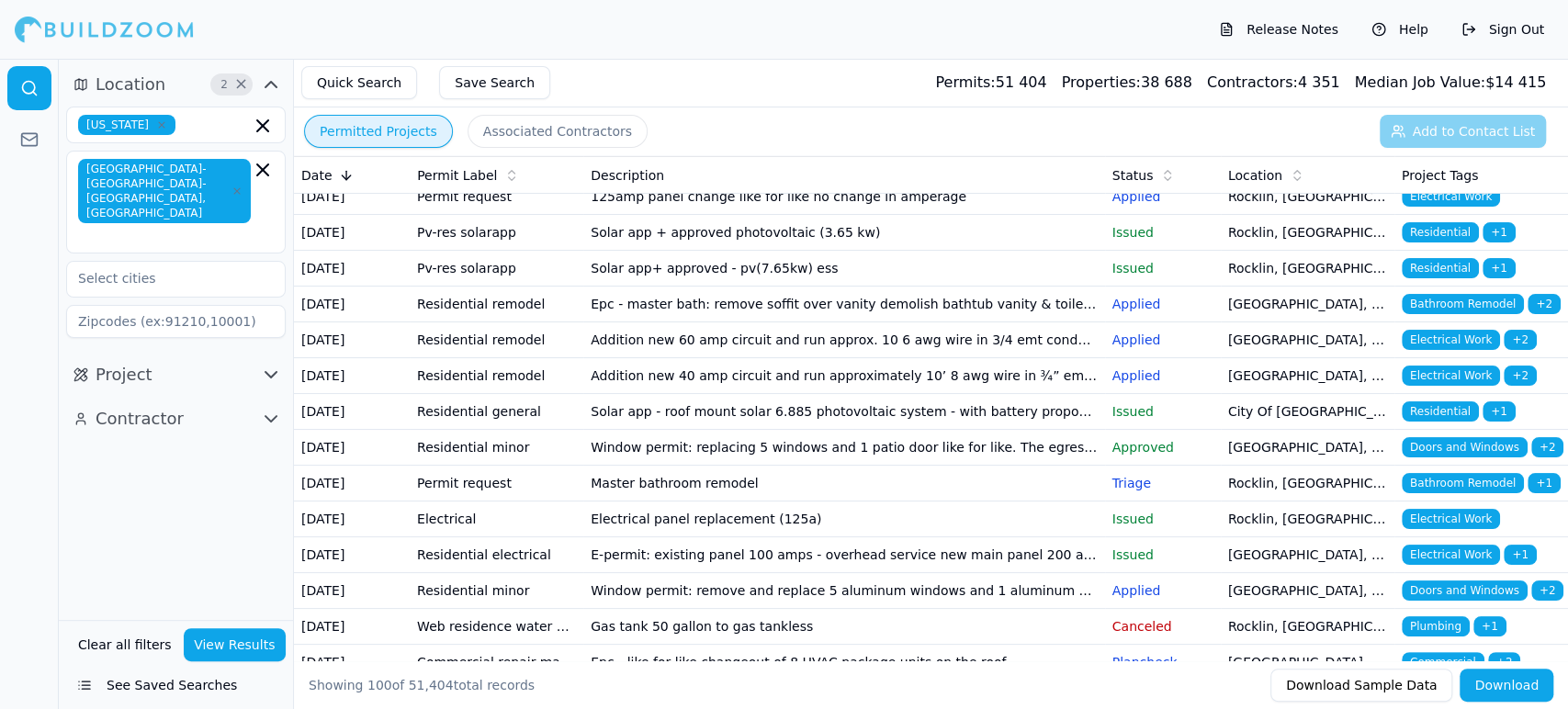
click at [464, 251] on td "Pv-res solarapp" at bounding box center [496, 232] width 173 height 35
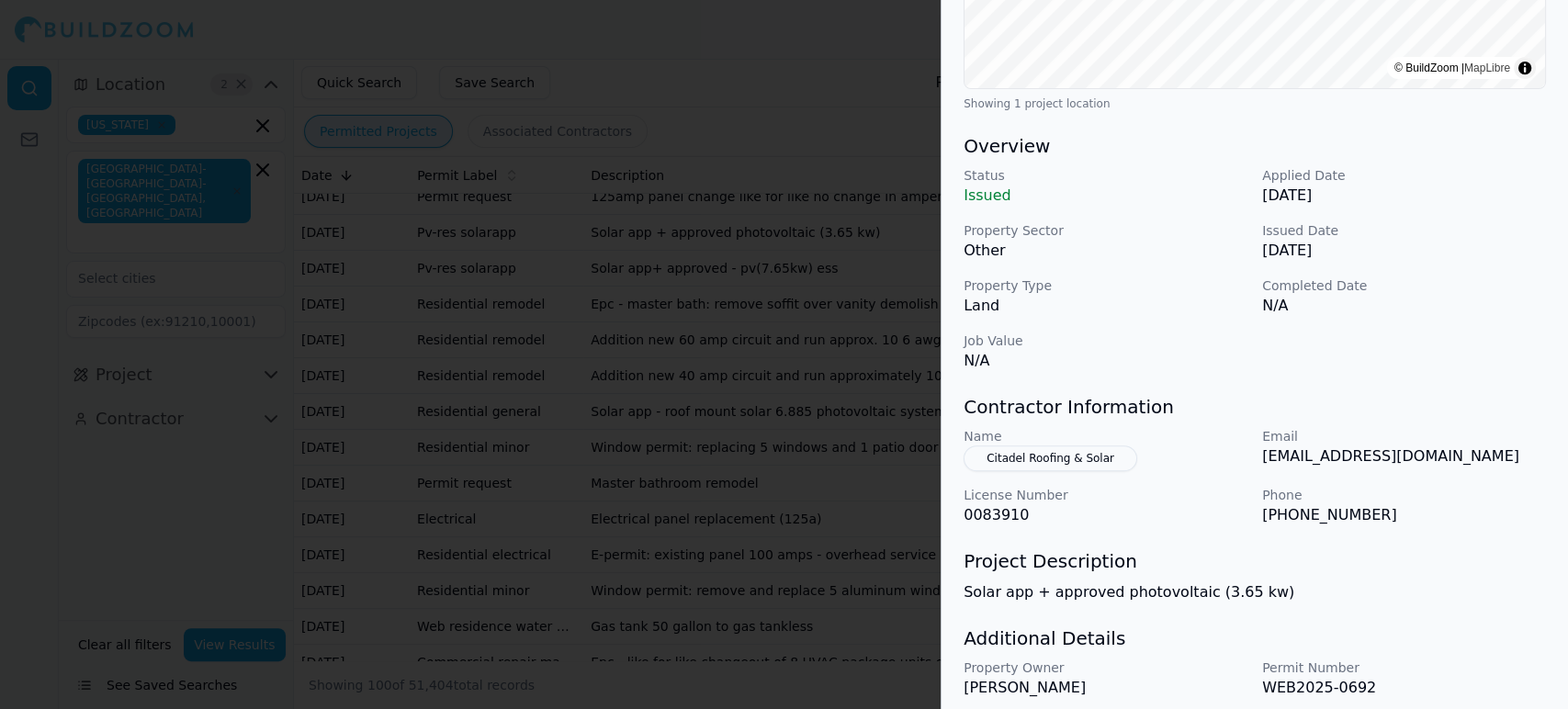
scroll to position [511, 0]
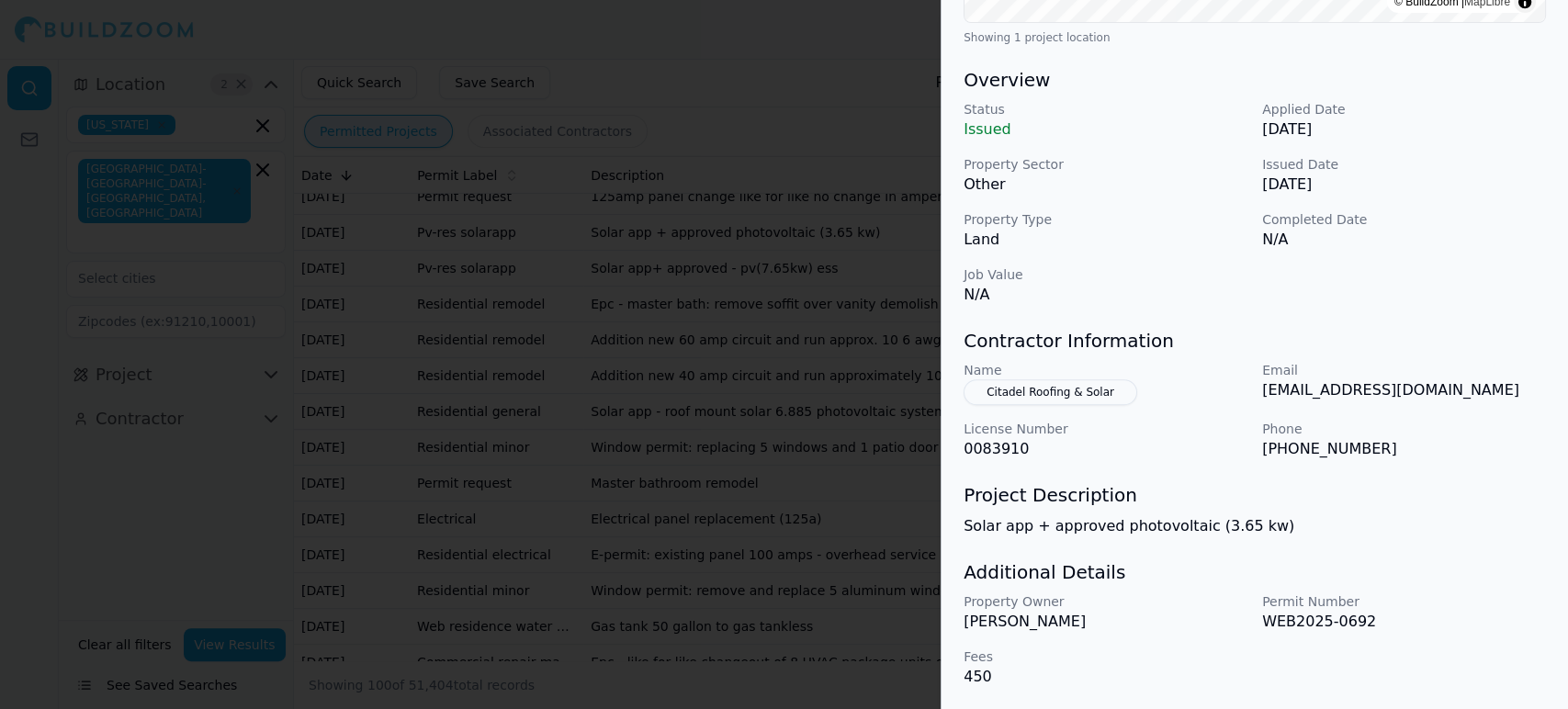
click at [538, 350] on div at bounding box center [784, 354] width 1568 height 709
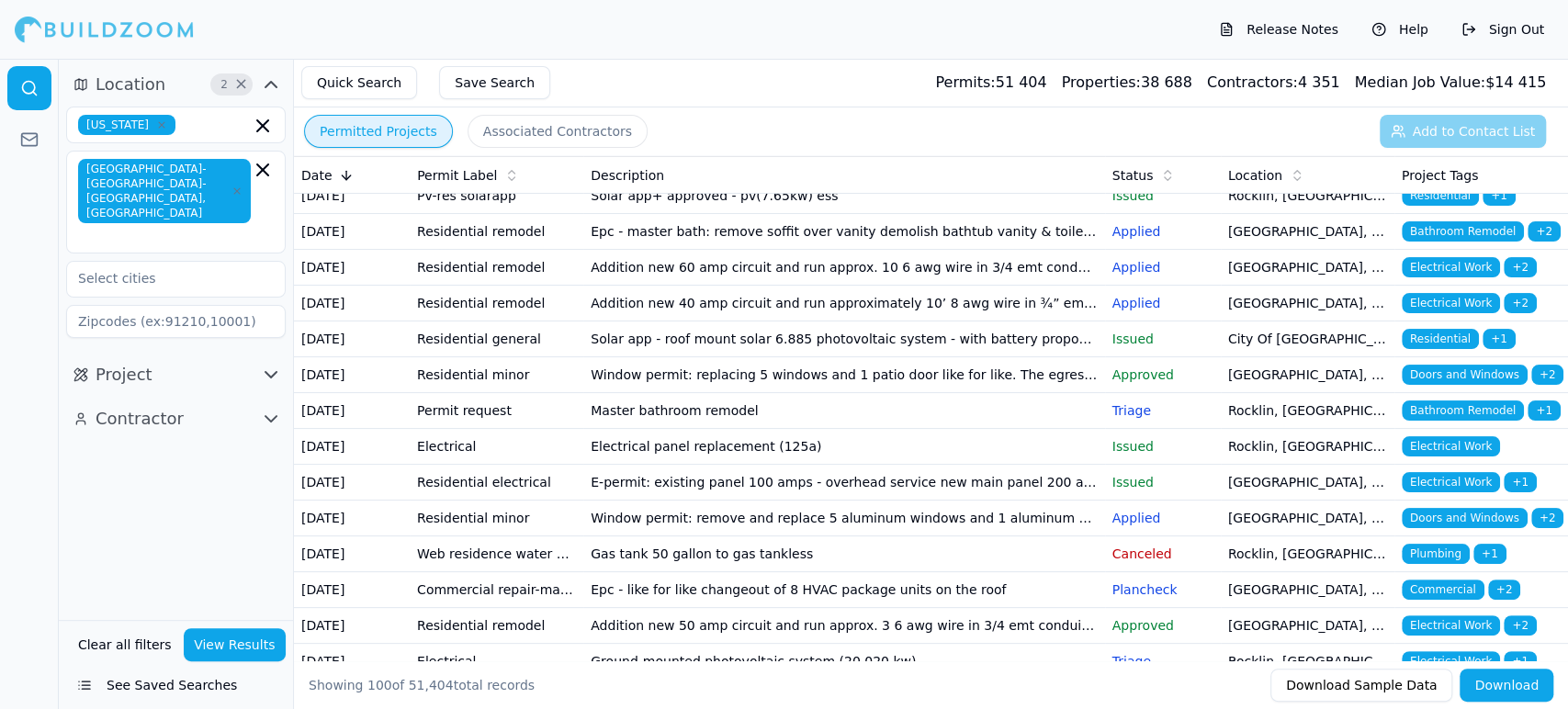
scroll to position [244, 0]
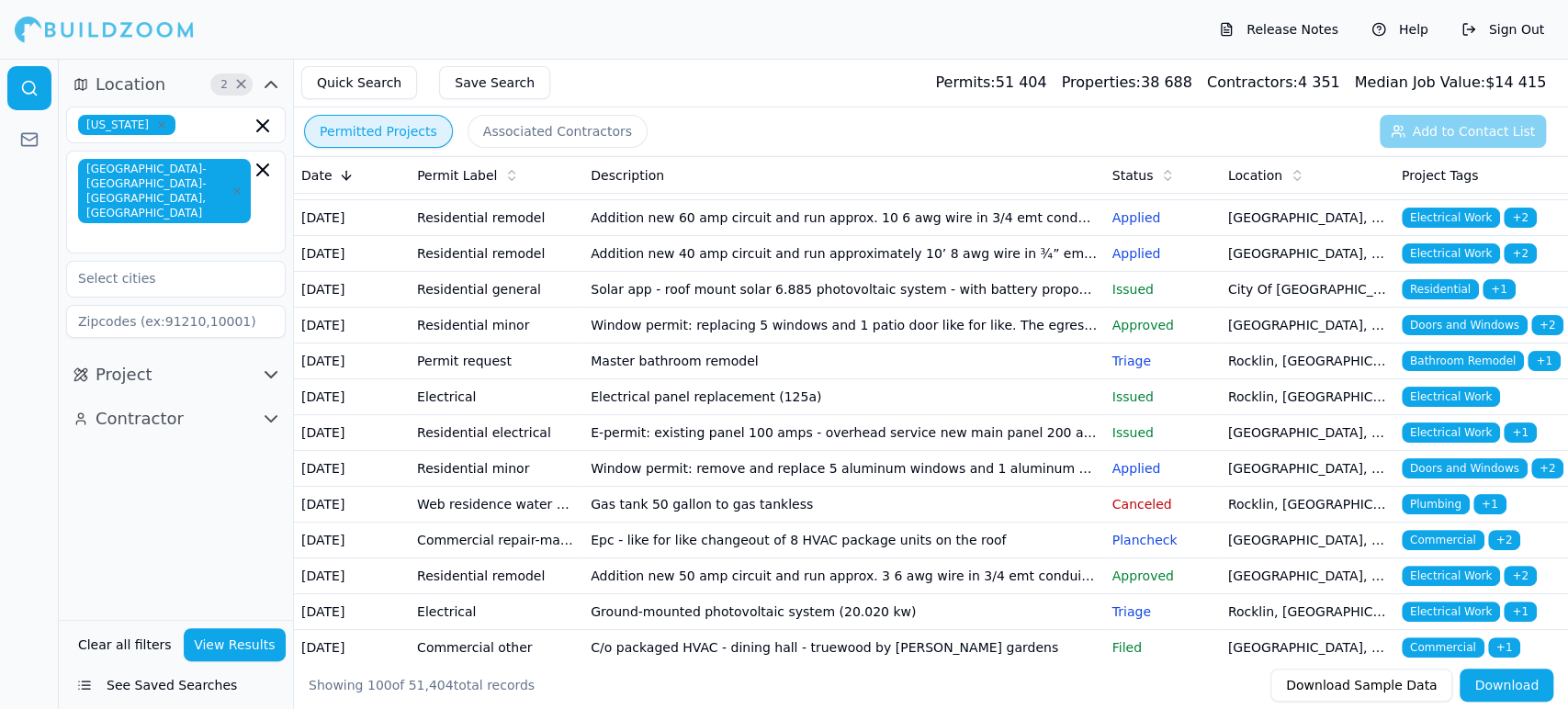
click at [454, 200] on td "Residential remodel" at bounding box center [496, 182] width 173 height 35
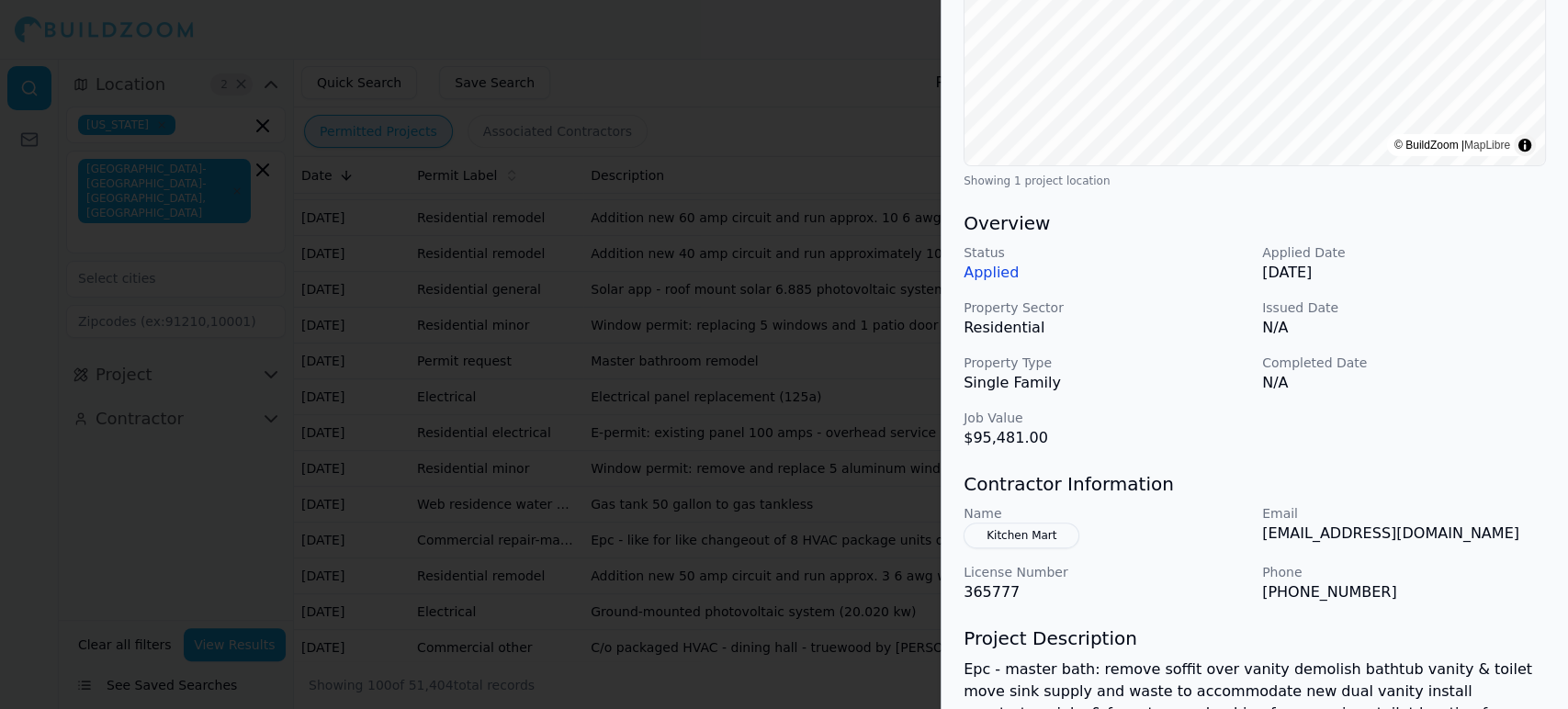
scroll to position [643, 0]
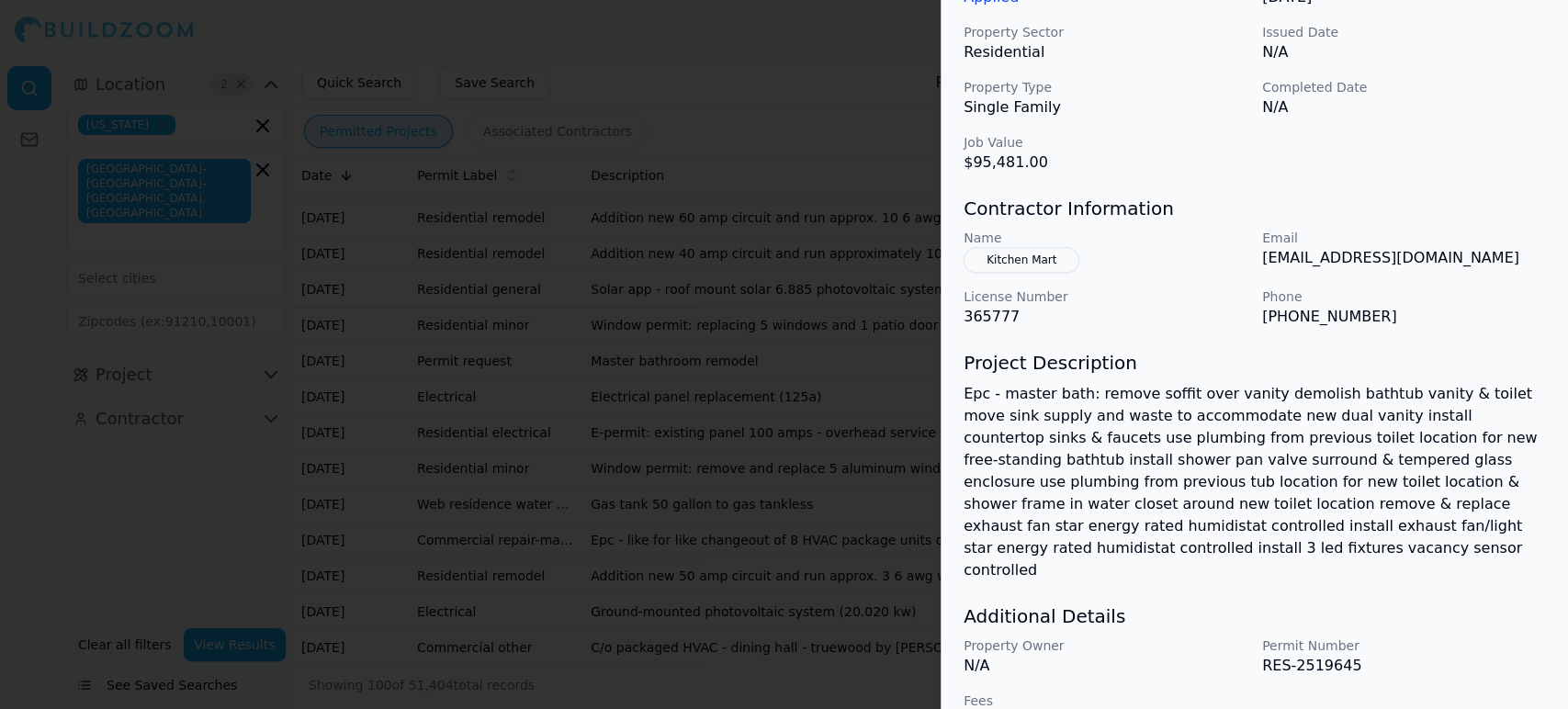
click at [620, 341] on div at bounding box center [784, 354] width 1568 height 709
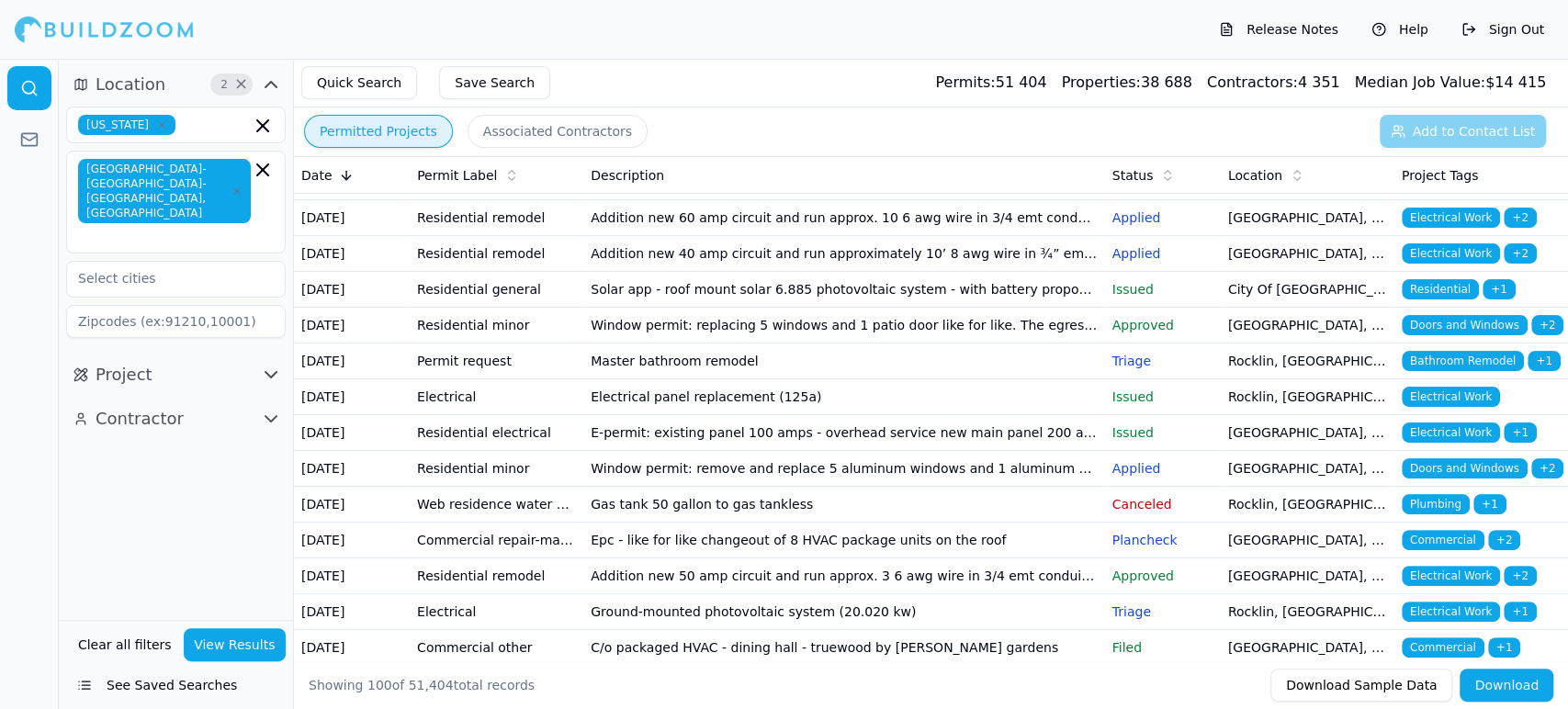
scroll to position [367, 0]
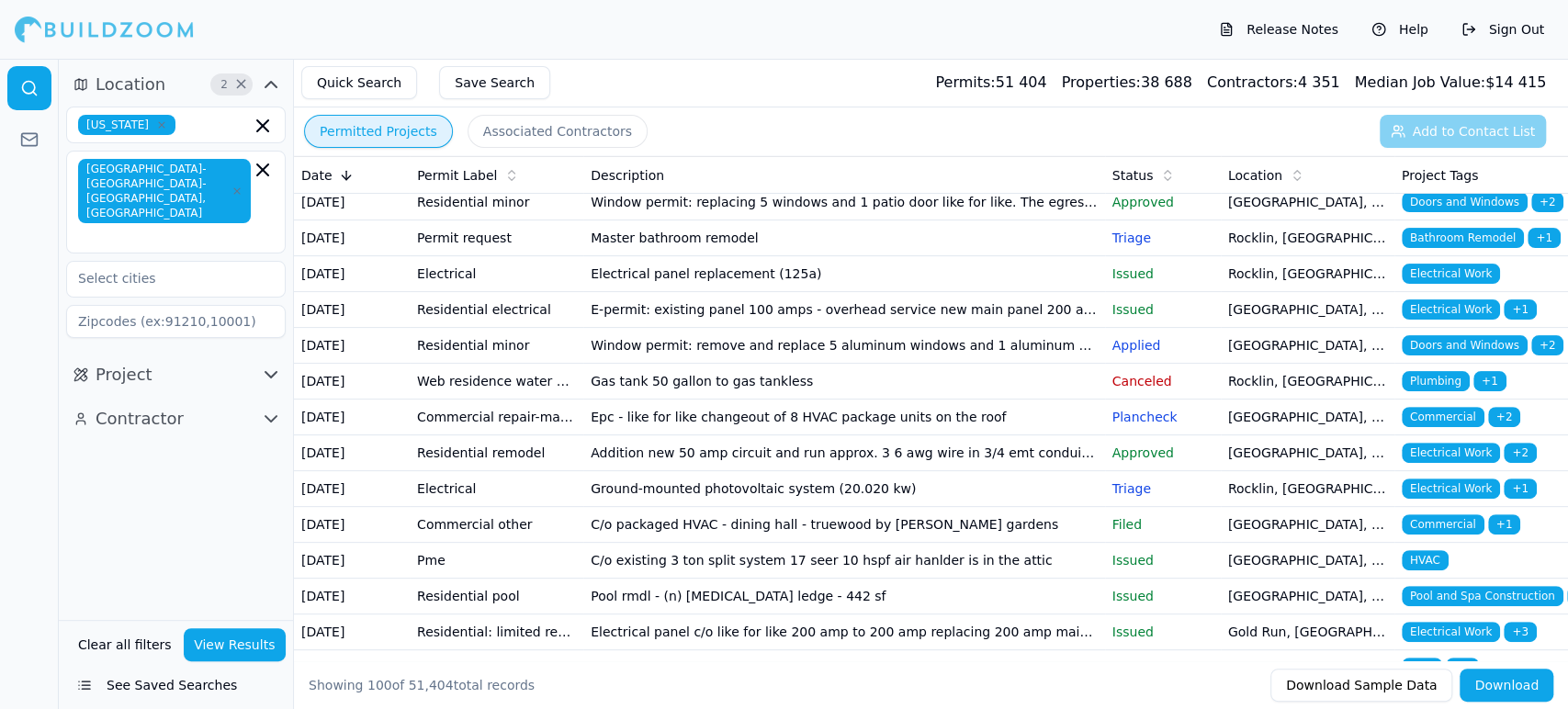
click at [493, 149] on td "Residential remodel" at bounding box center [496, 130] width 173 height 35
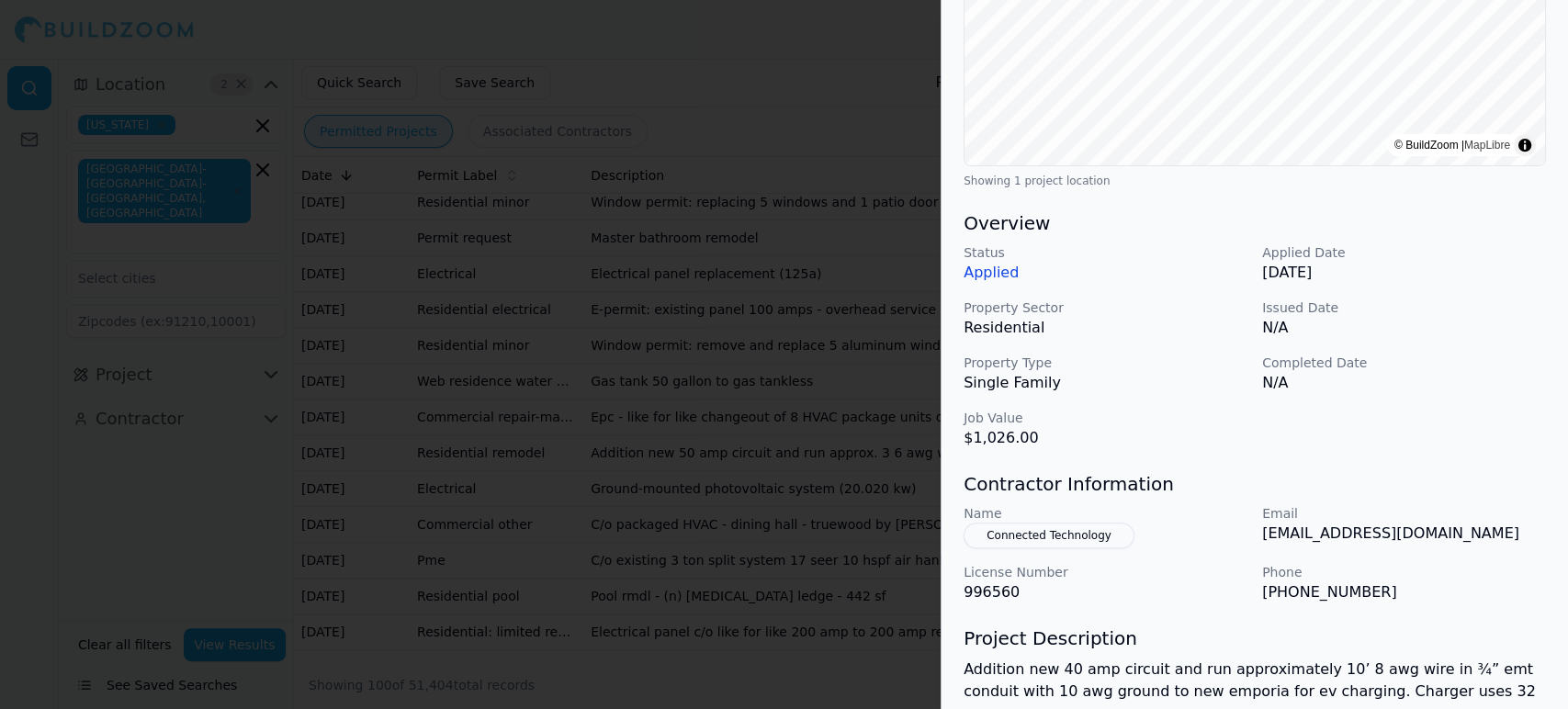
scroll to position [533, 0]
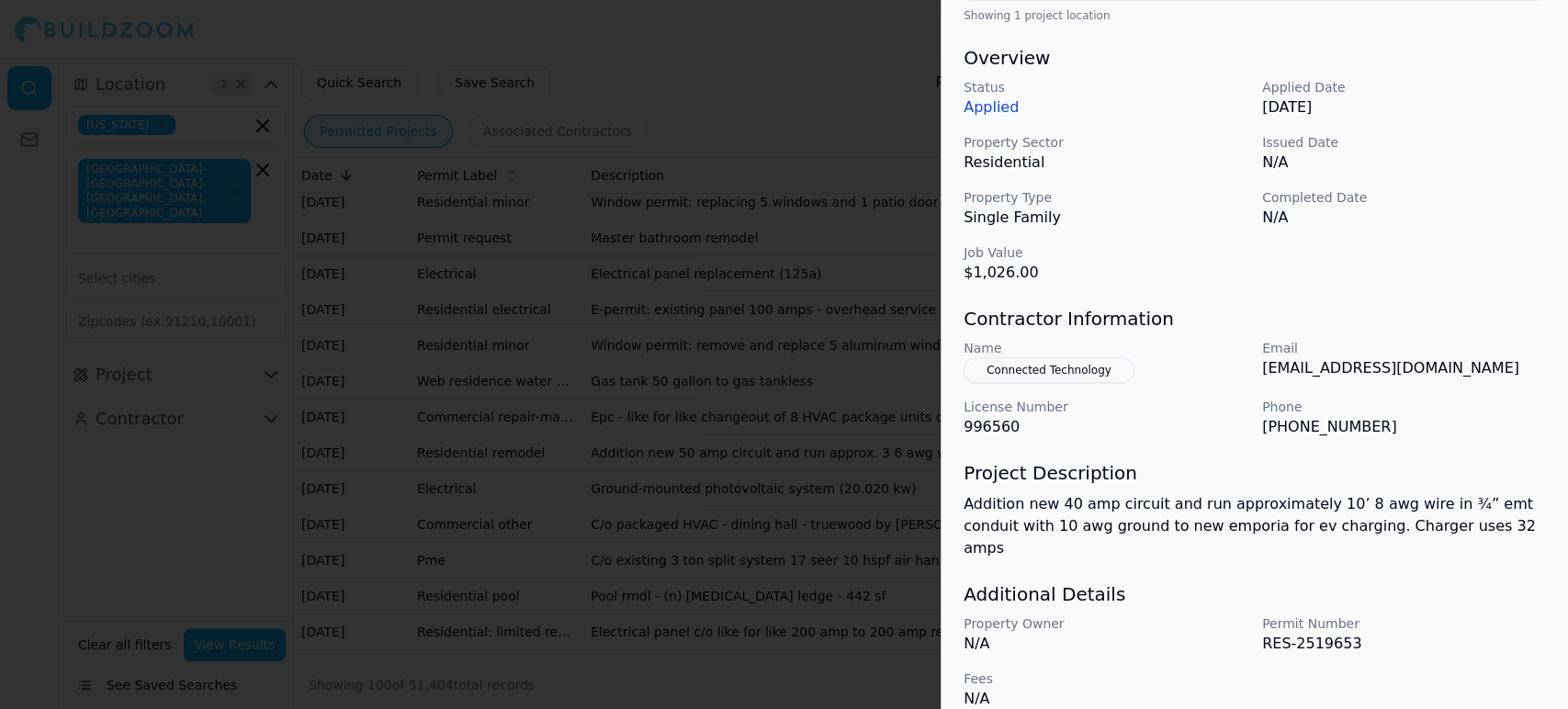
click at [575, 378] on div at bounding box center [784, 354] width 1568 height 709
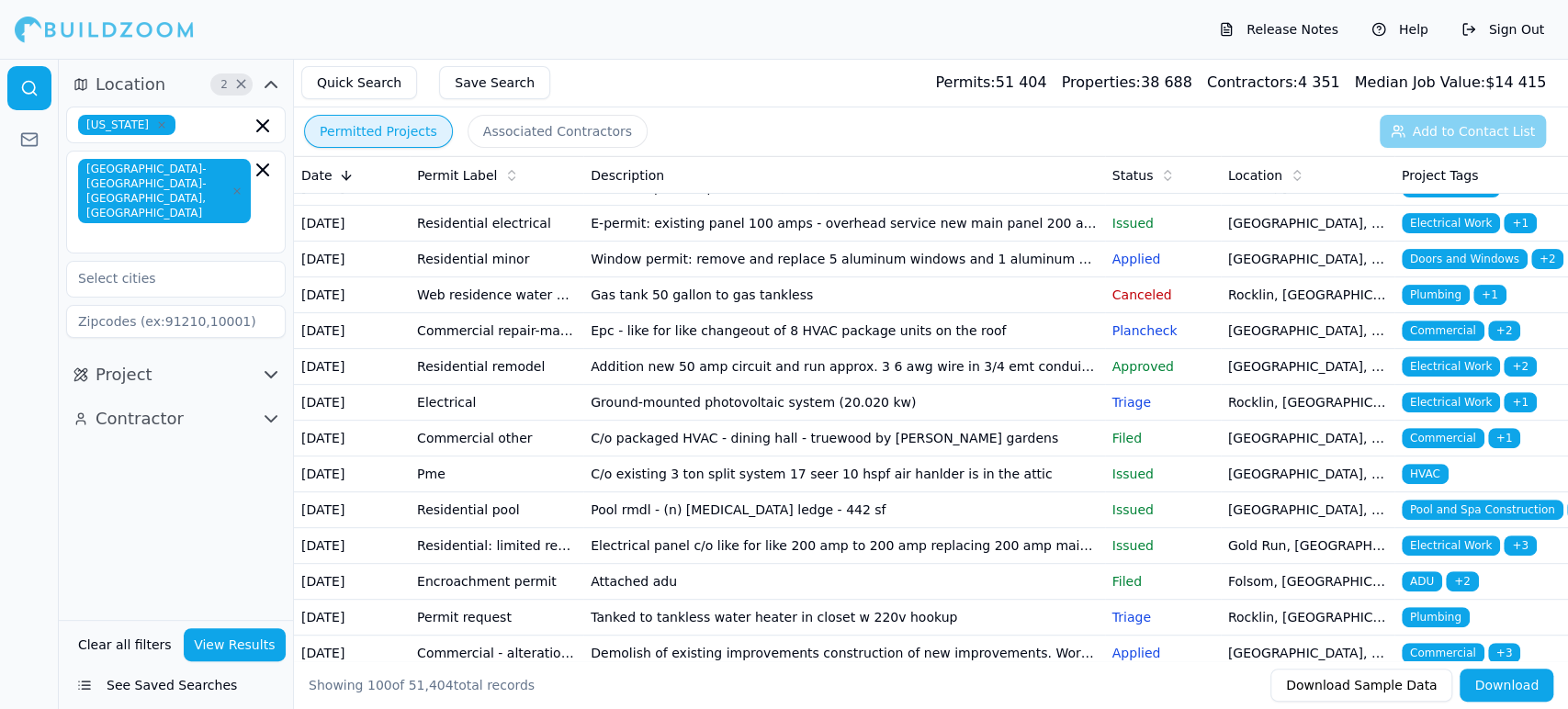
scroll to position [490, 0]
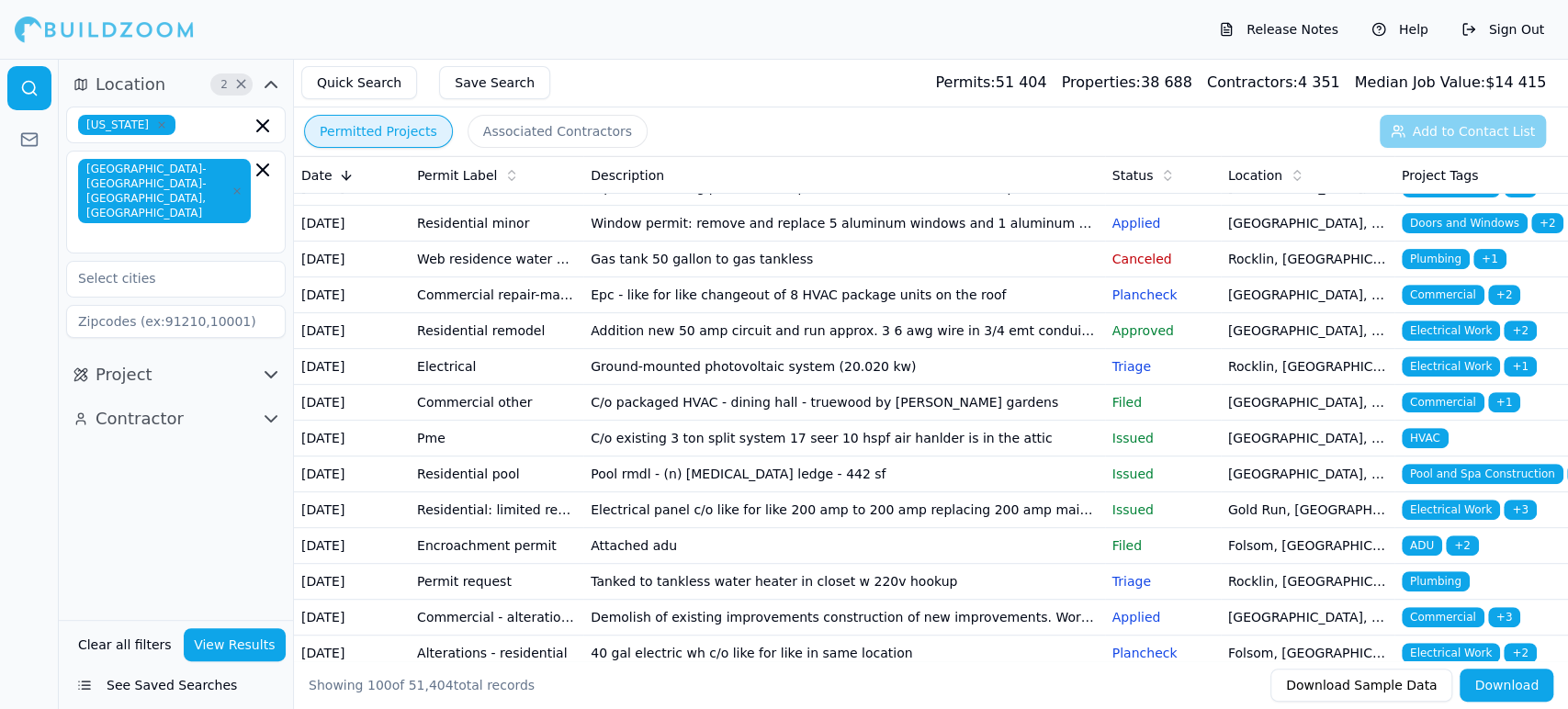
click at [450, 134] on td "Permit request" at bounding box center [496, 116] width 173 height 35
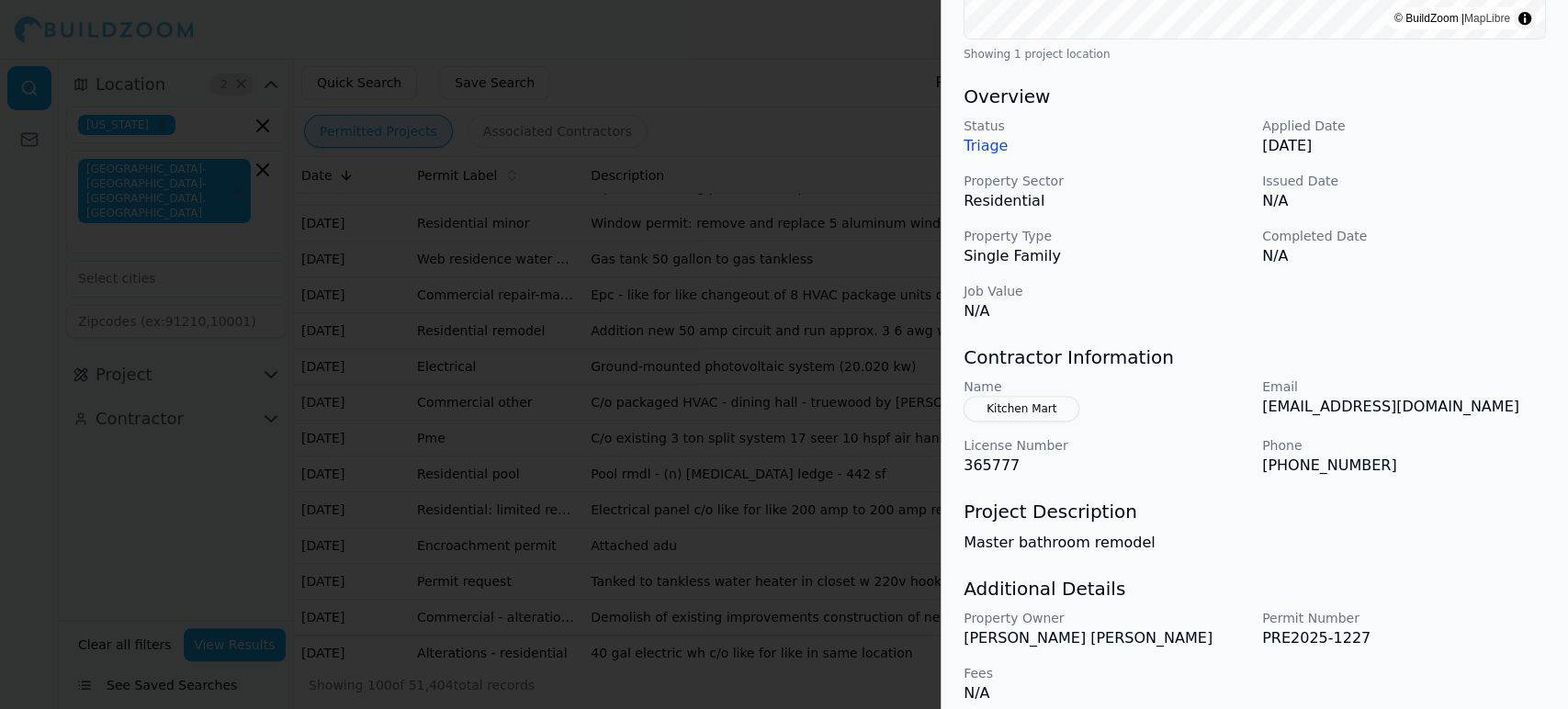
scroll to position [511, 0]
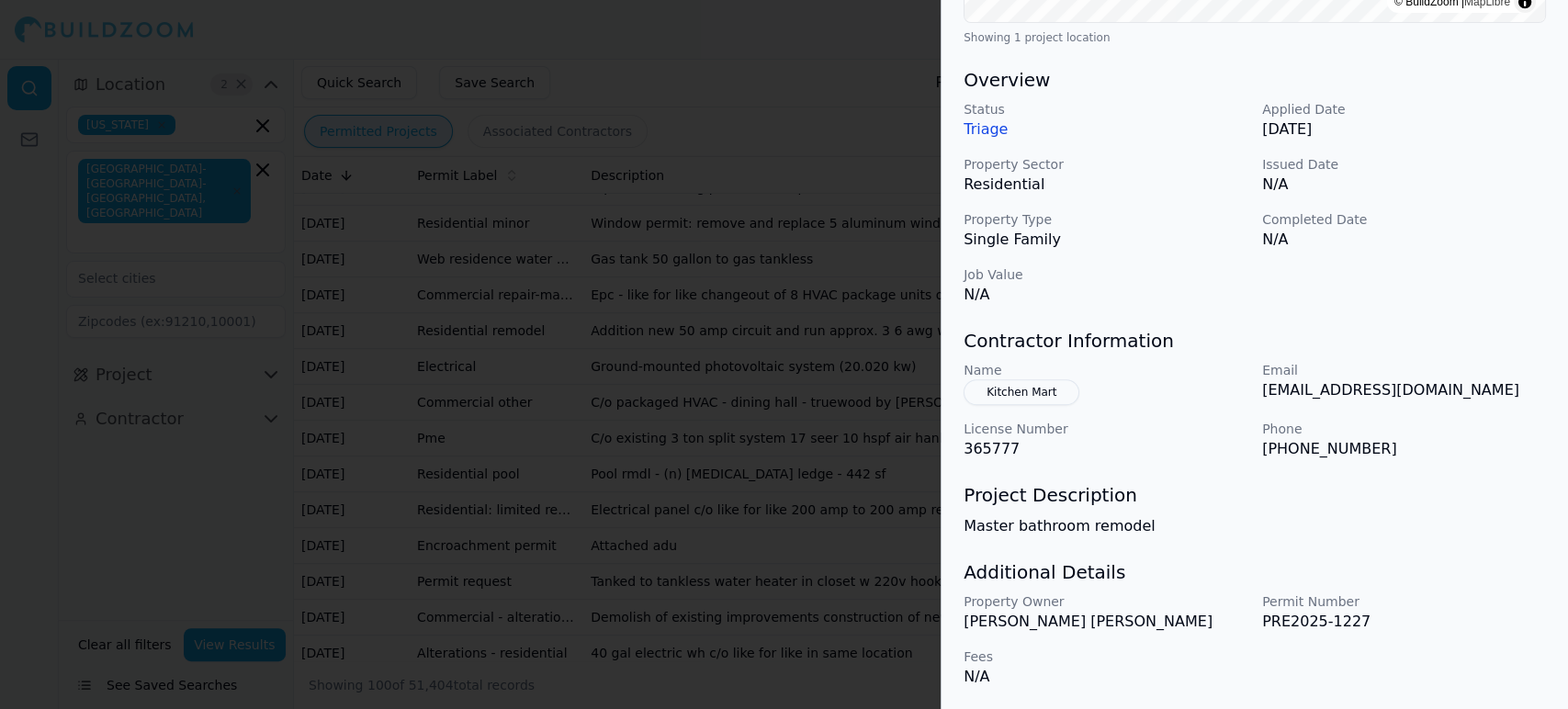
click at [636, 407] on div at bounding box center [784, 354] width 1568 height 709
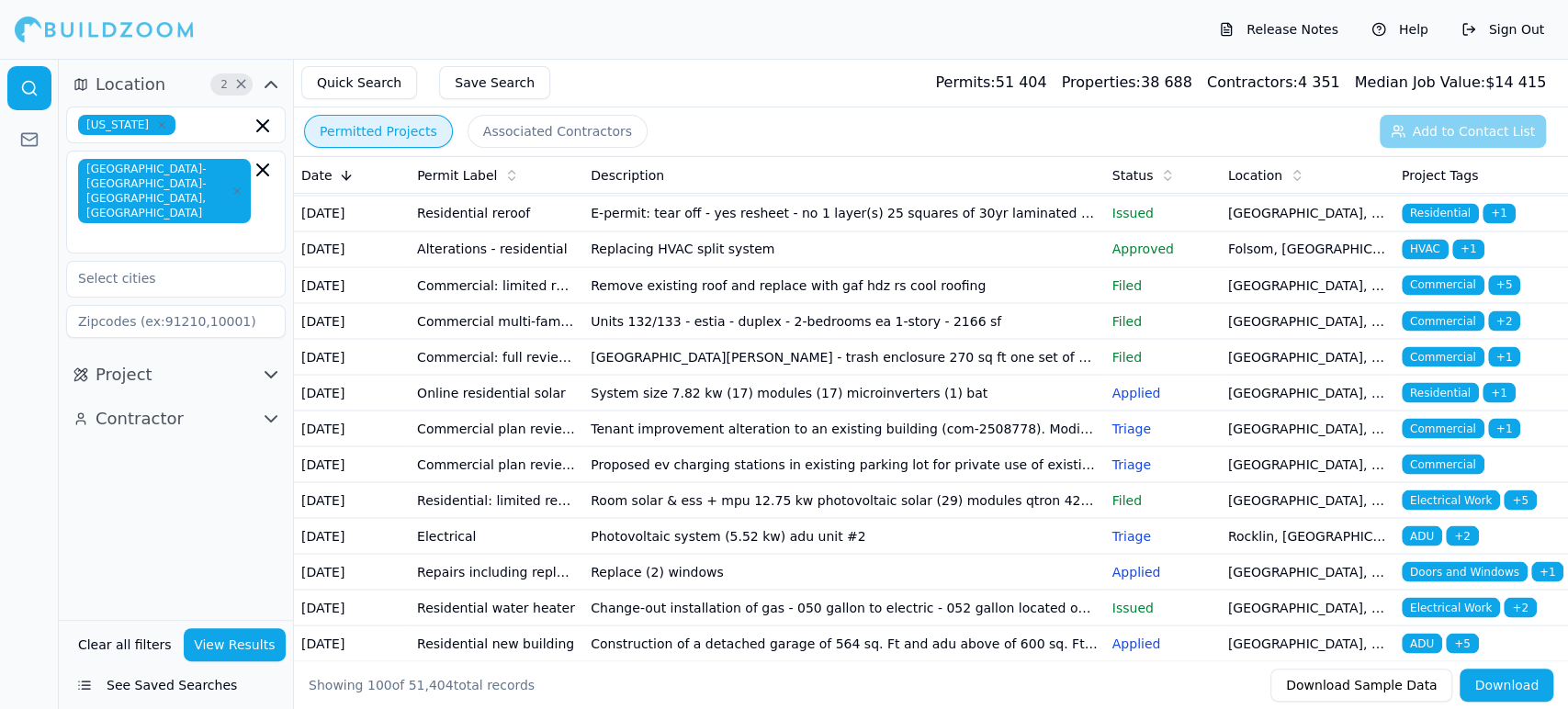
scroll to position [2815, 0]
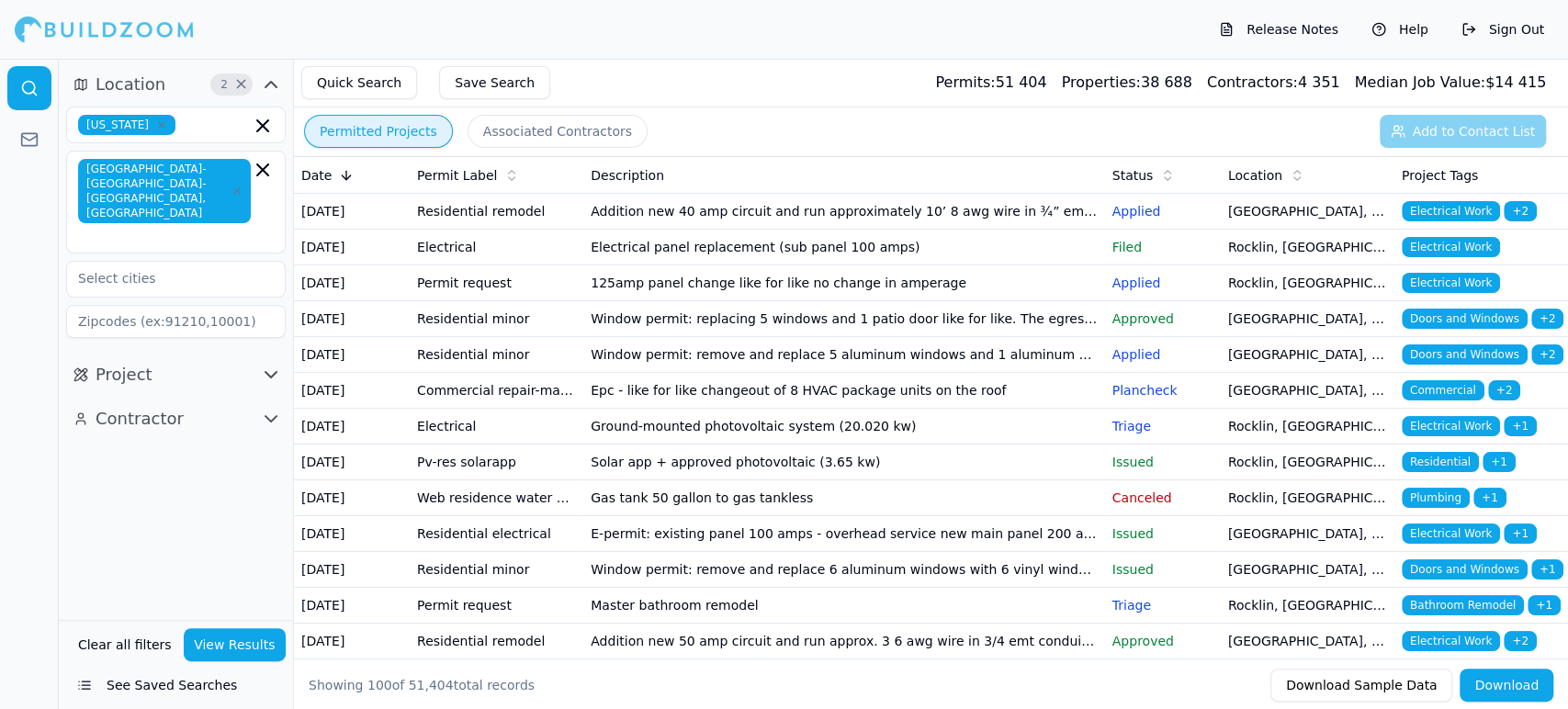
click at [345, 129] on button "Permitted Projects" at bounding box center [378, 131] width 149 height 33
click at [513, 124] on button "Associated Contractors" at bounding box center [558, 131] width 180 height 33
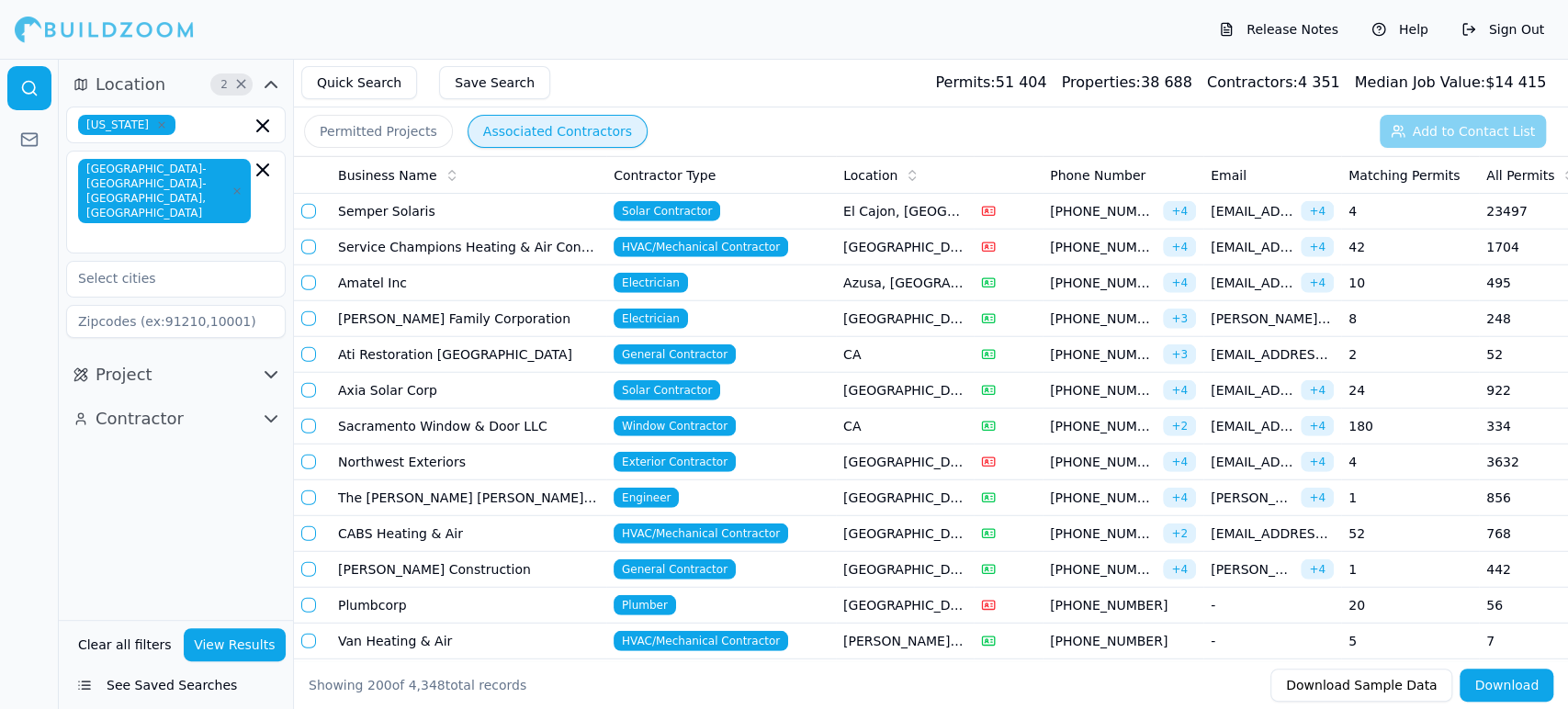
scroll to position [3305, 0]
